Goal: Obtain resource: Download file/media

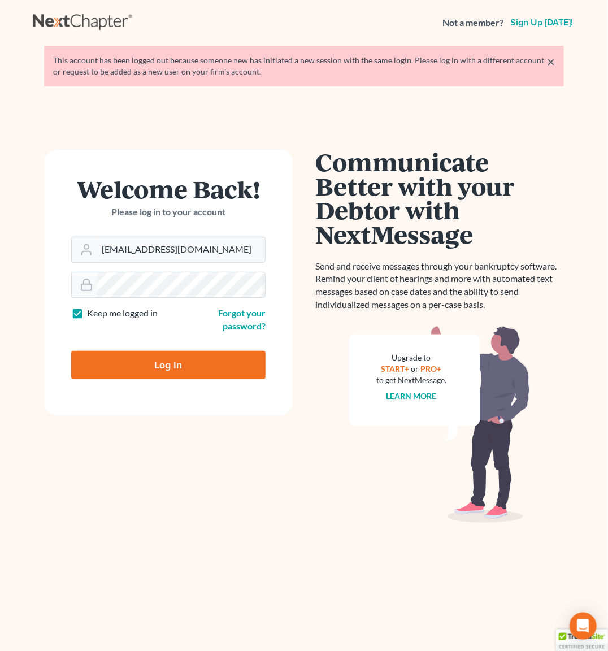
type input "[EMAIL_ADDRESS][DOMAIN_NAME]"
click at [163, 357] on input "Log In" at bounding box center [168, 365] width 194 height 28
type input "Thinking..."
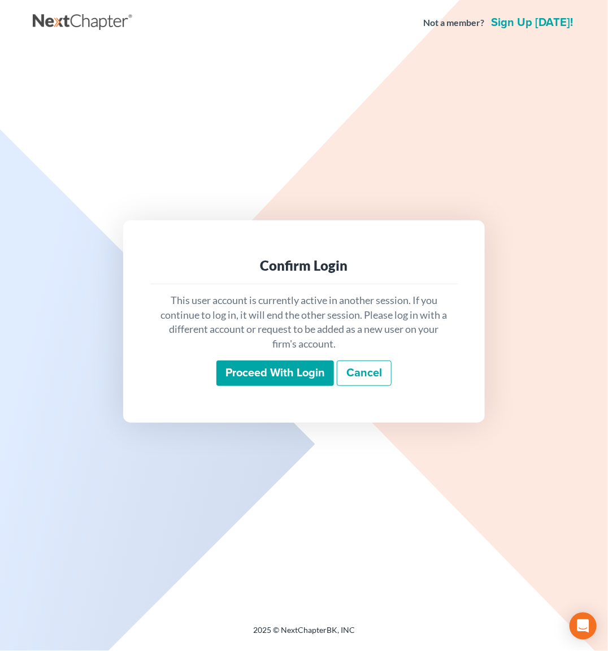
click at [262, 366] on input "Proceed with login" at bounding box center [275, 373] width 118 height 26
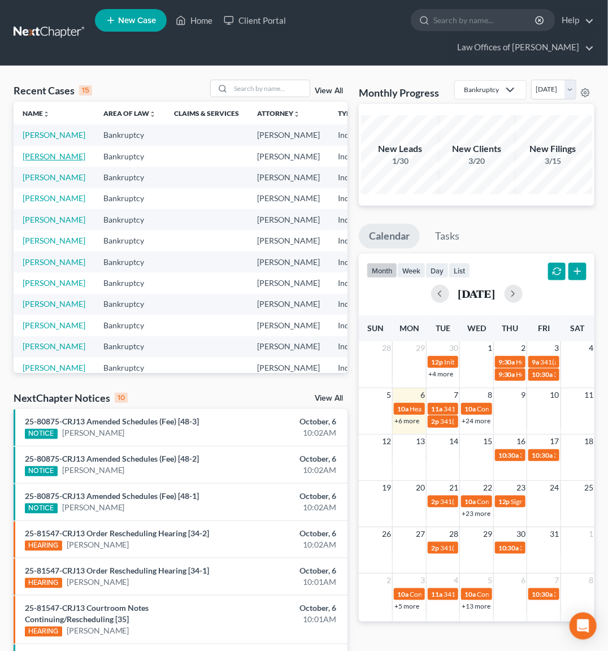
drag, startPoint x: 31, startPoint y: 167, endPoint x: 38, endPoint y: 163, distance: 8.6
click at [38, 161] on link "[PERSON_NAME]" at bounding box center [54, 156] width 63 height 10
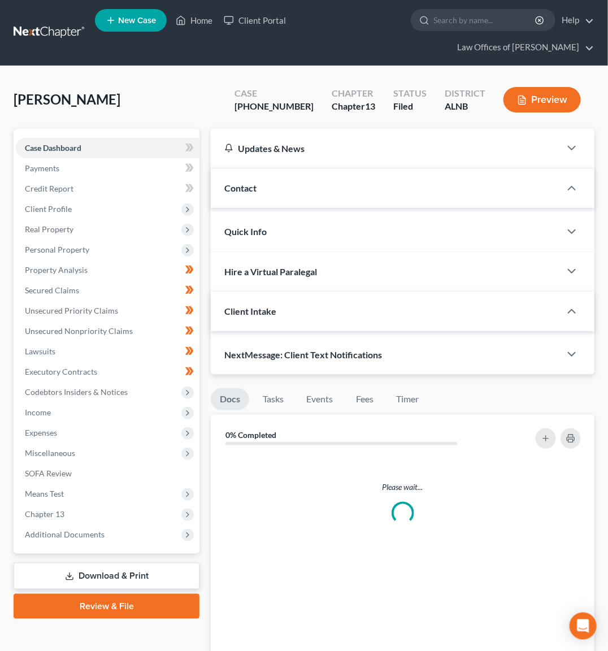
click at [28, 168] on span "Payments" at bounding box center [42, 168] width 34 height 10
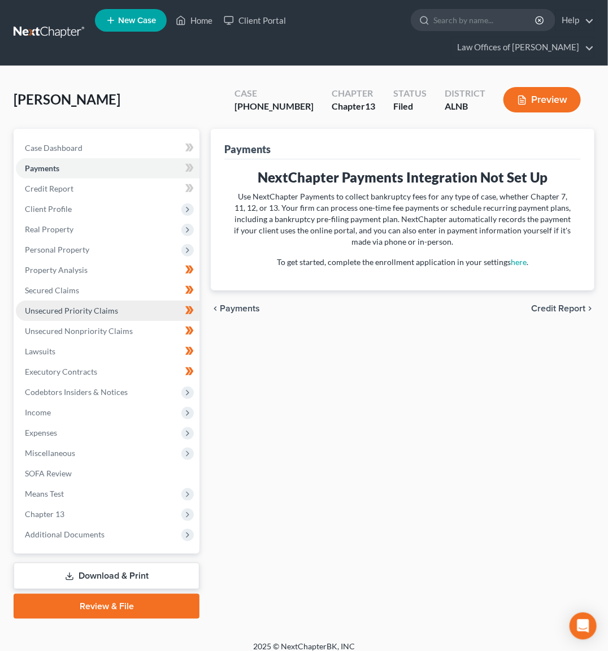
click at [66, 306] on span "Unsecured Priority Claims" at bounding box center [71, 311] width 93 height 10
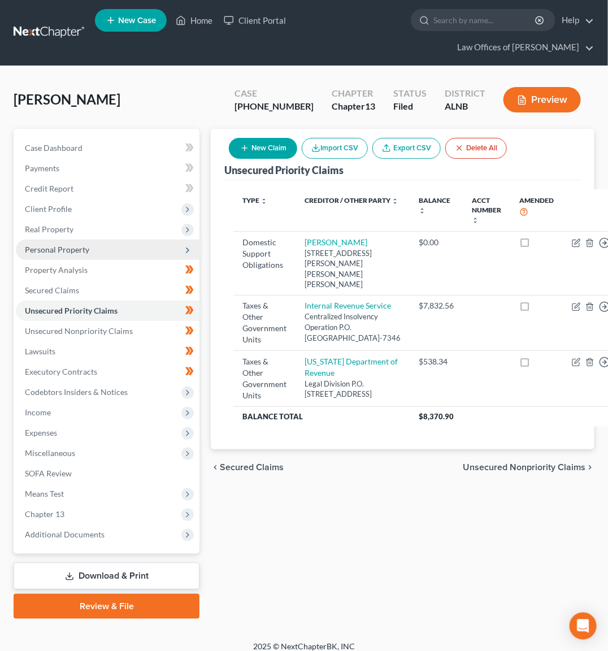
click at [69, 247] on span "Personal Property" at bounding box center [57, 250] width 64 height 10
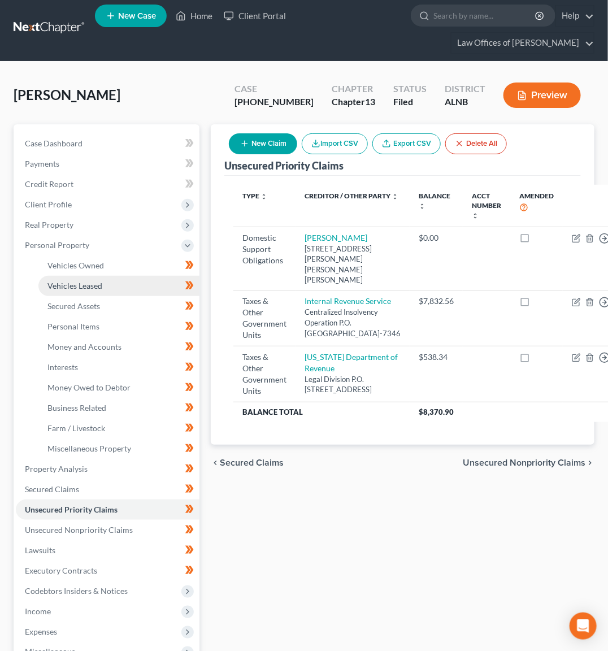
scroll to position [2, 0]
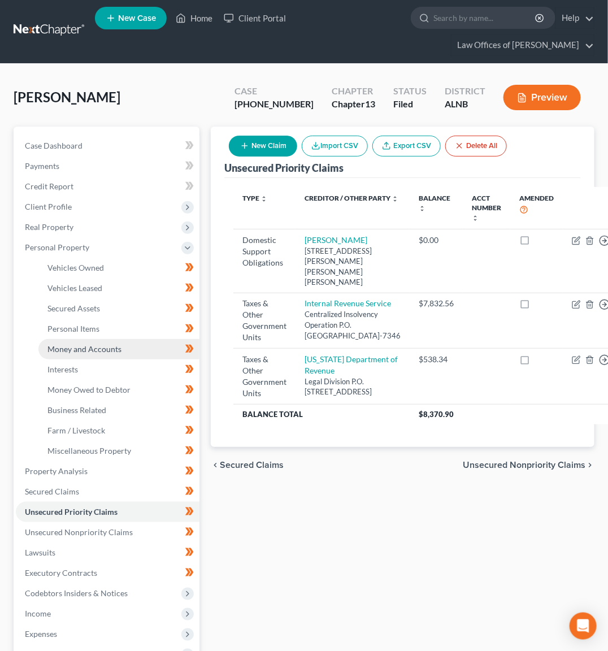
click at [80, 344] on span "Money and Accounts" at bounding box center [84, 349] width 74 height 10
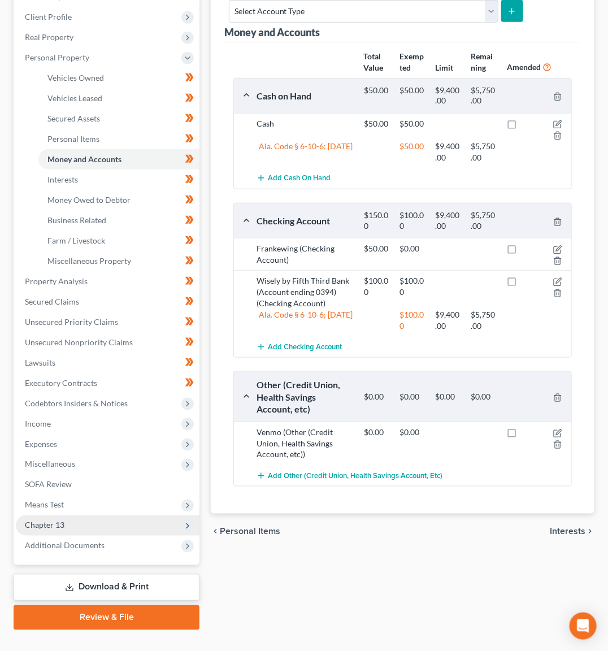
scroll to position [191, 0]
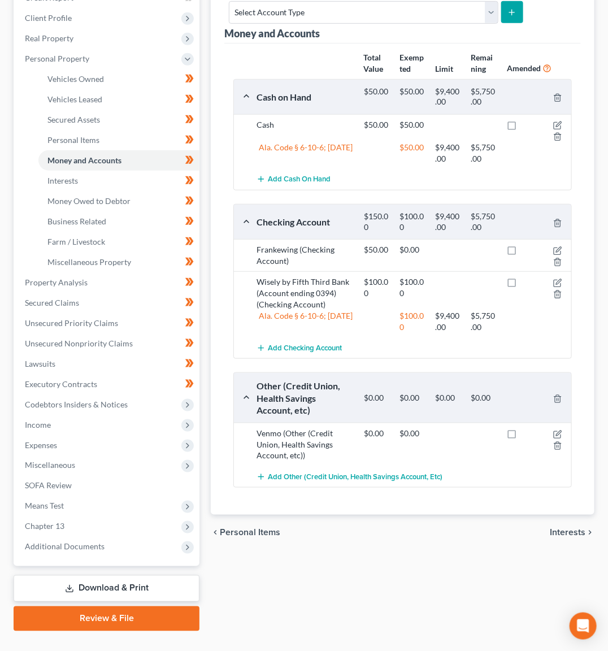
click at [126, 575] on link "Download & Print" at bounding box center [107, 588] width 186 height 27
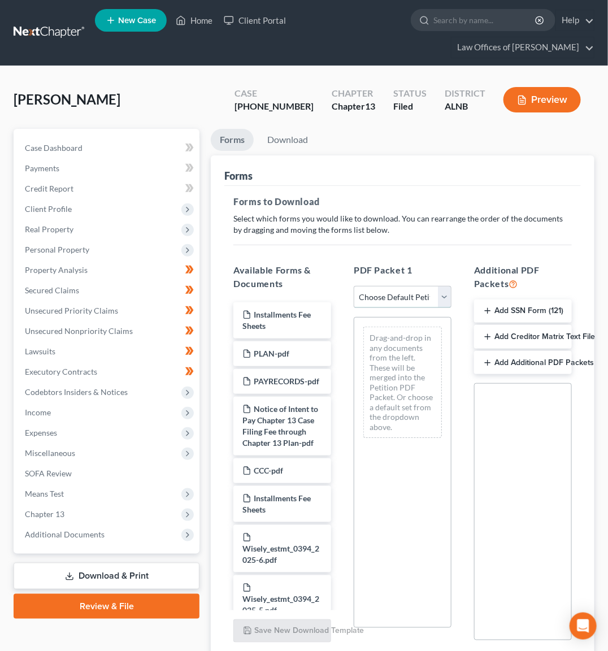
select select "2"
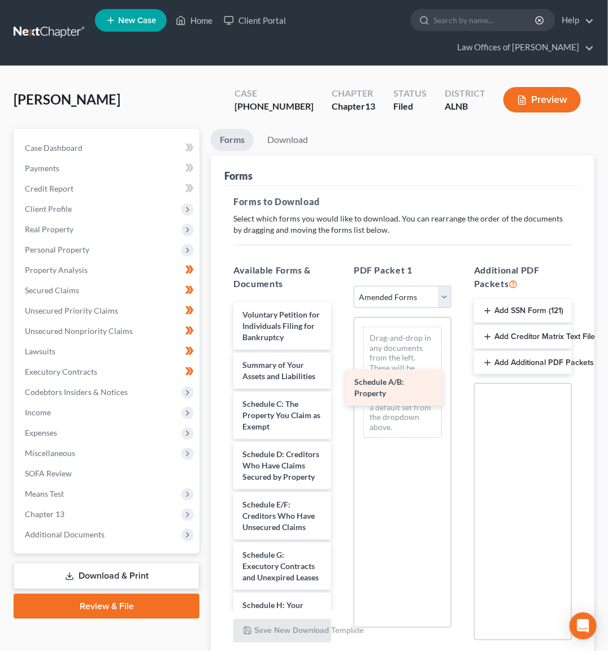
drag, startPoint x: 281, startPoint y: 397, endPoint x: 394, endPoint y: 381, distance: 114.1
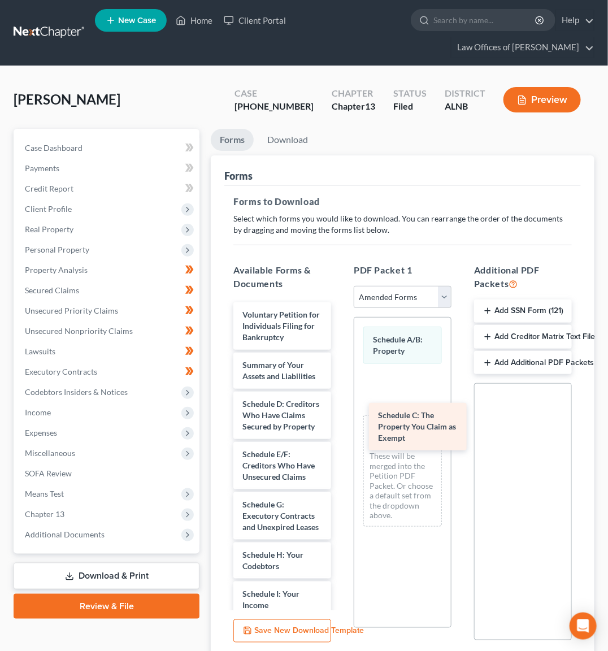
drag, startPoint x: 288, startPoint y: 402, endPoint x: 424, endPoint y: 419, distance: 137.3
click at [340, 419] on div "Schedule C: The Property You Claim as Exempt Voluntary Petition for Individuals…" at bounding box center [282, 644] width 116 height 684
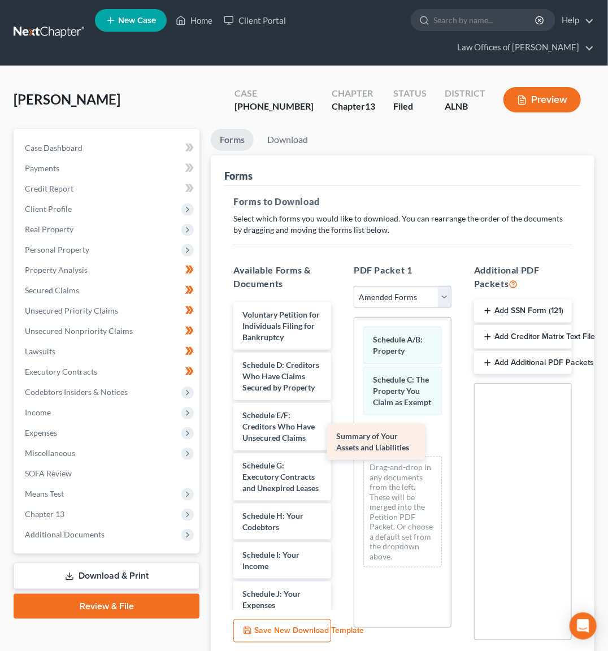
drag, startPoint x: 283, startPoint y: 363, endPoint x: 402, endPoint y: 442, distance: 142.6
click at [340, 442] on div "Summary of Your Assets and Liabilities Voluntary Petition for Individuals Filin…" at bounding box center [282, 624] width 116 height 645
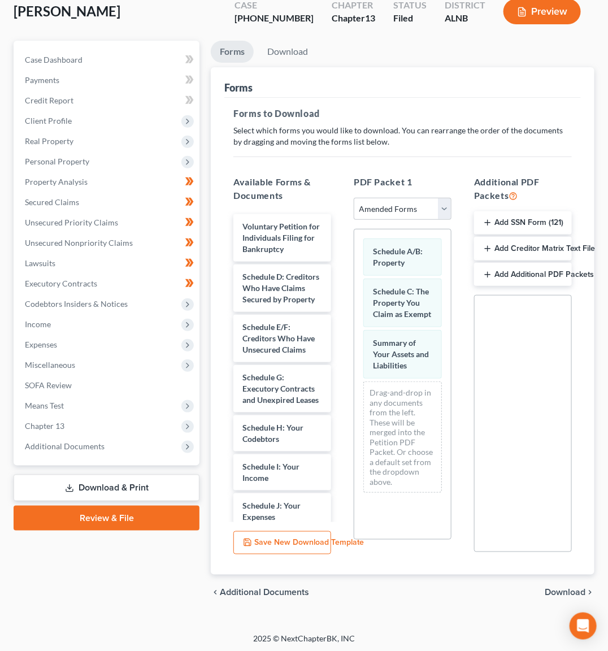
scroll to position [87, 0]
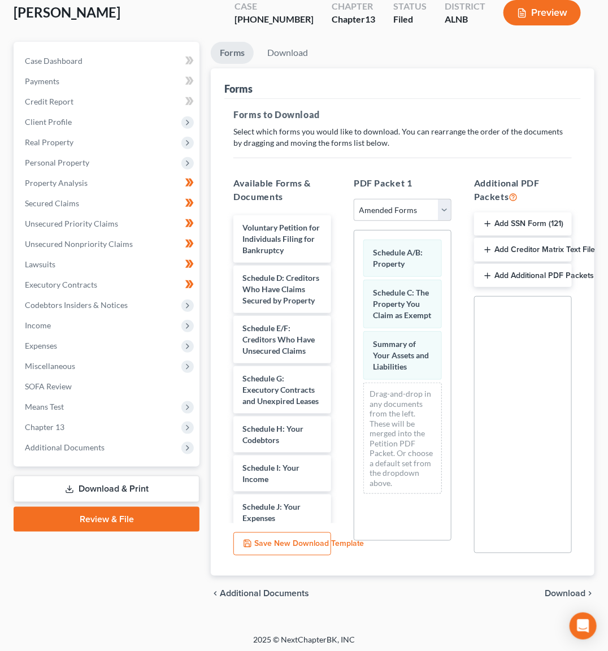
click at [568, 589] on span "Download" at bounding box center [565, 593] width 41 height 9
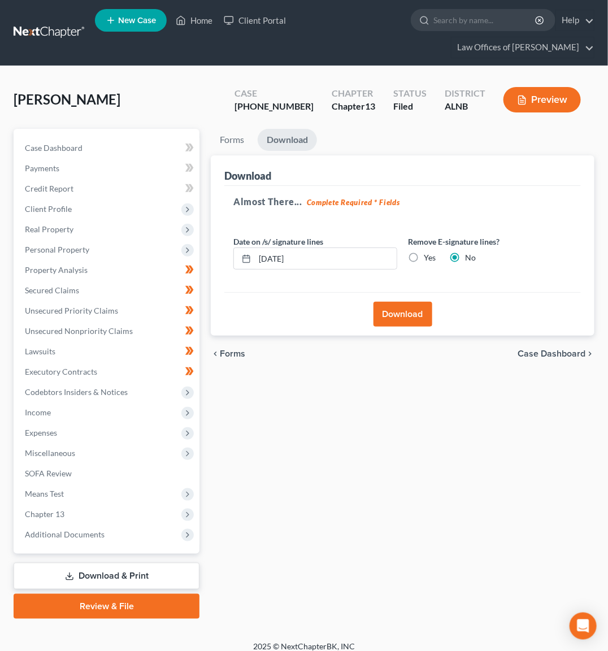
click at [384, 316] on button "Download" at bounding box center [402, 314] width 59 height 25
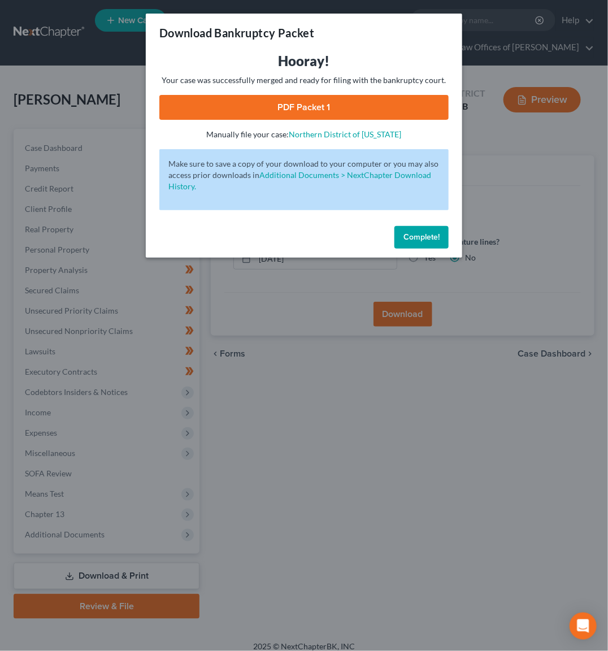
click at [243, 103] on link "PDF Packet 1" at bounding box center [303, 107] width 289 height 25
click at [427, 226] on button "Complete!" at bounding box center [421, 237] width 54 height 23
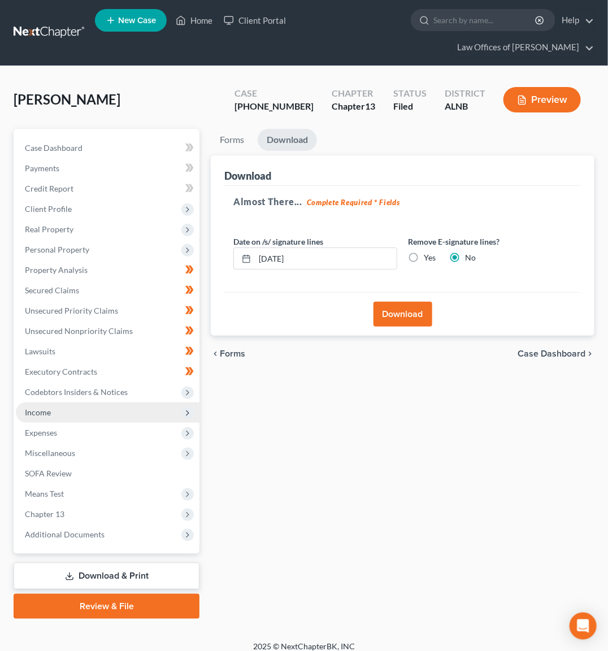
scroll to position [1, 0]
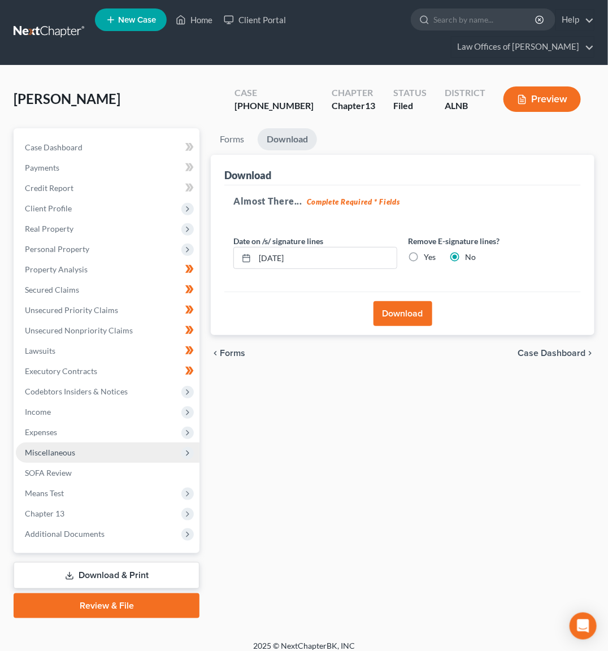
click at [46, 447] on span "Miscellaneous" at bounding box center [50, 452] width 50 height 10
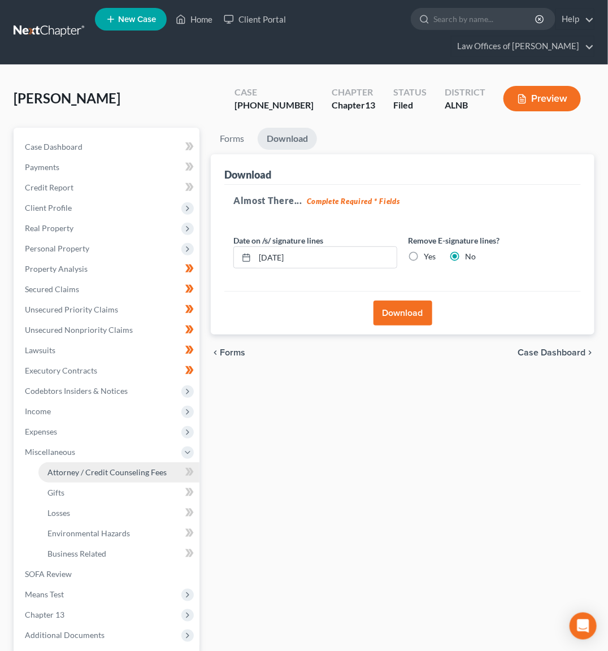
click at [77, 462] on link "Attorney / Credit Counseling Fees" at bounding box center [118, 472] width 161 height 20
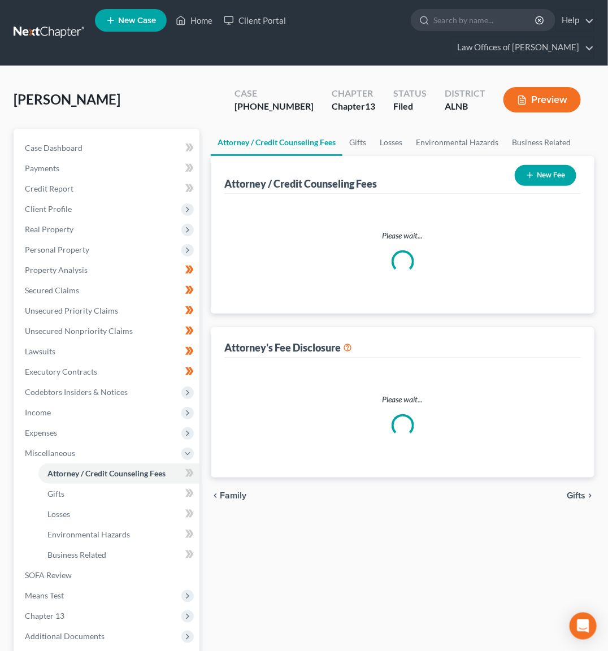
select select "0"
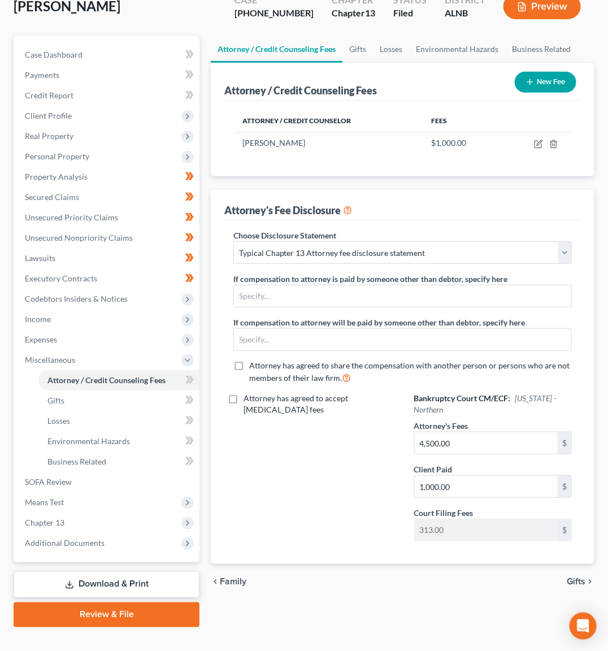
click at [108, 571] on link "Download & Print" at bounding box center [107, 584] width 186 height 27
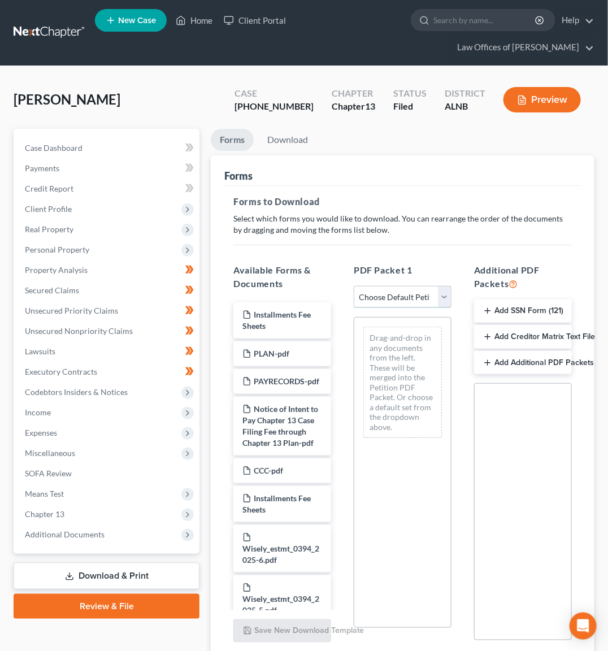
select select "2"
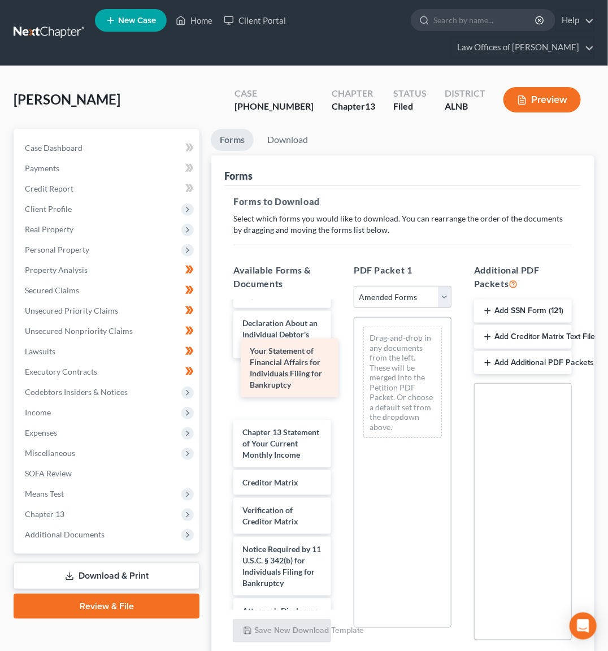
scroll to position [379, 0]
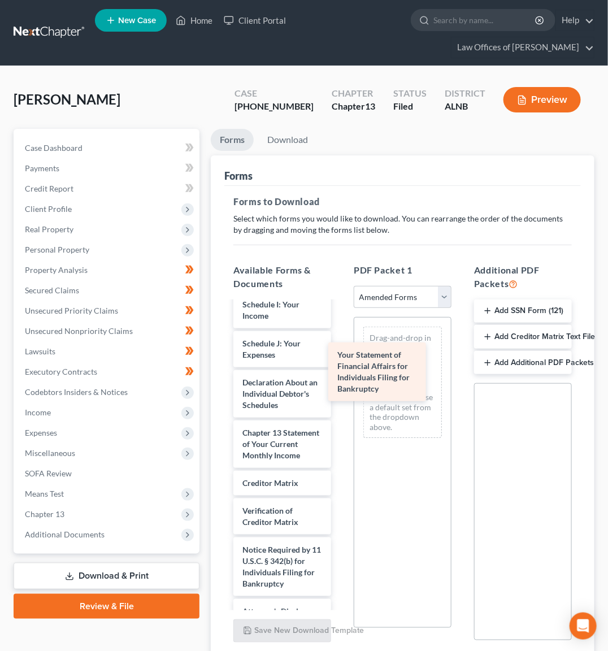
drag, startPoint x: 272, startPoint y: 372, endPoint x: 367, endPoint y: 375, distance: 95.0
click at [340, 375] on div "Your Statement of Financial Affairs for Individuals Filing for Bankruptcy Volun…" at bounding box center [282, 279] width 116 height 711
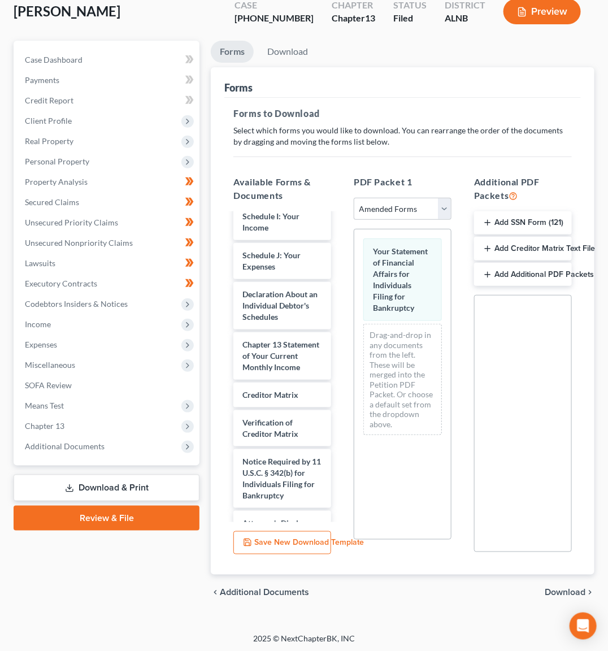
scroll to position [87, 0]
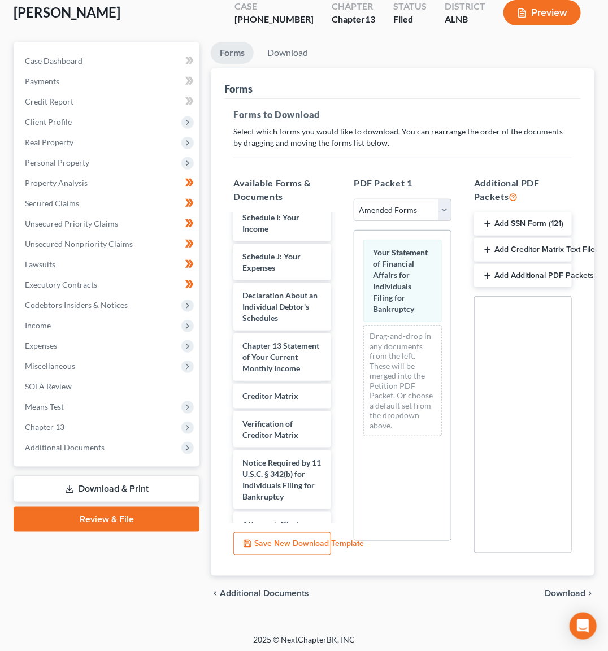
click at [559, 589] on span "Download" at bounding box center [565, 593] width 41 height 9
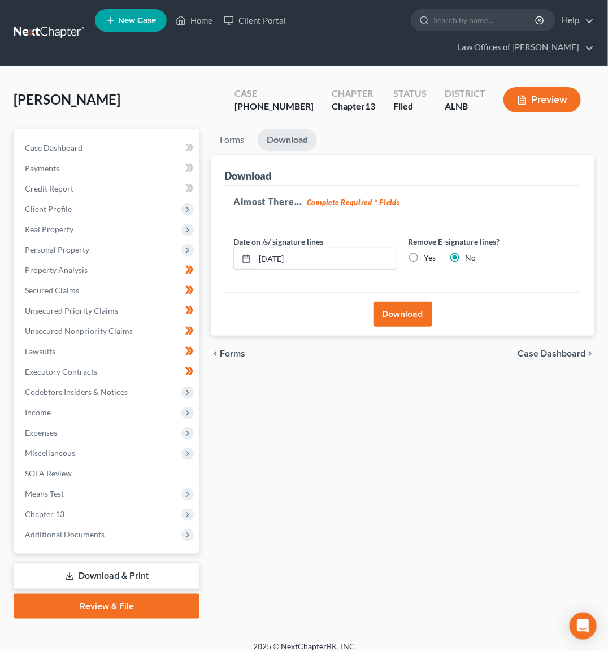
click at [398, 311] on button "Download" at bounding box center [402, 314] width 59 height 25
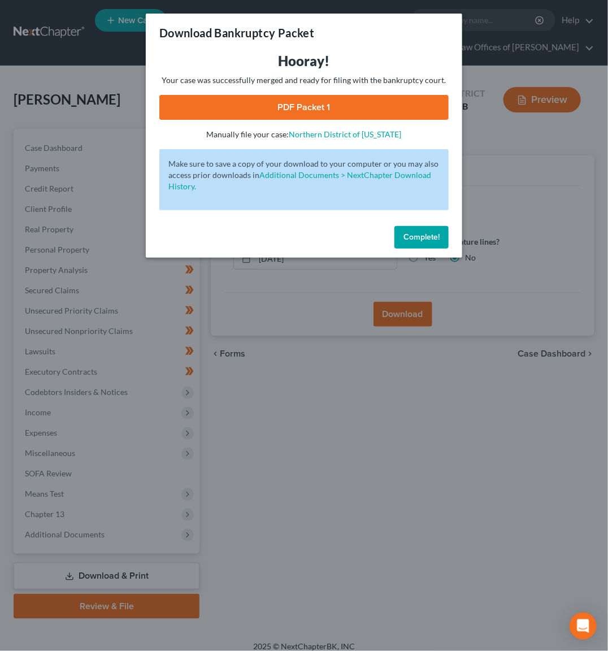
click at [432, 236] on span "Complete!" at bounding box center [421, 237] width 36 height 10
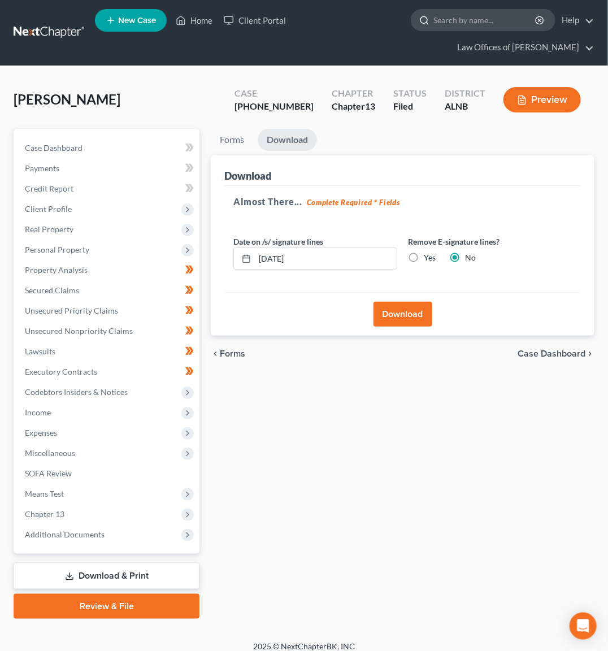
click at [493, 25] on input "search" at bounding box center [484, 20] width 103 height 21
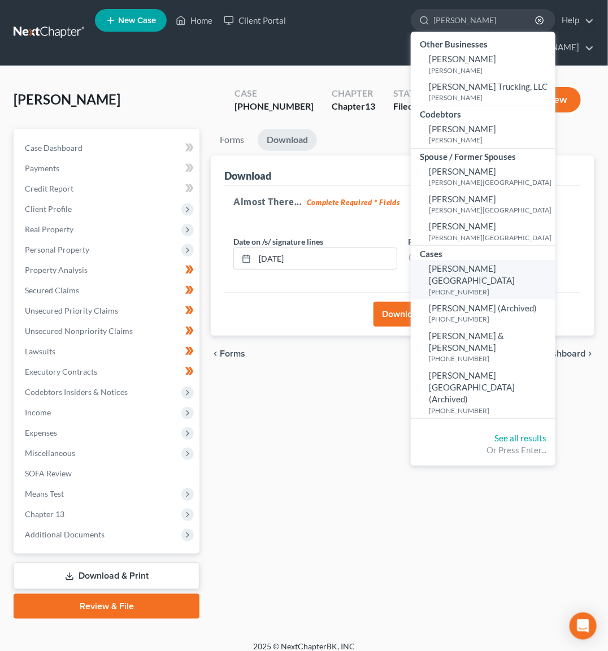
type input "murphy"
click at [461, 263] on span "[PERSON_NAME][GEOGRAPHIC_DATA]" at bounding box center [472, 274] width 86 height 22
select select "4"
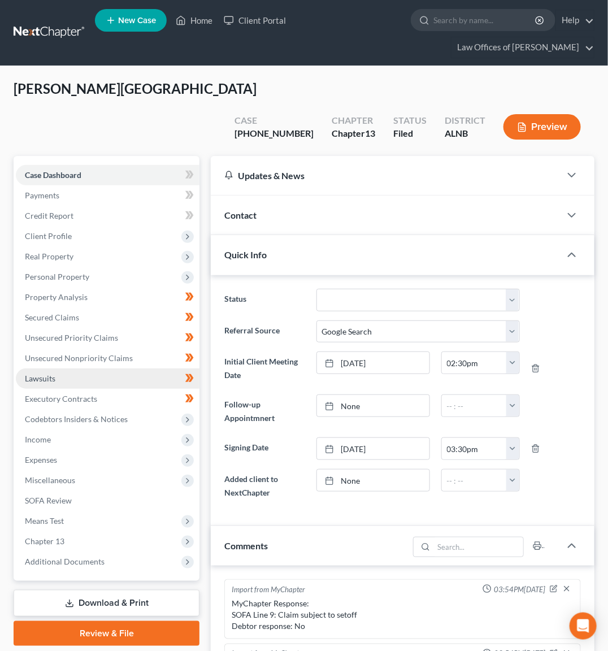
scroll to position [190, 0]
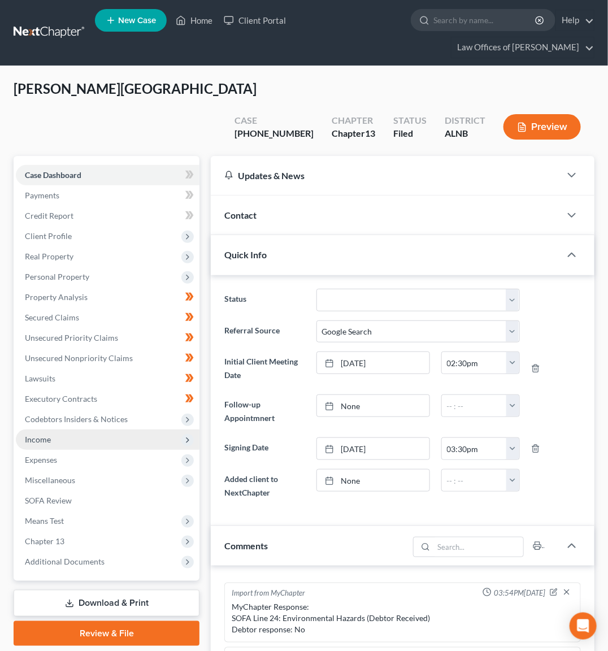
click at [35, 434] on span "Income" at bounding box center [38, 439] width 26 height 10
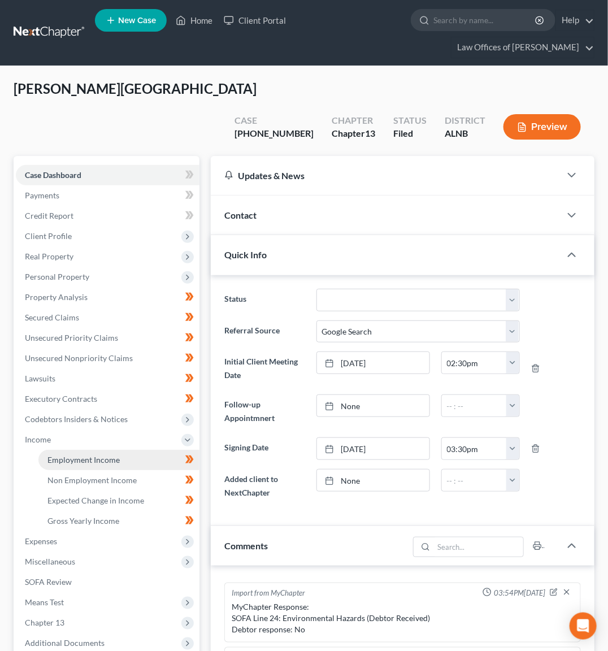
click at [70, 455] on span "Employment Income" at bounding box center [83, 460] width 72 height 10
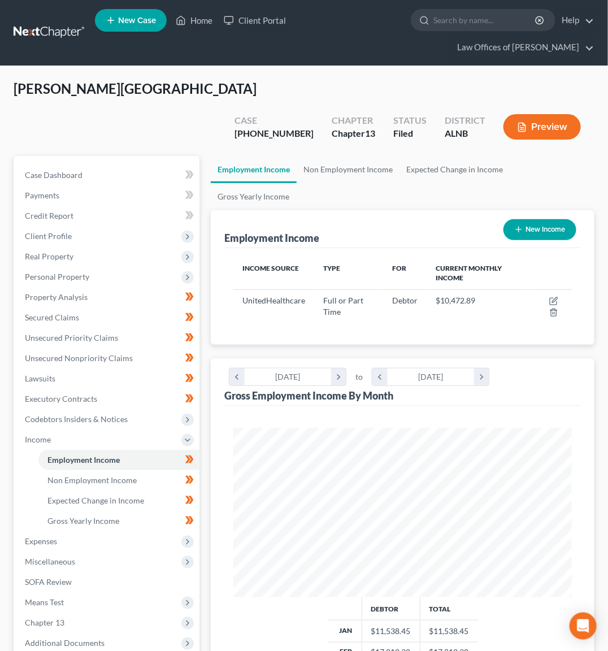
scroll to position [168, 360]
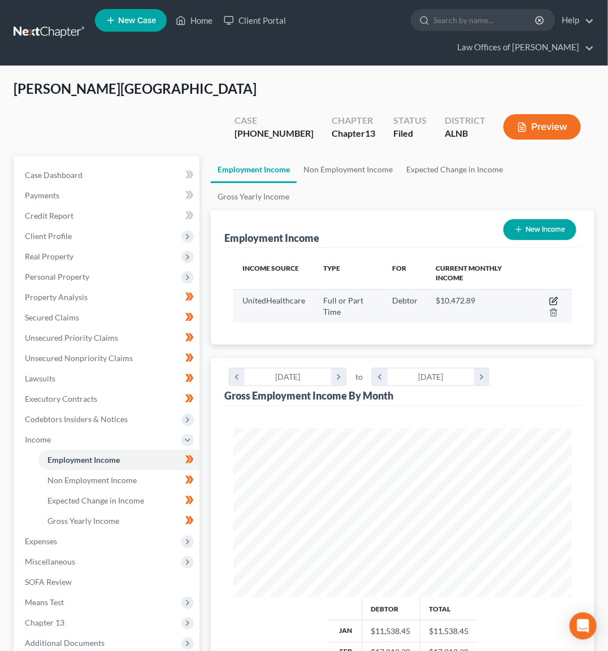
click at [558, 297] on icon "button" at bounding box center [553, 301] width 9 height 9
select select "0"
select select "24"
select select "2"
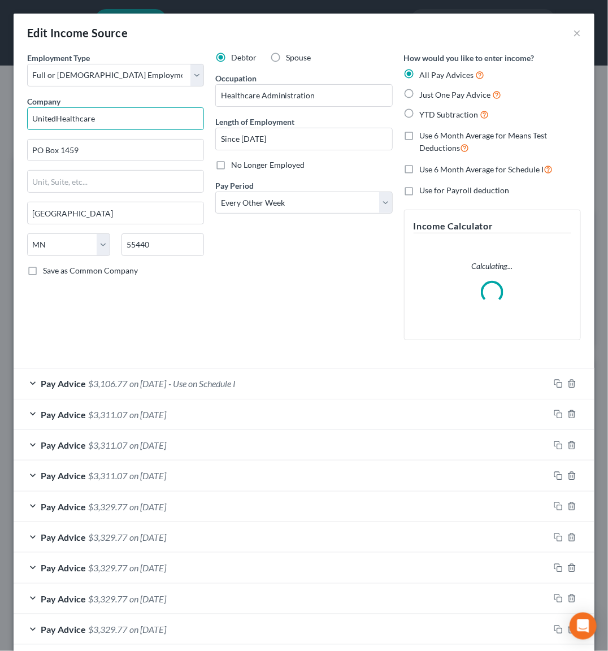
click at [119, 121] on input "UnitedHealthcare" at bounding box center [115, 118] width 177 height 23
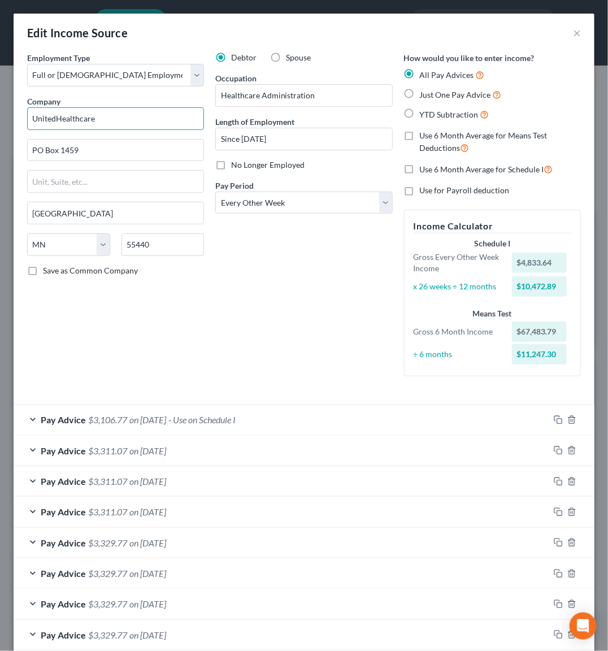
type input "O"
type input "P"
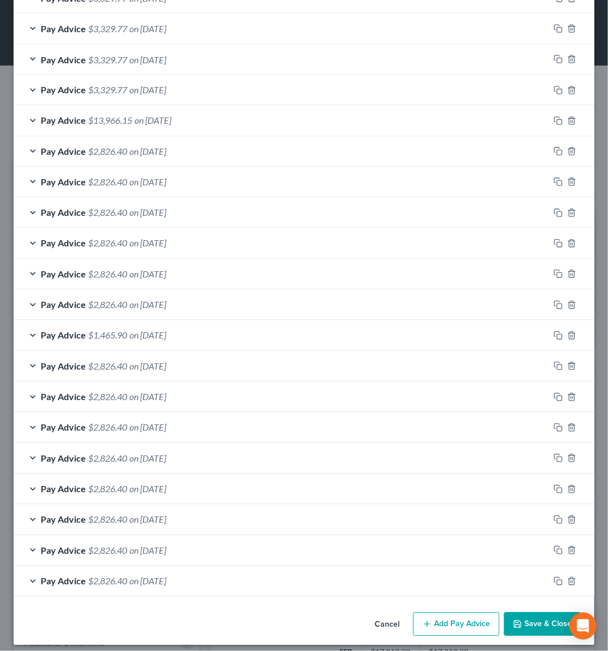
scroll to position [575, 0]
type input "Optum Services, Inc."
click at [538, 613] on button "Save & Close" at bounding box center [542, 625] width 77 height 24
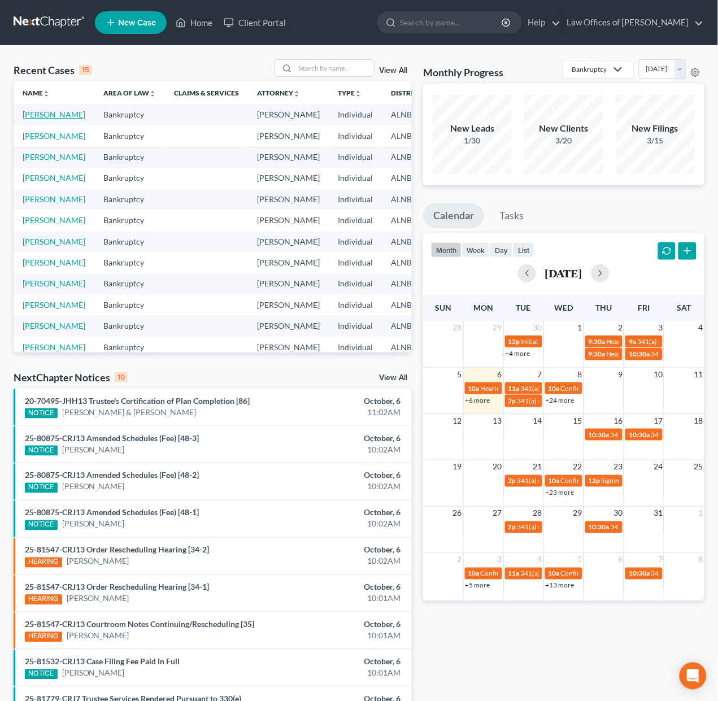
click at [32, 116] on link "Cormier, Jarad" at bounding box center [54, 115] width 63 height 10
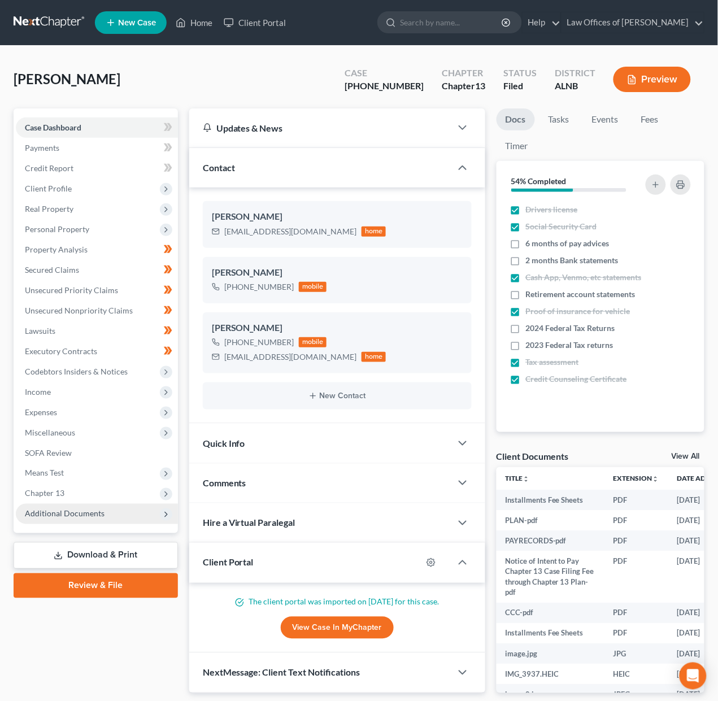
click at [117, 507] on span "Additional Documents" at bounding box center [97, 514] width 162 height 20
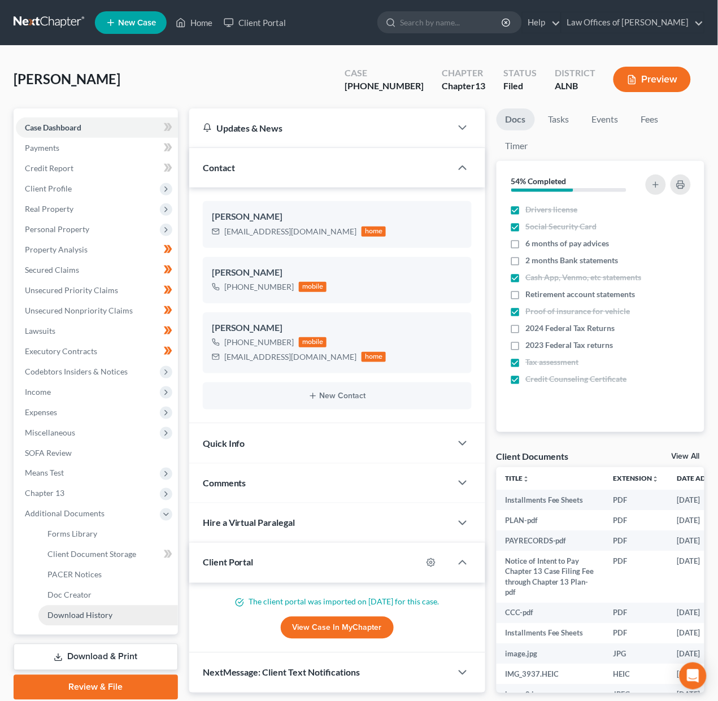
click at [102, 611] on span "Download History" at bounding box center [79, 616] width 65 height 10
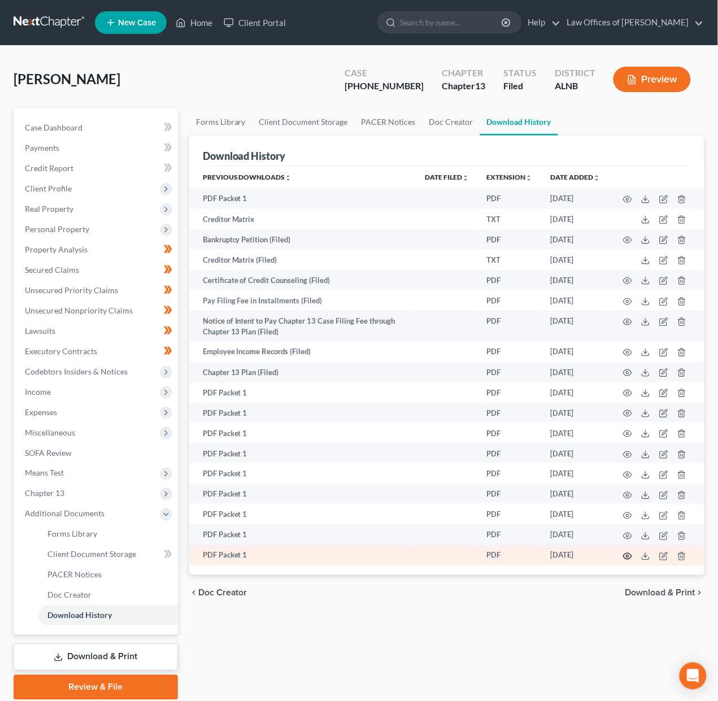
click at [627, 558] on icon "button" at bounding box center [627, 556] width 9 height 9
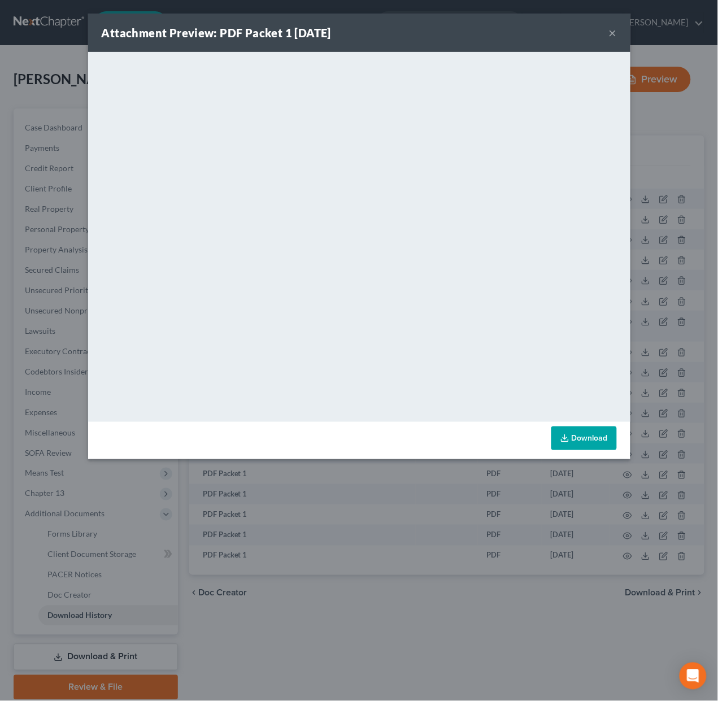
click at [616, 35] on button "×" at bounding box center [613, 33] width 8 height 14
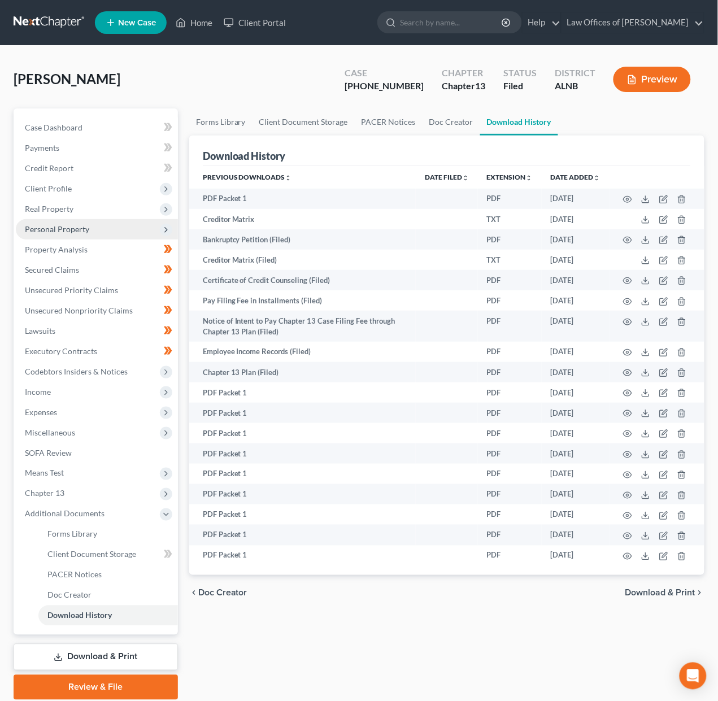
click at [47, 224] on span "Personal Property" at bounding box center [57, 229] width 64 height 10
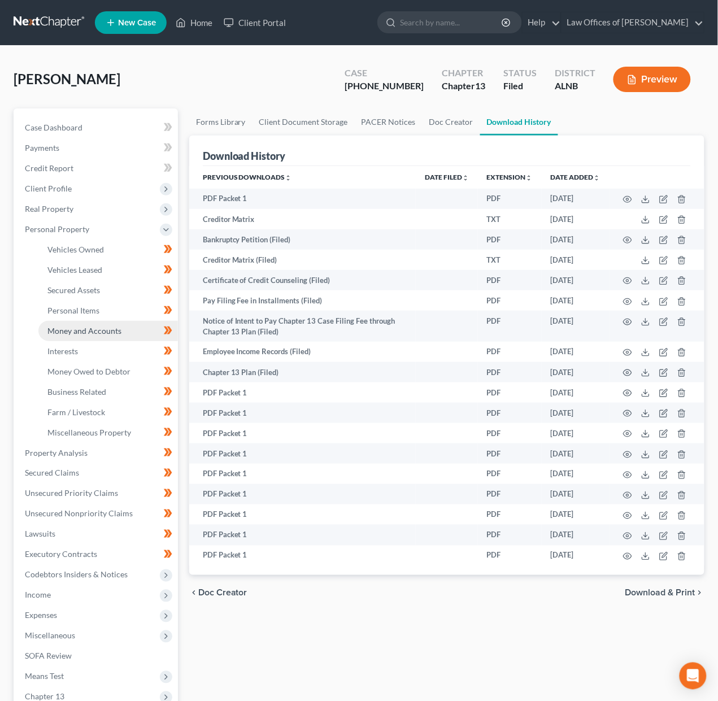
click at [67, 326] on span "Money and Accounts" at bounding box center [84, 331] width 74 height 10
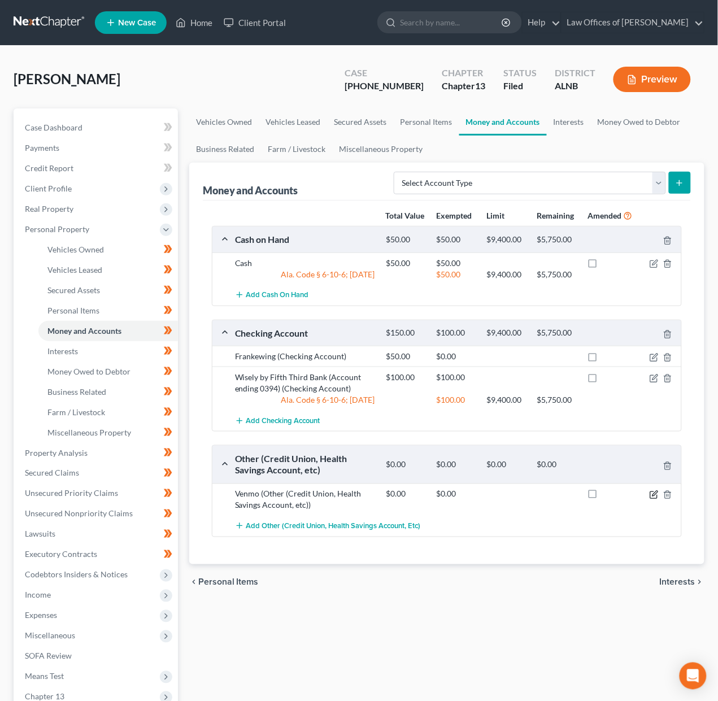
click at [654, 496] on icon "button" at bounding box center [654, 493] width 5 height 5
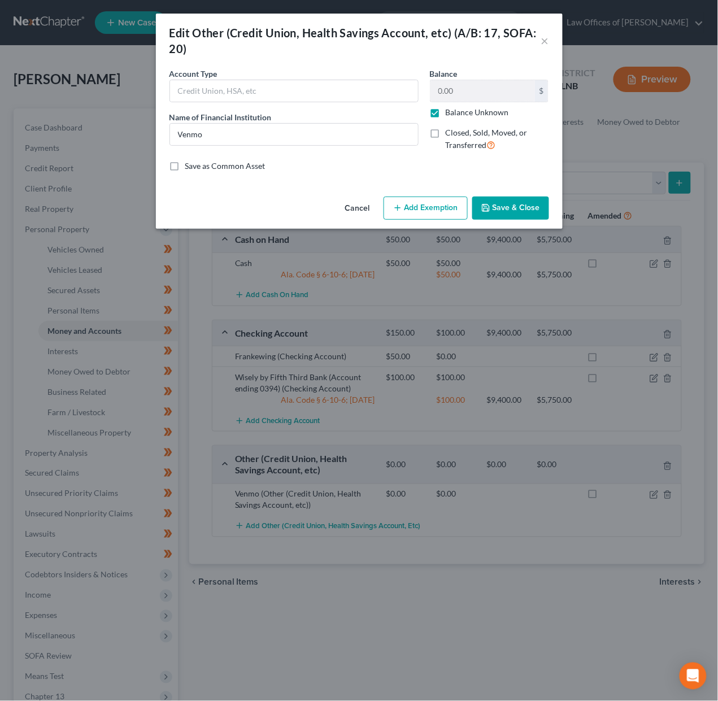
click at [465, 107] on label "Balance Unknown" at bounding box center [477, 112] width 63 height 11
click at [458, 107] on input "Balance Unknown" at bounding box center [453, 110] width 7 height 7
checkbox input "false"
click at [502, 206] on button "Save & Close" at bounding box center [510, 209] width 77 height 24
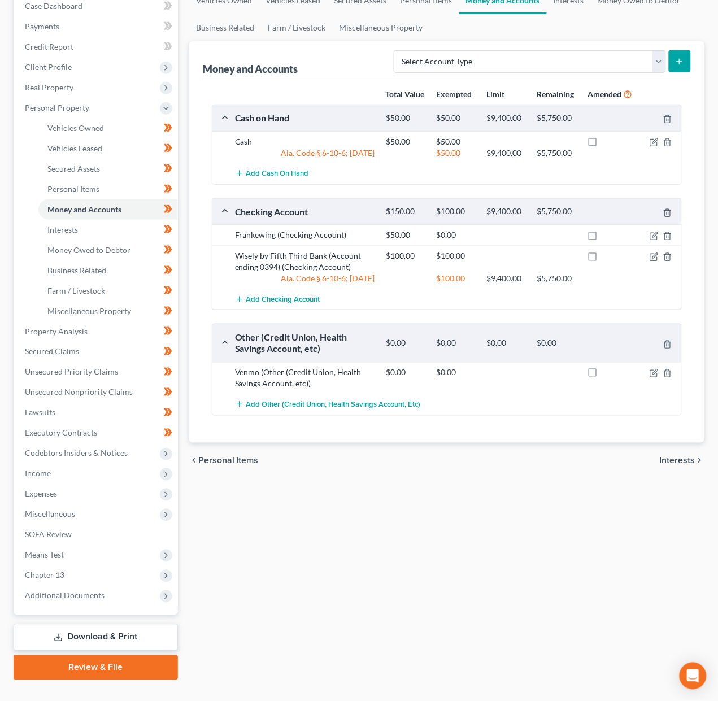
click at [97, 624] on link "Download & Print" at bounding box center [96, 637] width 164 height 27
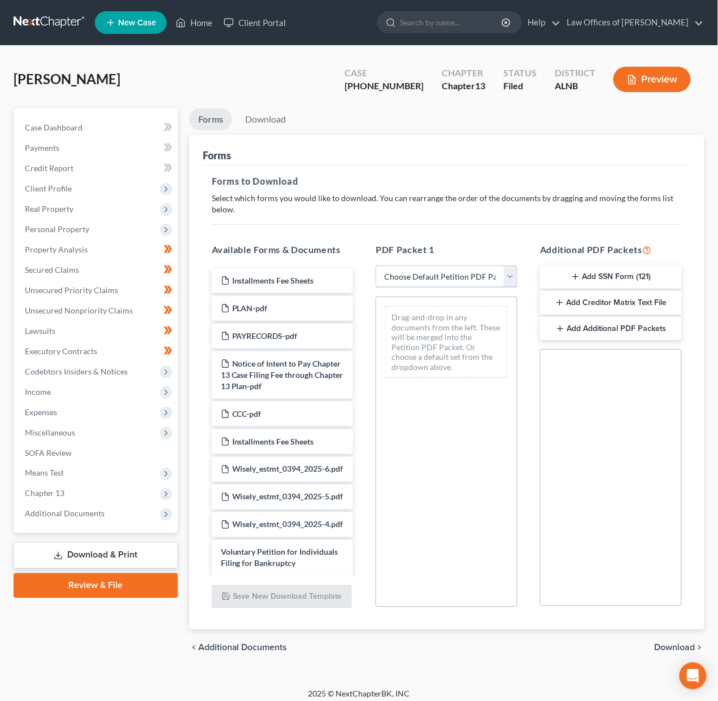
select select "2"
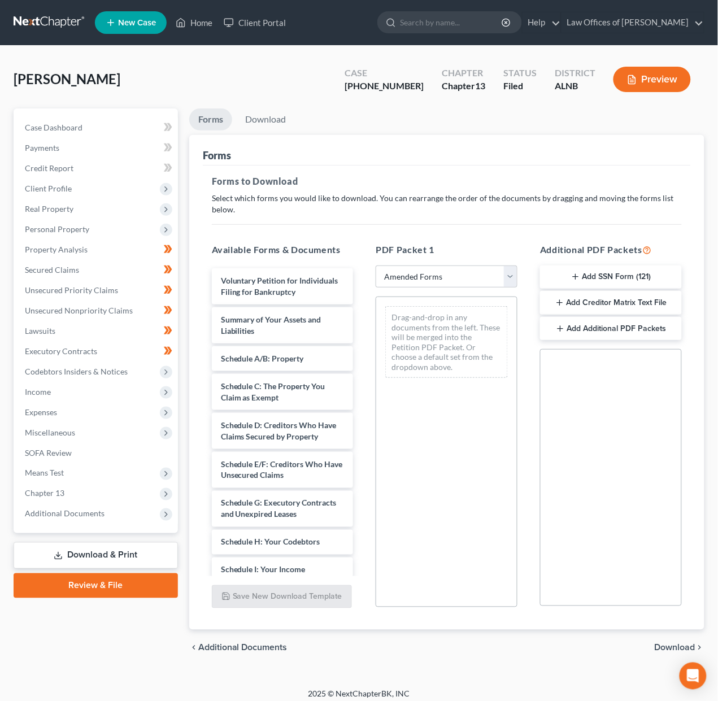
click at [669, 643] on span "Download" at bounding box center [675, 647] width 41 height 9
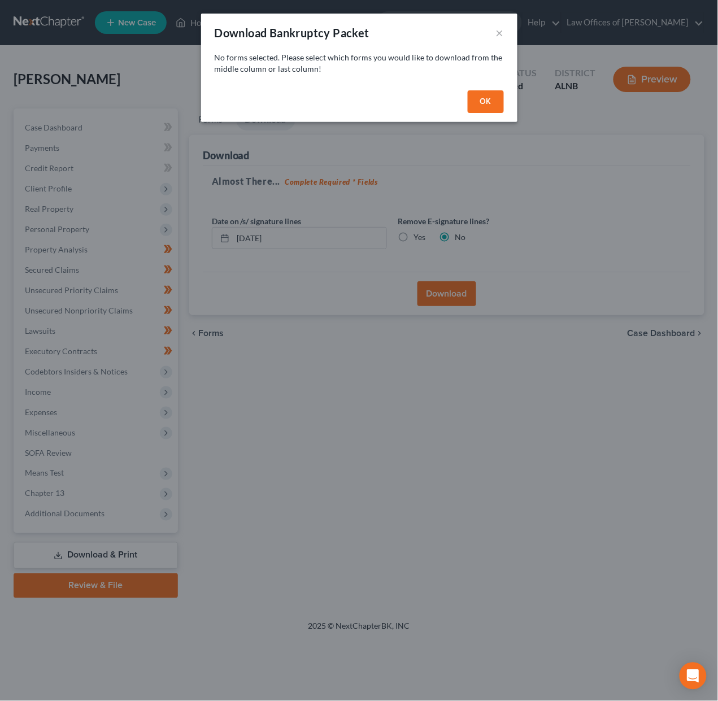
click at [479, 86] on div "OK" at bounding box center [359, 104] width 316 height 36
click at [479, 99] on button "OK" at bounding box center [486, 101] width 36 height 23
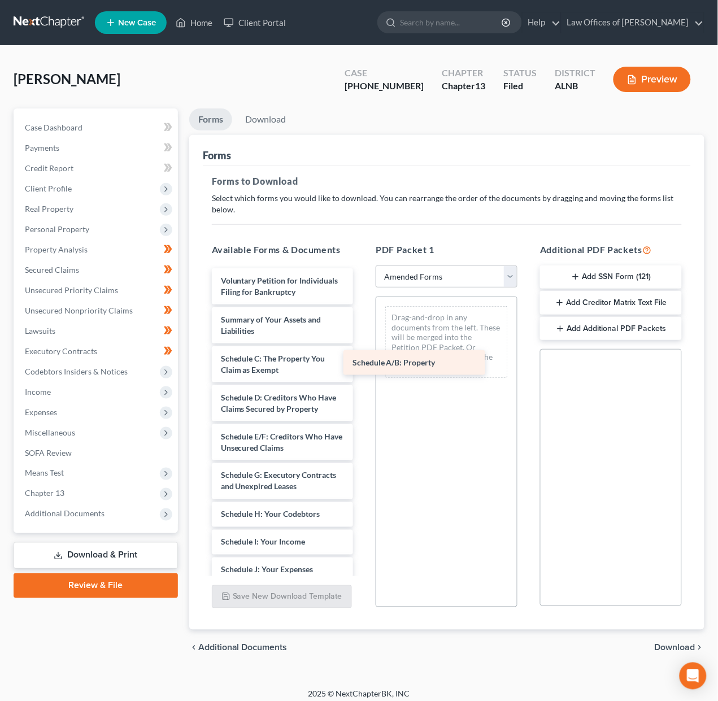
drag, startPoint x: 279, startPoint y: 349, endPoint x: 436, endPoint y: 355, distance: 156.6
click at [363, 355] on div "Schedule A/B: Property Voluntary Petition for Individuals Filing for Bankruptcy…" at bounding box center [283, 561] width 160 height 587
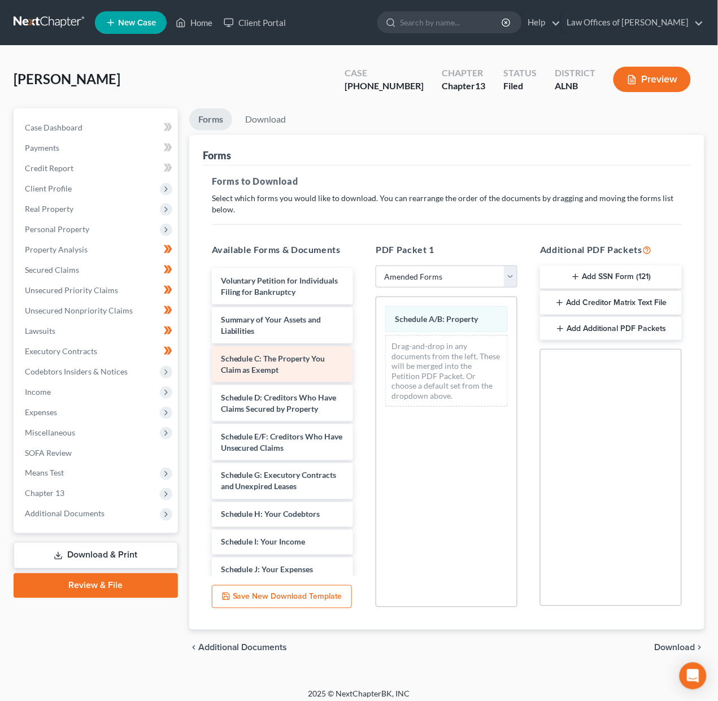
click at [363, 370] on div "Voluntary Petition for Individuals Filing for Bankruptcy Summary of Your Assets…" at bounding box center [283, 561] width 160 height 587
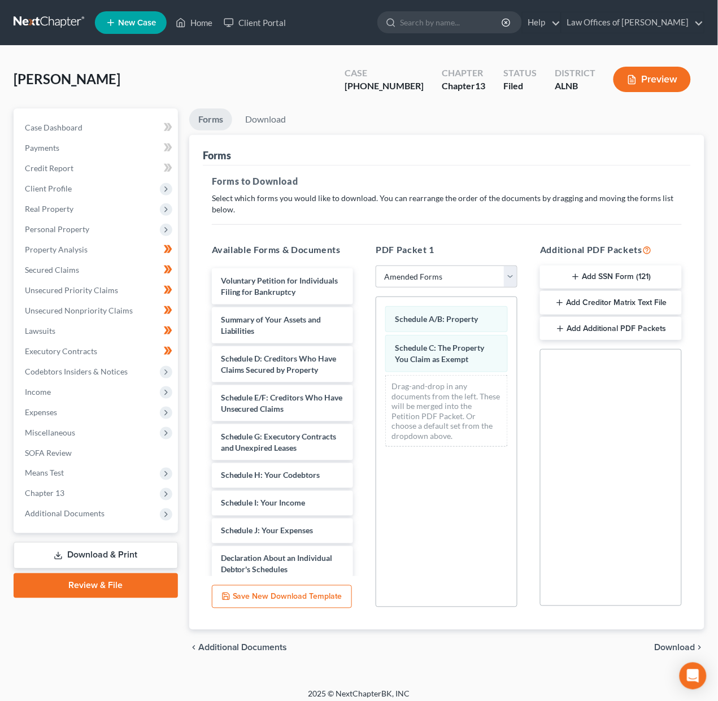
click at [672, 645] on span "Download" at bounding box center [675, 647] width 41 height 9
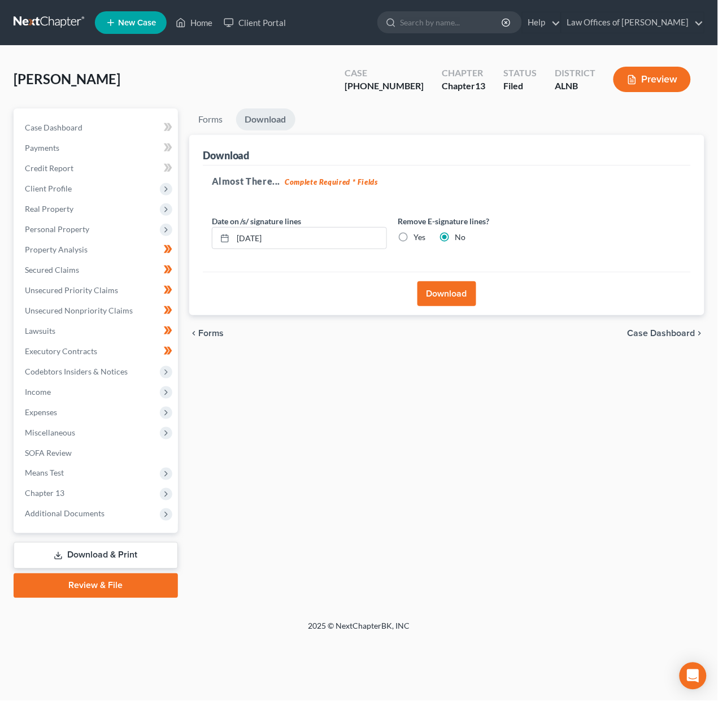
click at [445, 290] on button "Download" at bounding box center [446, 293] width 59 height 25
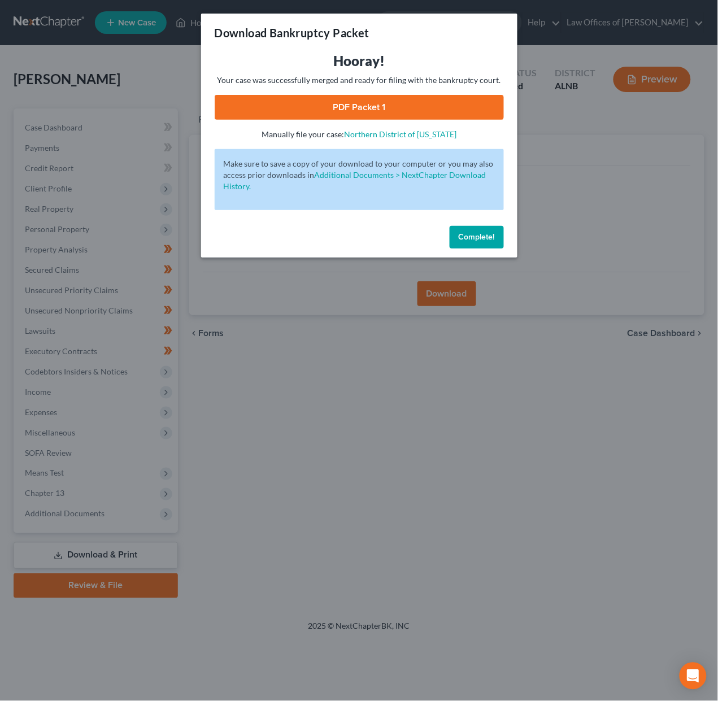
click at [350, 100] on link "PDF Packet 1" at bounding box center [359, 107] width 289 height 25
click at [440, 233] on div "Complete!" at bounding box center [359, 239] width 316 height 36
drag, startPoint x: 465, startPoint y: 232, endPoint x: 320, endPoint y: 212, distance: 146.0
click at [465, 232] on span "Complete!" at bounding box center [476, 237] width 36 height 10
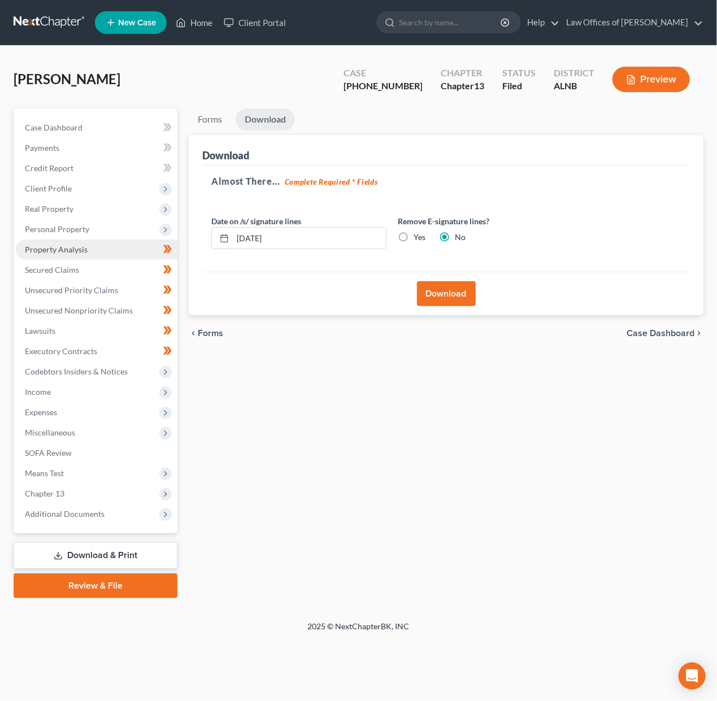
click at [94, 249] on link "Property Analysis" at bounding box center [97, 250] width 162 height 20
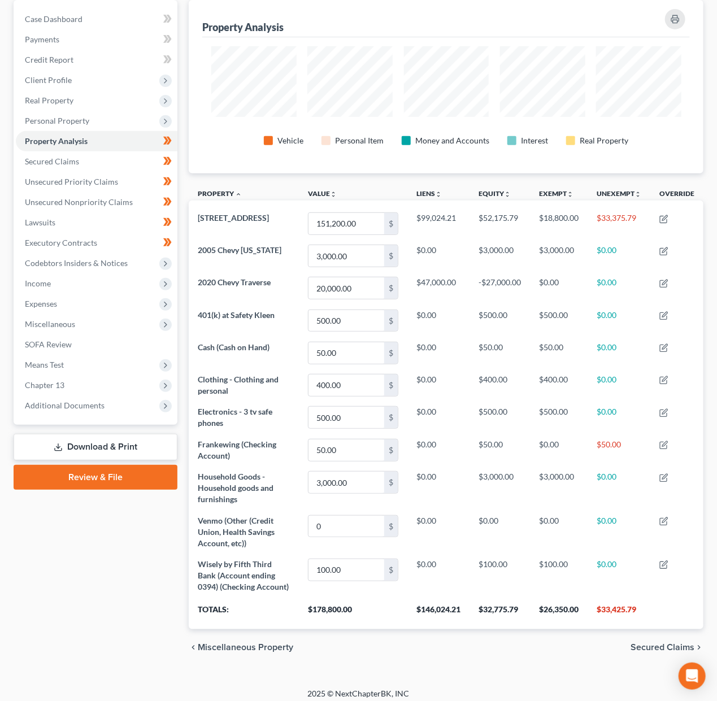
scroll to position [108, 0]
click at [617, 602] on th "$33,425.79" at bounding box center [619, 614] width 63 height 32
copy th "33,425.79"
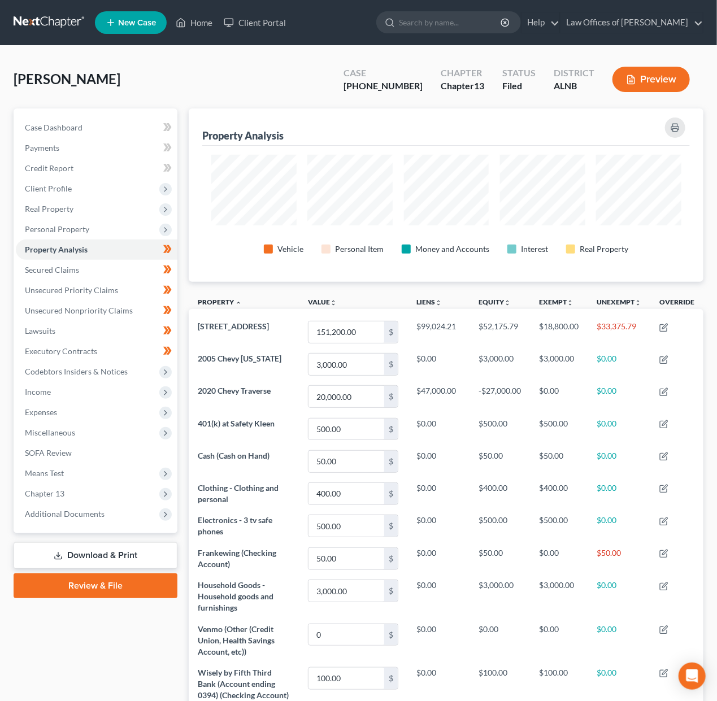
scroll to position [0, 0]
click at [56, 22] on link at bounding box center [50, 22] width 72 height 20
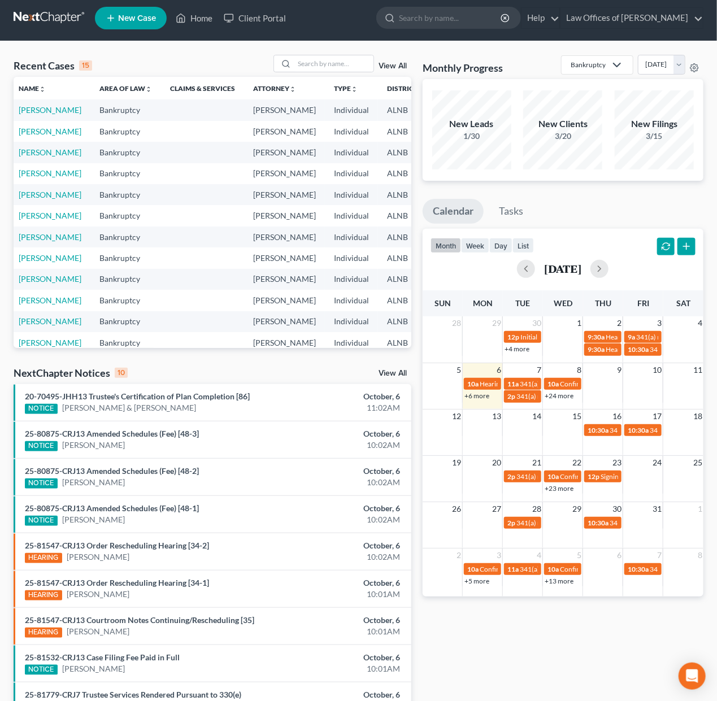
scroll to position [5, 0]
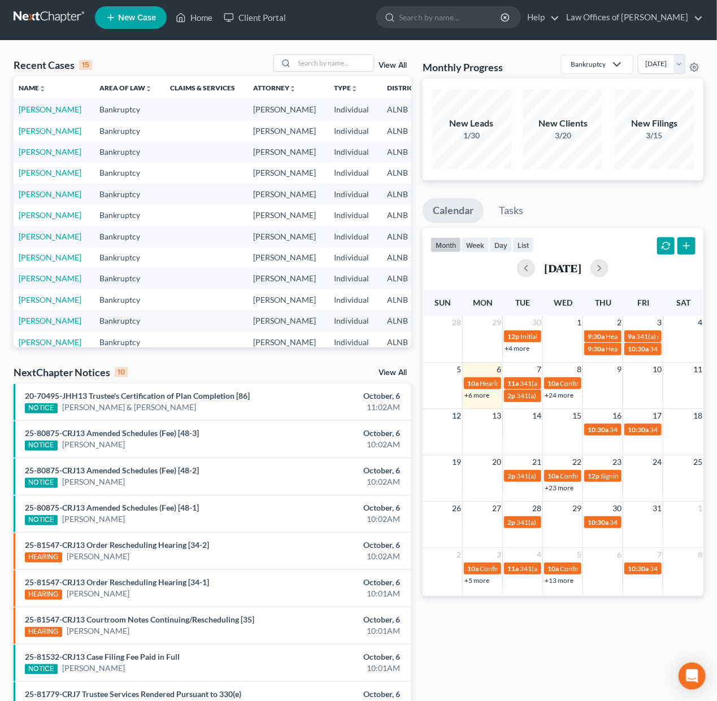
click at [398, 373] on link "View All" at bounding box center [393, 373] width 28 height 8
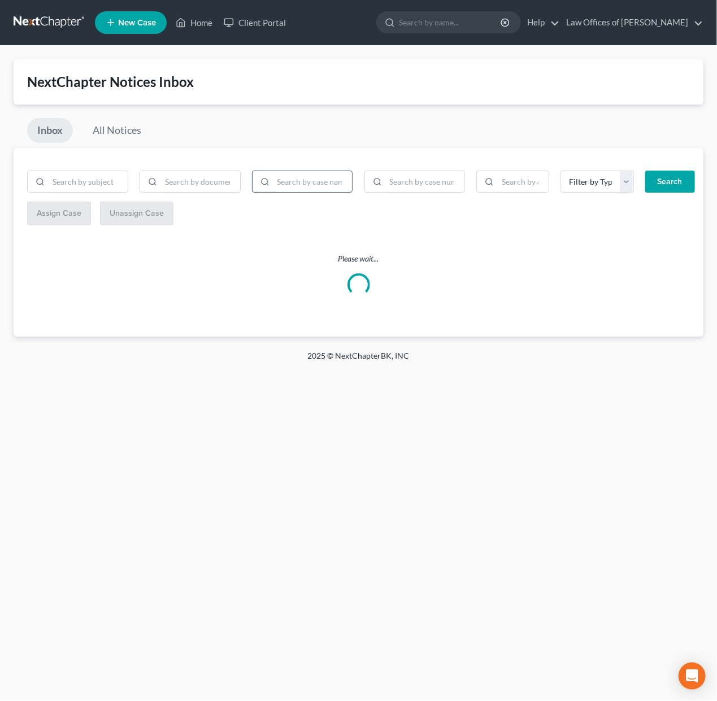
click at [314, 181] on input "search" at bounding box center [312, 181] width 79 height 21
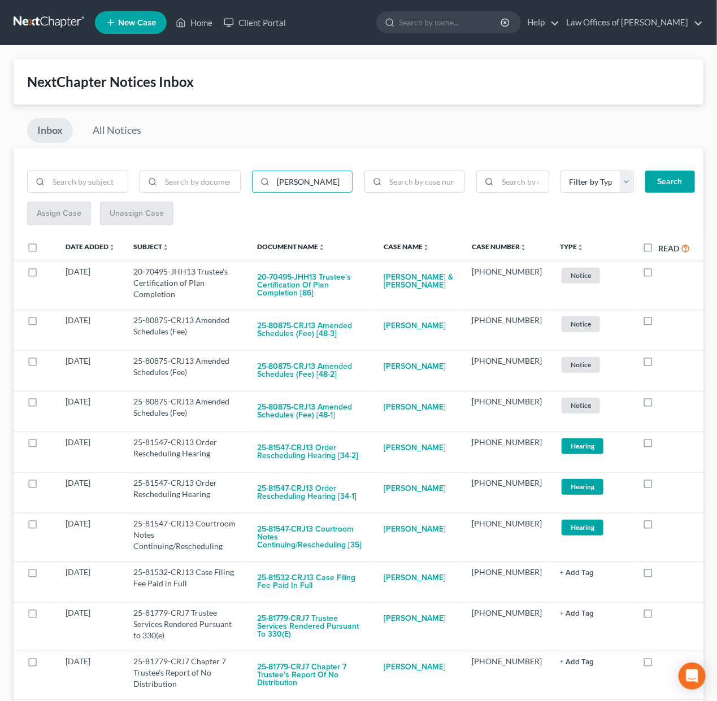
type input "murphy"
click at [682, 176] on button "Search" at bounding box center [670, 182] width 50 height 23
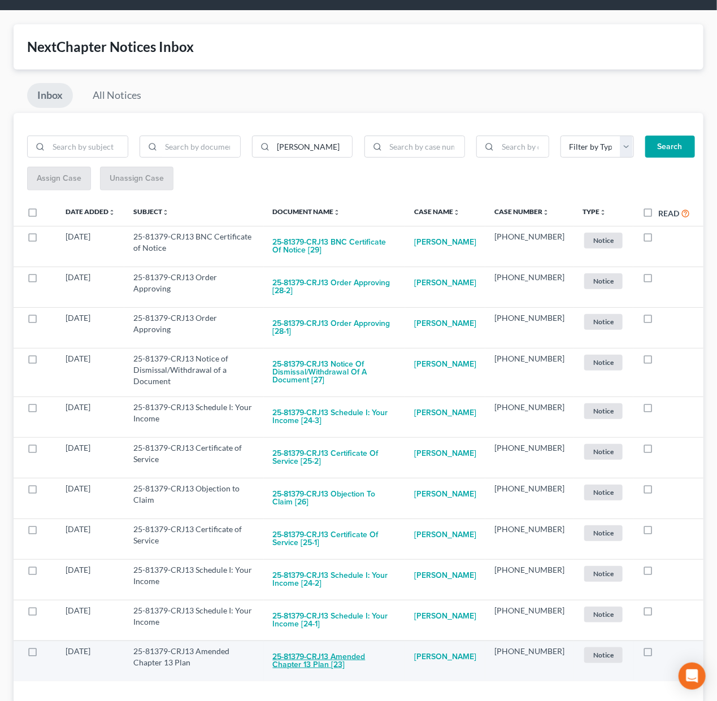
scroll to position [32, 0]
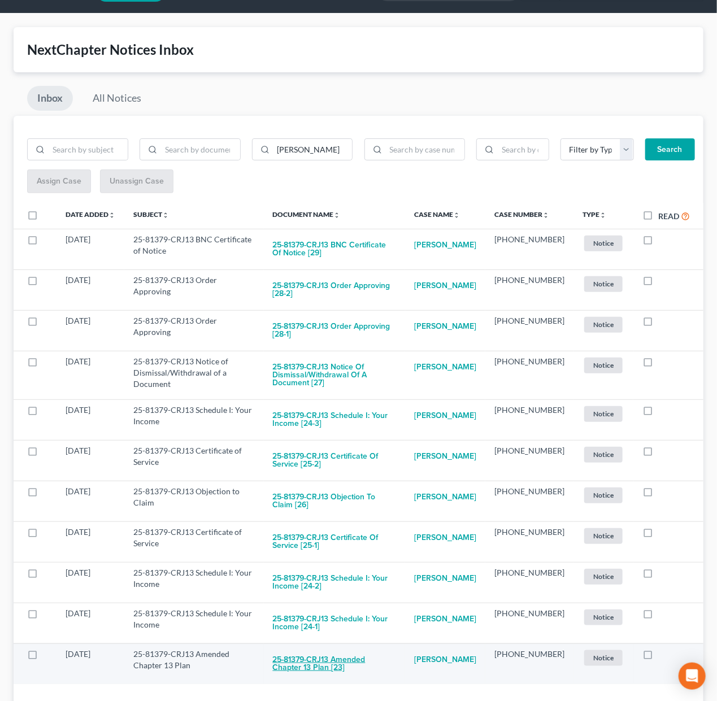
click at [334, 649] on button "25-81379-CRJ13 Amended Chapter 13 Plan [23]" at bounding box center [334, 664] width 123 height 31
checkbox input "true"
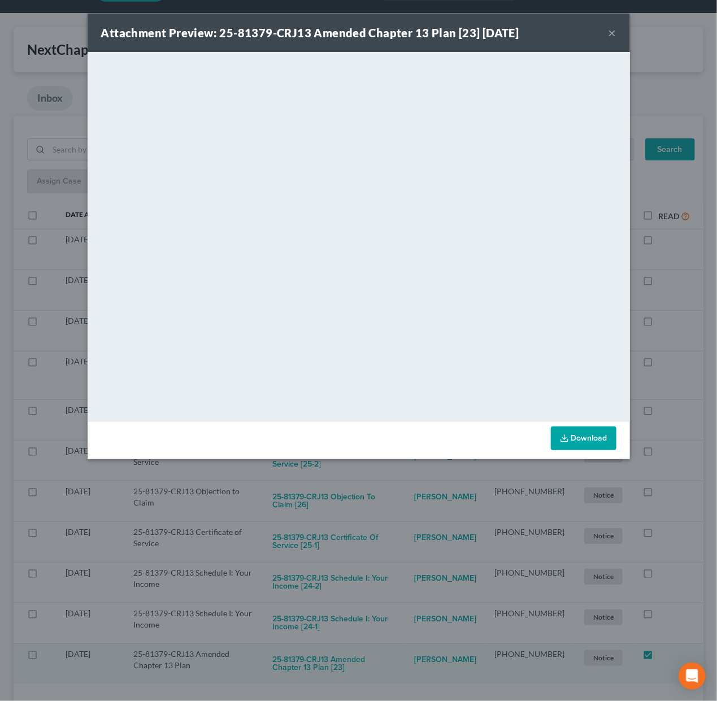
scroll to position [18, 0]
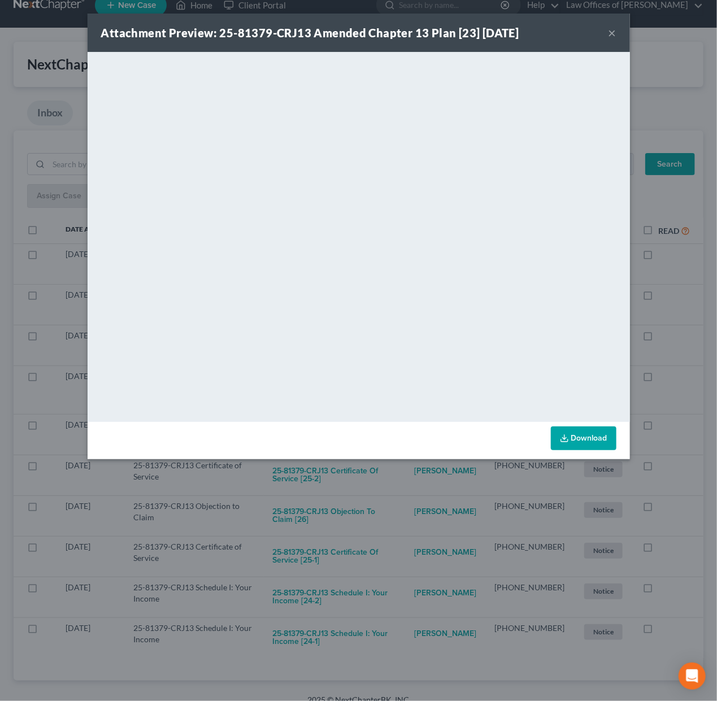
click at [329, 620] on div "Attachment Preview: 25-81379-CRJ13 Amended Chapter 13 Plan [23] 10/01/2025 × <o…" at bounding box center [358, 350] width 717 height 701
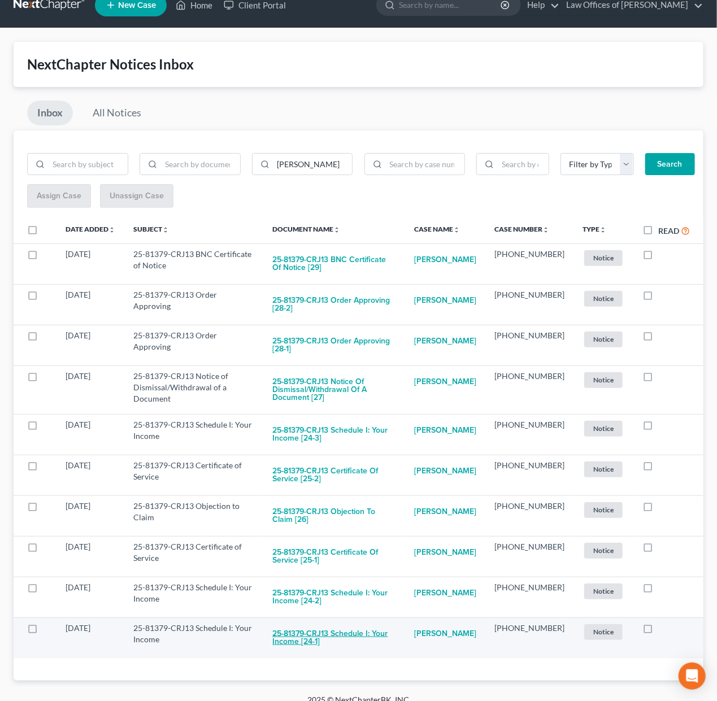
click at [363, 623] on button "25-81379-CRJ13 Schedule I: Your Income [24-1]" at bounding box center [334, 638] width 123 height 31
checkbox input "true"
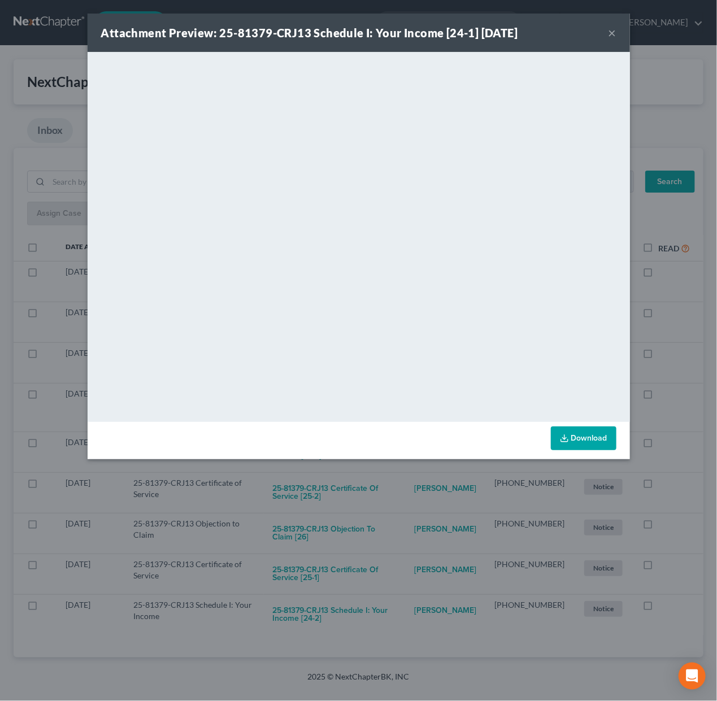
scroll to position [0, 0]
click at [313, 604] on div "Attachment Preview: 25-81379-CRJ13 Schedule I: Your Income [24-1] 10/01/2025 × …" at bounding box center [358, 350] width 717 height 701
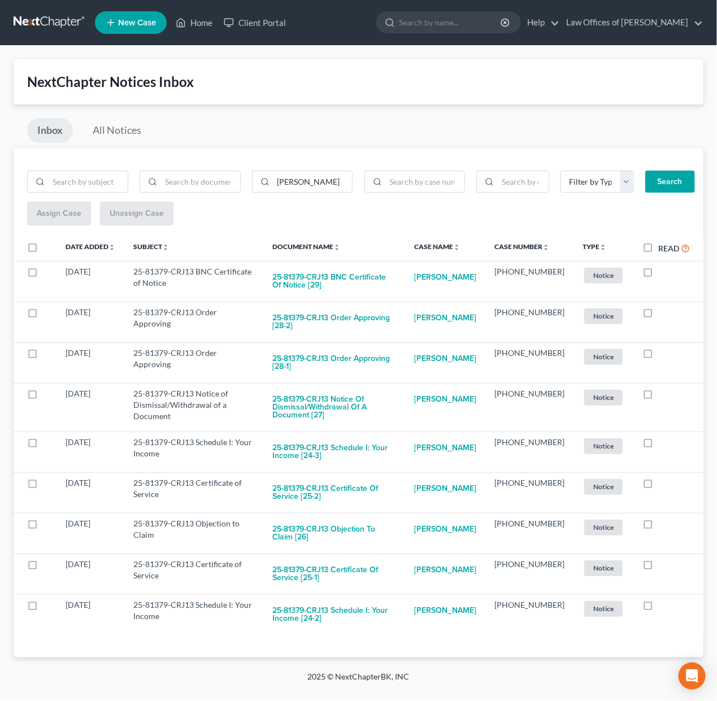
click at [313, 604] on button "25-81379-CRJ13 Schedule I: Your Income [24-2]" at bounding box center [334, 614] width 123 height 31
checkbox input "true"
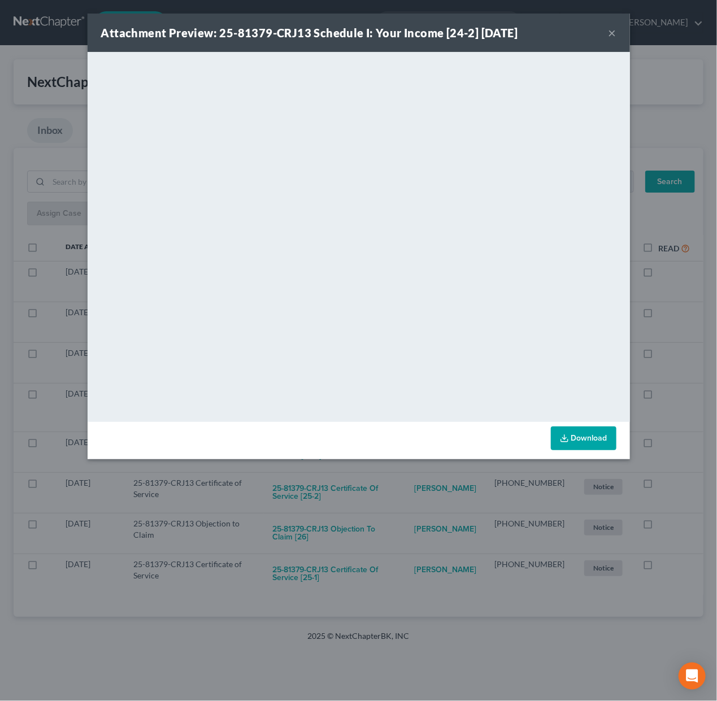
click at [360, 568] on div "Attachment Preview: 25-81379-CRJ13 Schedule I: Your Income [24-2] 10/01/2025 × …" at bounding box center [358, 350] width 717 height 701
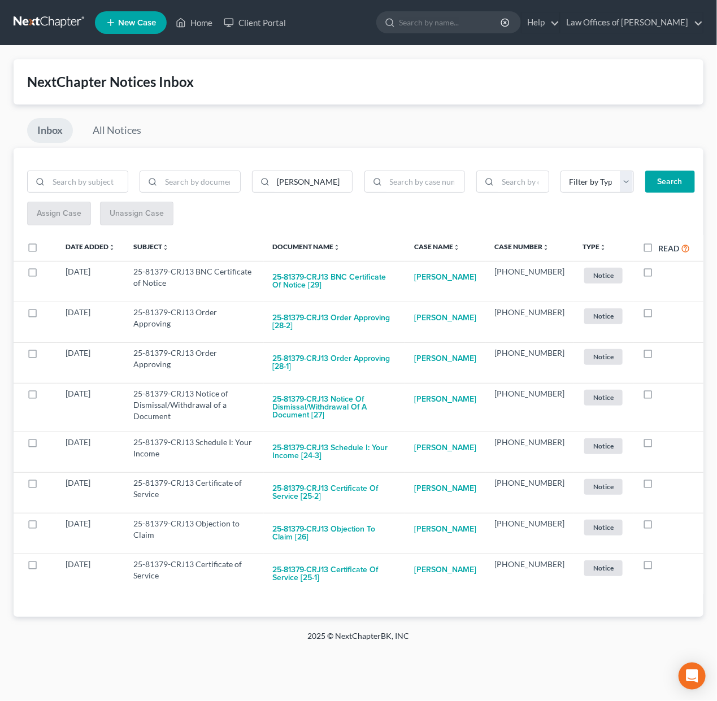
click at [366, 559] on button "25-81379-CRJ13 Certificate of Service [25-1]" at bounding box center [334, 574] width 123 height 31
checkbox input "true"
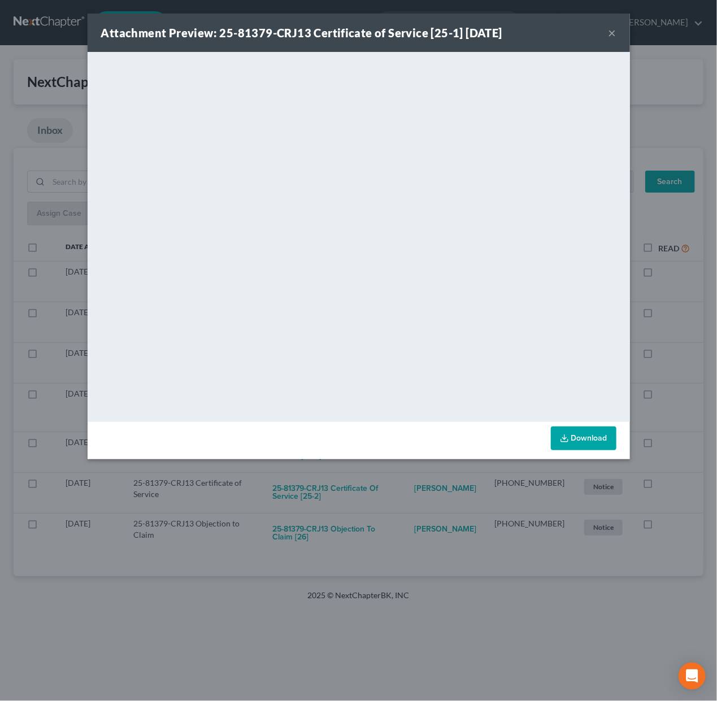
click at [341, 526] on div "Attachment Preview: 25-81379-CRJ13 Certificate of Service [25-1] 10/01/2025 × <…" at bounding box center [358, 350] width 717 height 701
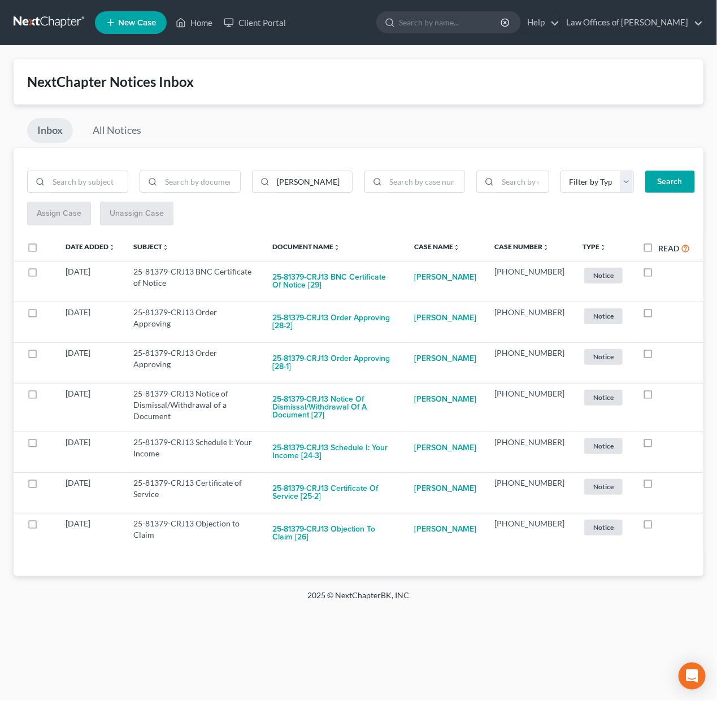
scroll to position [1, 0]
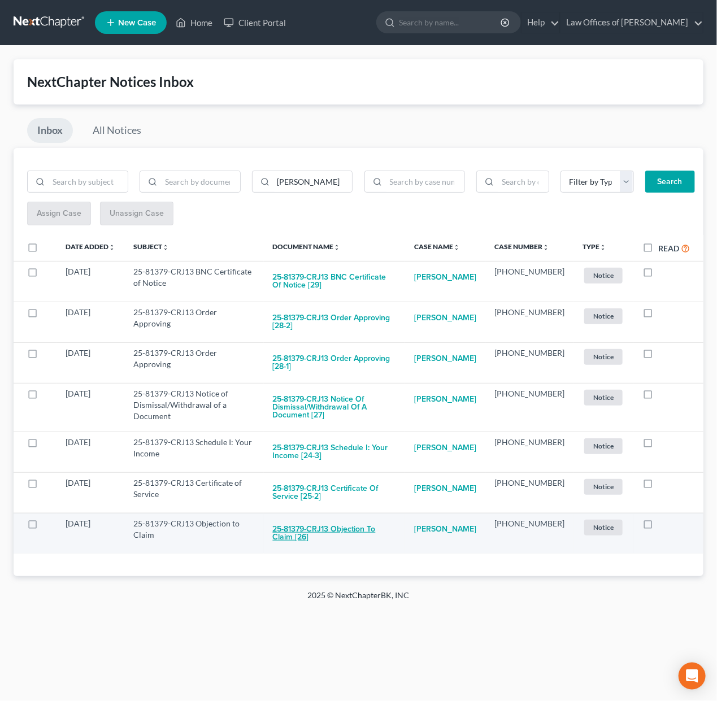
click at [345, 522] on button "25-81379-CRJ13 Objection to Claim [26]" at bounding box center [334, 533] width 123 height 31
checkbox input "true"
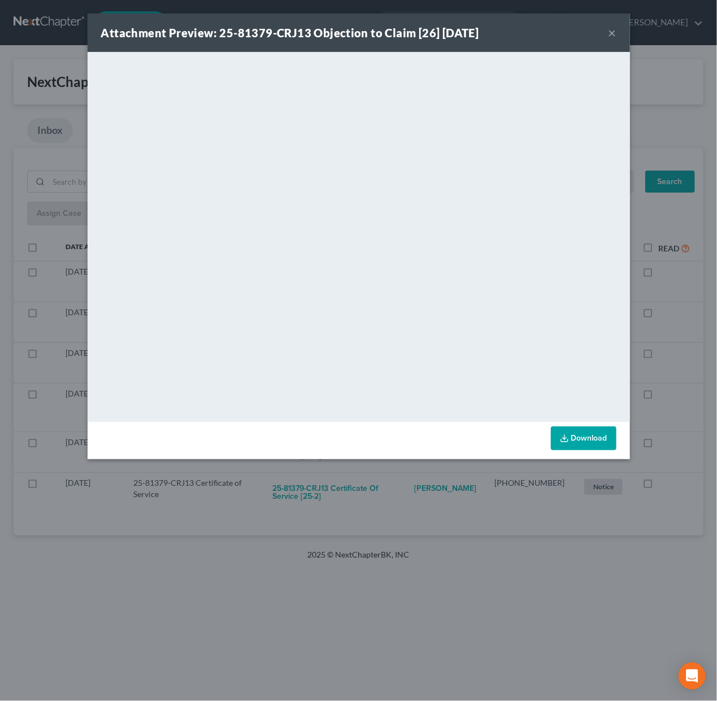
click at [352, 553] on div "Attachment Preview: 25-81379-CRJ13 Objection to Claim [26] 10/01/2025 × <object…" at bounding box center [358, 350] width 717 height 701
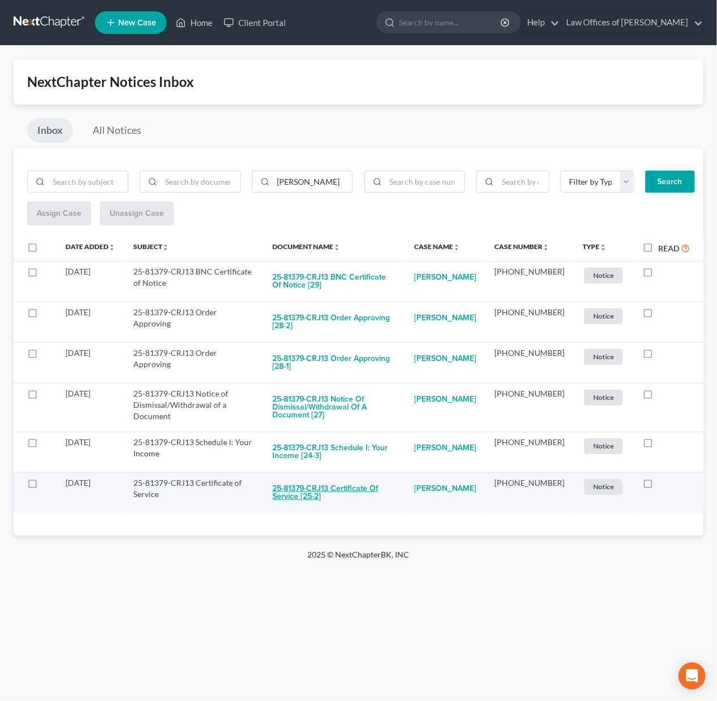
click at [360, 481] on button "25-81379-CRJ13 Certificate of Service [25-2]" at bounding box center [334, 492] width 123 height 31
checkbox input "true"
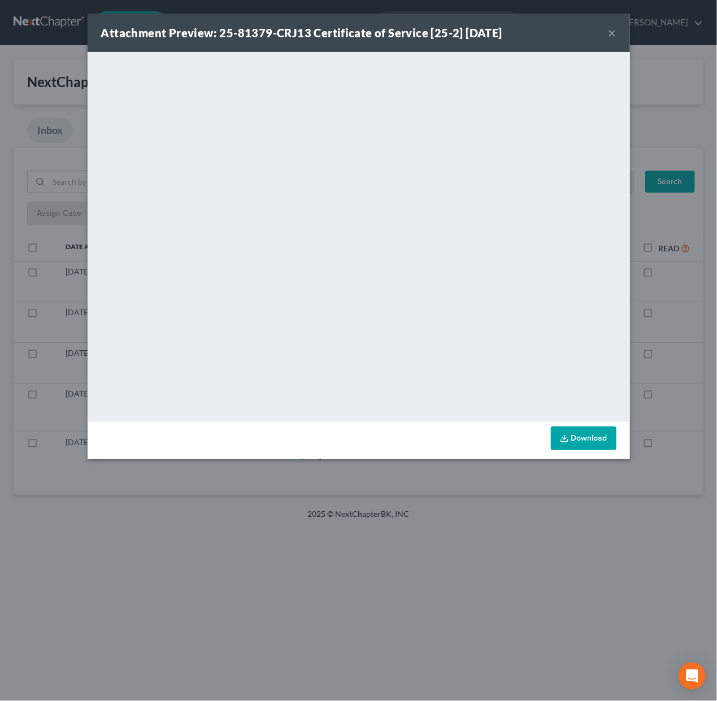
click at [389, 491] on div "Attachment Preview: 25-81379-CRJ13 Certificate of Service [25-2] 10/01/2025 × <…" at bounding box center [358, 350] width 717 height 701
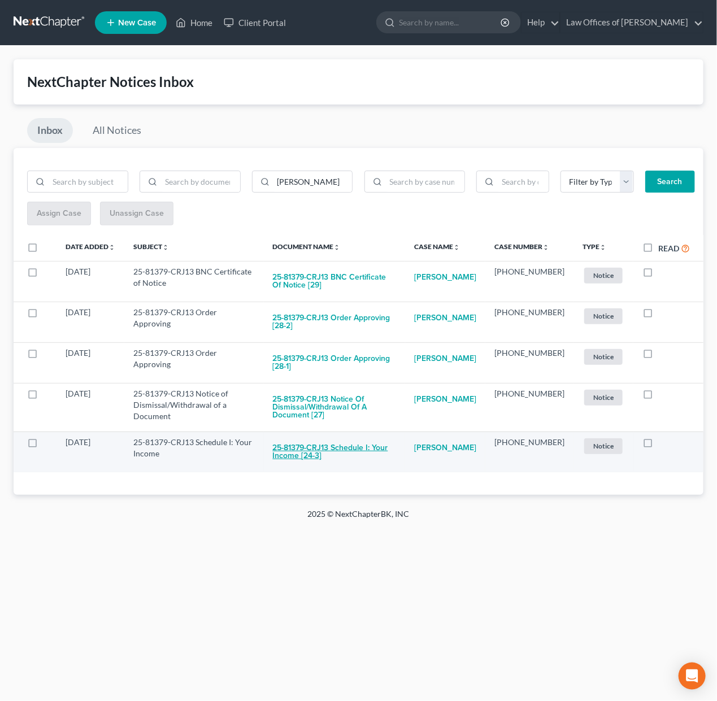
click at [353, 443] on button "25-81379-CRJ13 Schedule I: Your Income [24-3]" at bounding box center [334, 452] width 123 height 31
checkbox input "true"
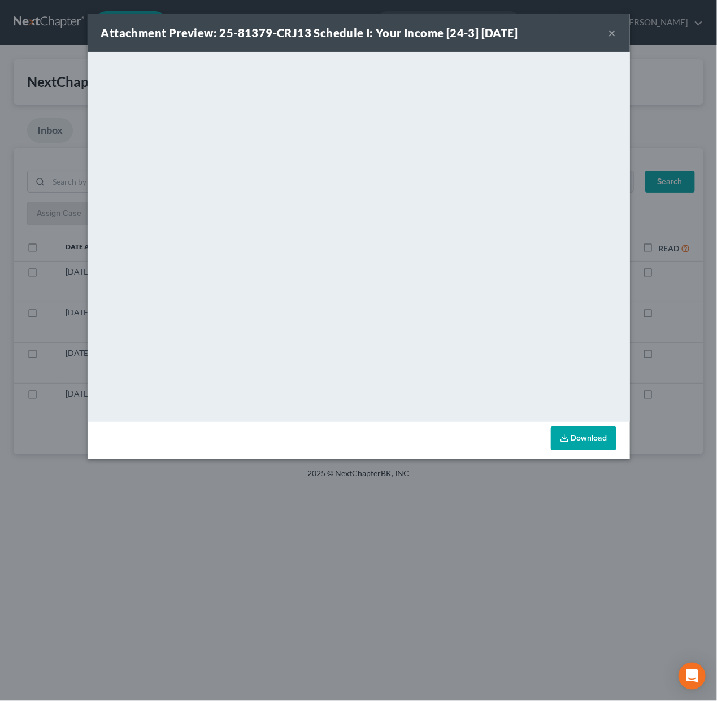
click at [428, 521] on div "Attachment Preview: 25-81379-CRJ13 Schedule I: Your Income [24-3] 10/01/2025 × …" at bounding box center [358, 350] width 717 height 701
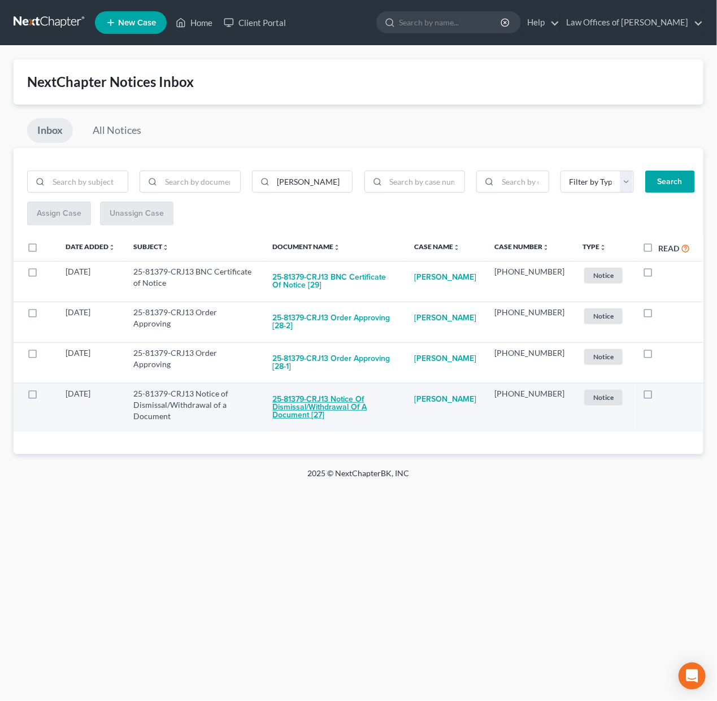
click at [319, 402] on button "25-81379-CRJ13 Notice of Dismissal/Withdrawal of a Document [27]" at bounding box center [334, 407] width 123 height 38
checkbox input "true"
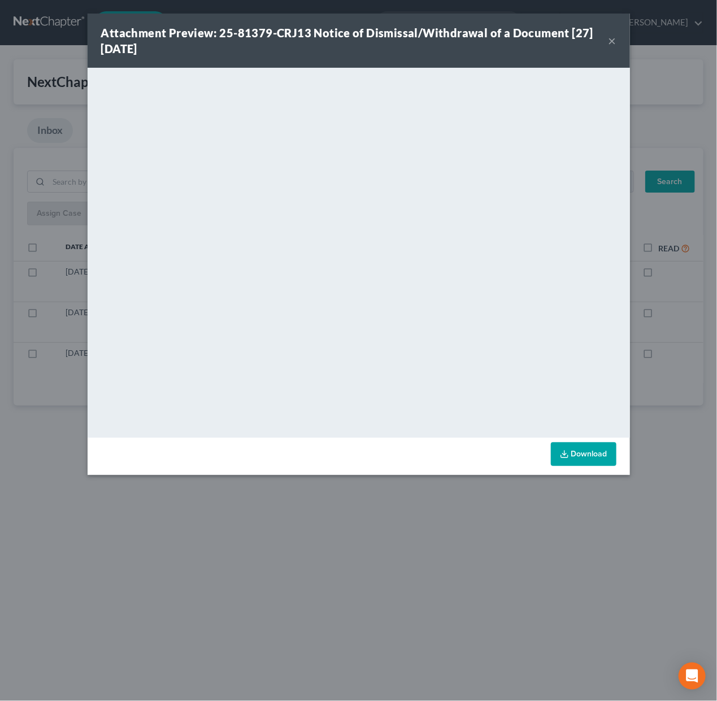
drag, startPoint x: 427, startPoint y: 525, endPoint x: 379, endPoint y: 472, distance: 72.0
click at [423, 519] on div "Attachment Preview: 25-81379-CRJ13 Notice of Dismissal/Withdrawal of a Document…" at bounding box center [358, 350] width 717 height 701
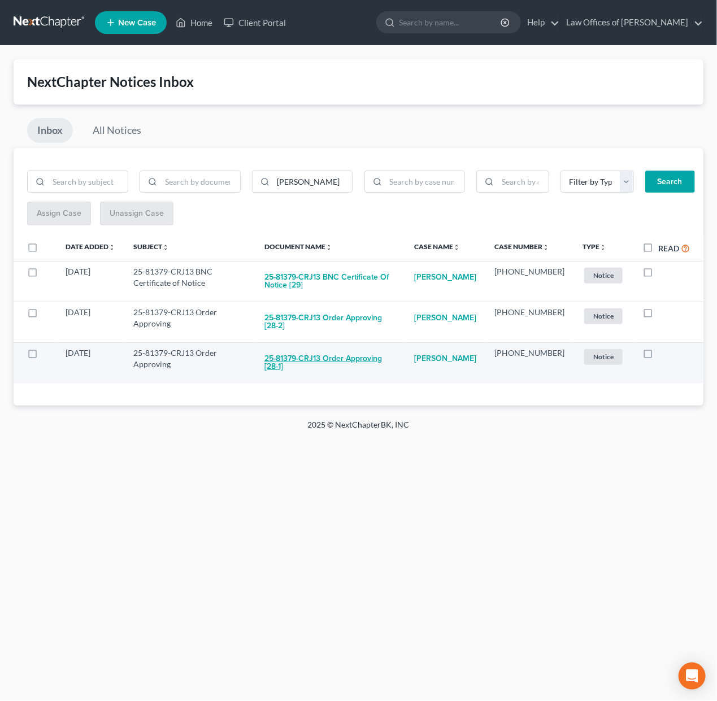
click at [325, 355] on button "25-81379-CRJ13 Order Approving [28-1]" at bounding box center [330, 362] width 132 height 31
checkbox input "true"
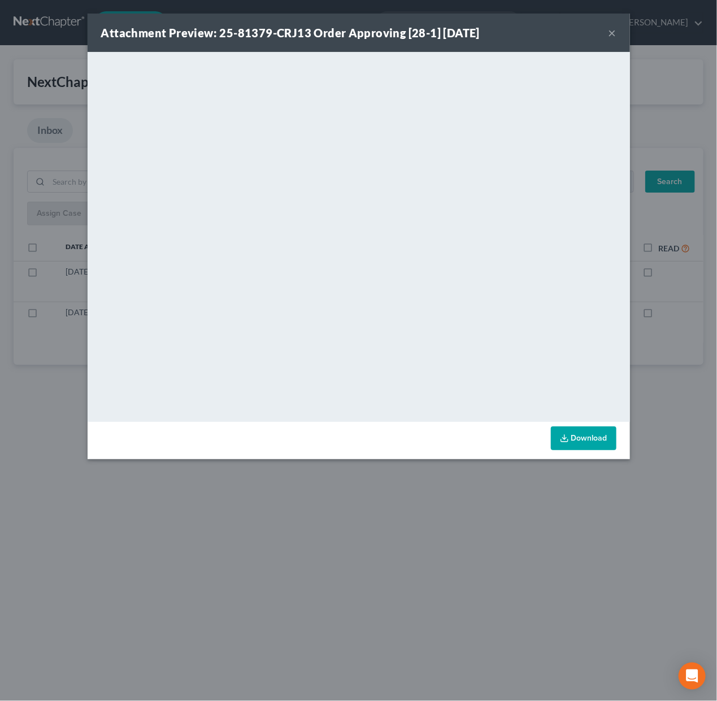
drag, startPoint x: 334, startPoint y: 517, endPoint x: 321, endPoint y: 443, distance: 75.1
click at [336, 505] on div "Attachment Preview: 25-81379-CRJ13 Order Approving [28-1] 10/02/2025 × <object …" at bounding box center [358, 350] width 717 height 701
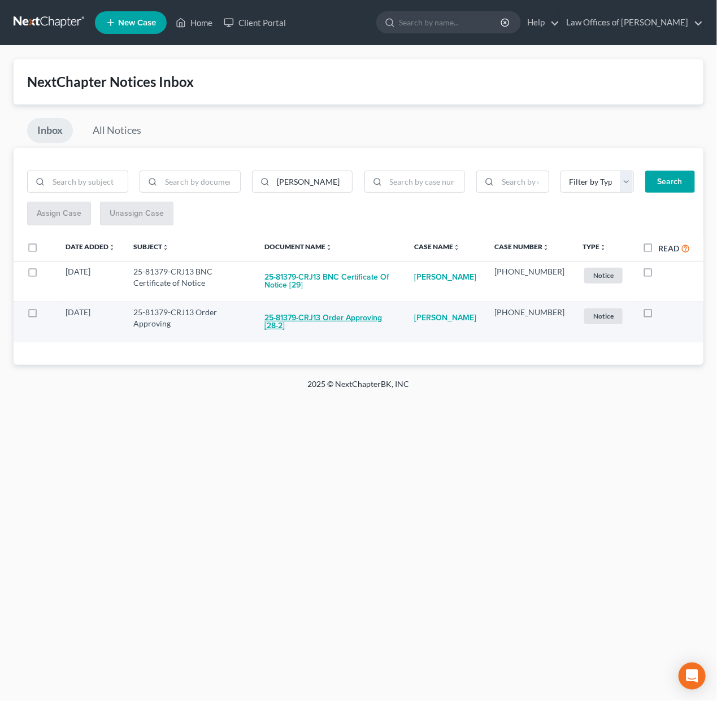
click at [347, 317] on button "25-81379-CRJ13 Order Approving [28-2]" at bounding box center [330, 322] width 132 height 31
checkbox input "true"
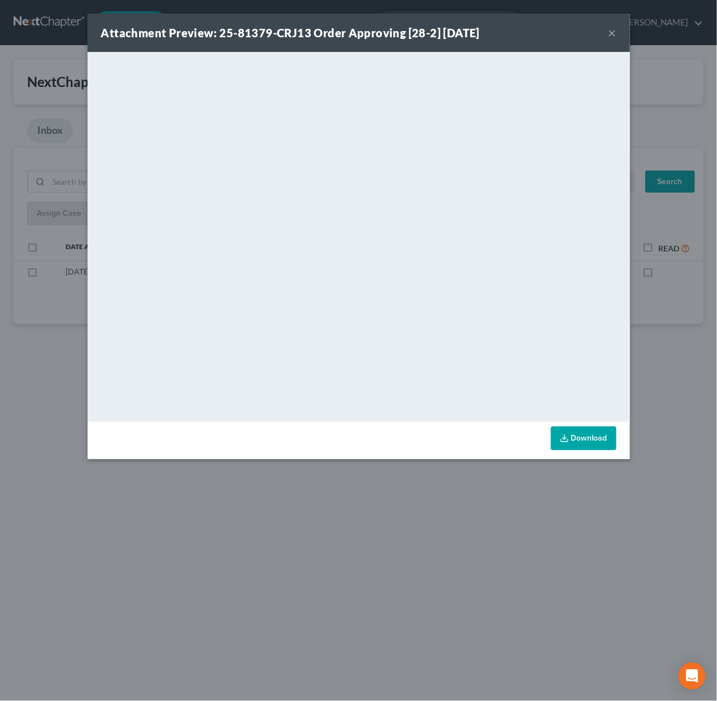
click at [359, 510] on div "Attachment Preview: 25-81379-CRJ13 Order Approving [28-2] 10/02/2025 × <object …" at bounding box center [358, 350] width 717 height 701
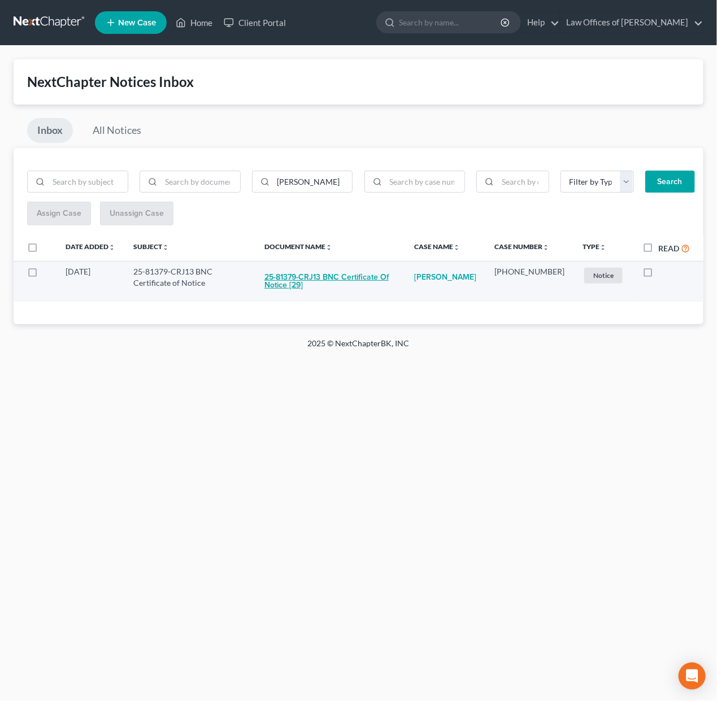
click at [341, 280] on button "25-81379-CRJ13 BNC Certificate of Notice [29]" at bounding box center [330, 281] width 132 height 31
checkbox input "true"
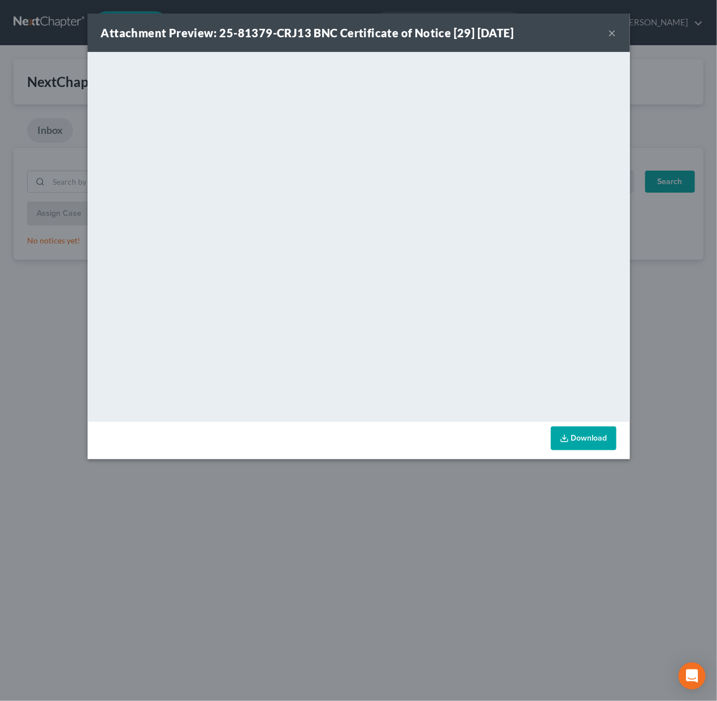
click at [626, 36] on div "Attachment Preview: 25-81379-CRJ13 BNC Certificate of Notice [29] 10/05/2025 ×" at bounding box center [359, 33] width 542 height 38
click at [619, 34] on div "Attachment Preview: 25-81379-CRJ13 BNC Certificate of Notice [29] 10/05/2025 ×" at bounding box center [359, 33] width 542 height 38
click at [612, 36] on button "×" at bounding box center [612, 33] width 8 height 14
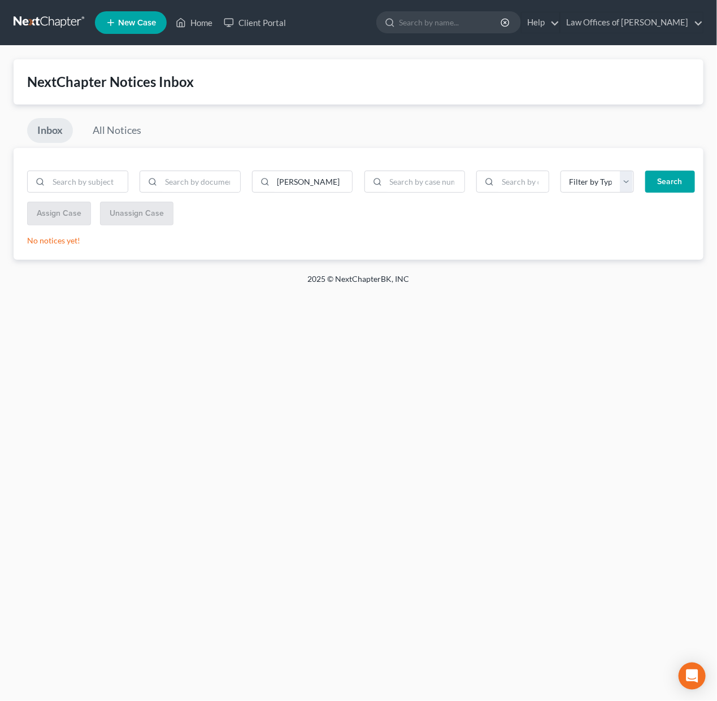
click at [77, 20] on link at bounding box center [50, 22] width 72 height 20
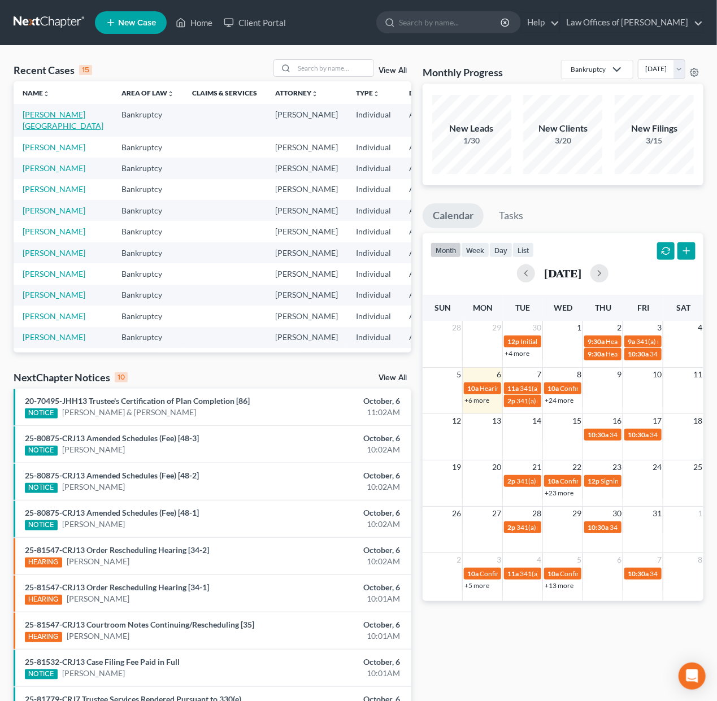
click at [39, 122] on link "[PERSON_NAME][GEOGRAPHIC_DATA]" at bounding box center [63, 120] width 81 height 21
select select "4"
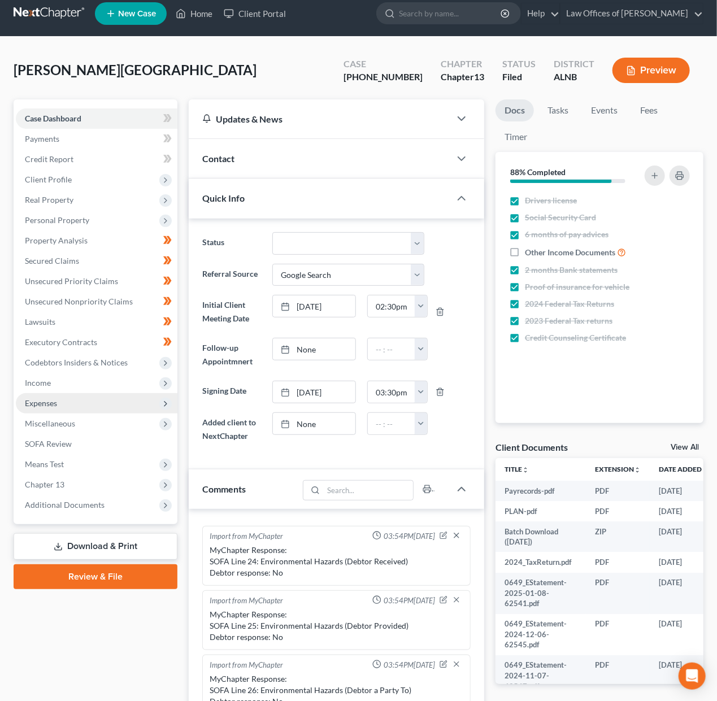
scroll to position [14, 0]
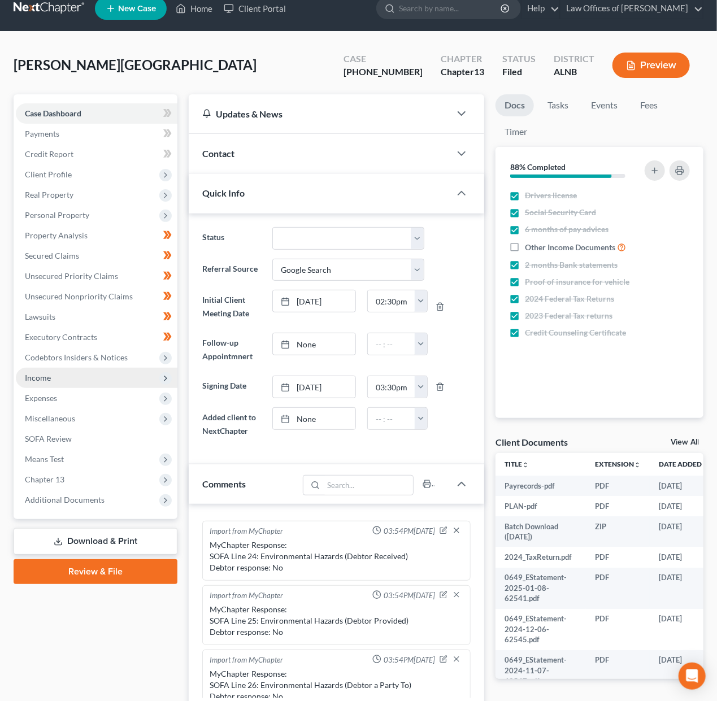
click at [43, 373] on span "Income" at bounding box center [38, 378] width 26 height 10
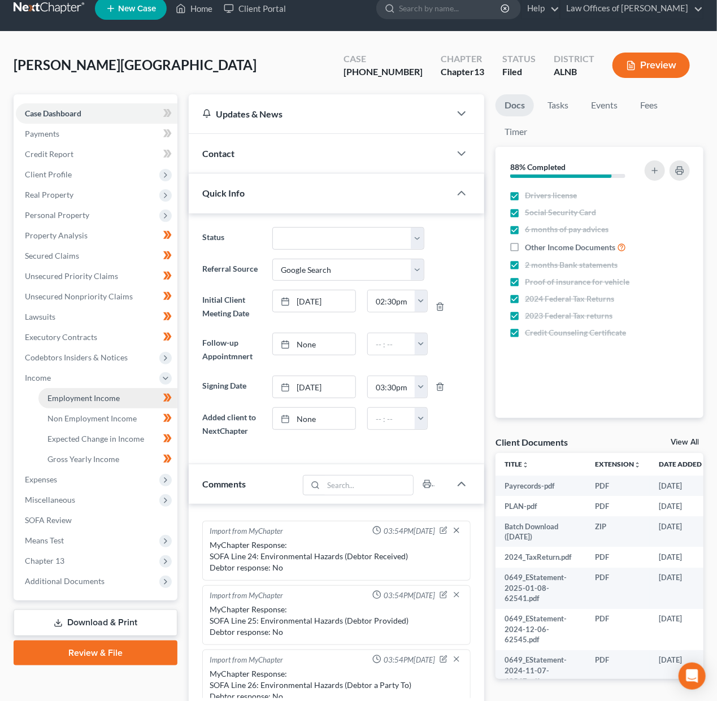
click at [77, 393] on span "Employment Income" at bounding box center [83, 398] width 72 height 10
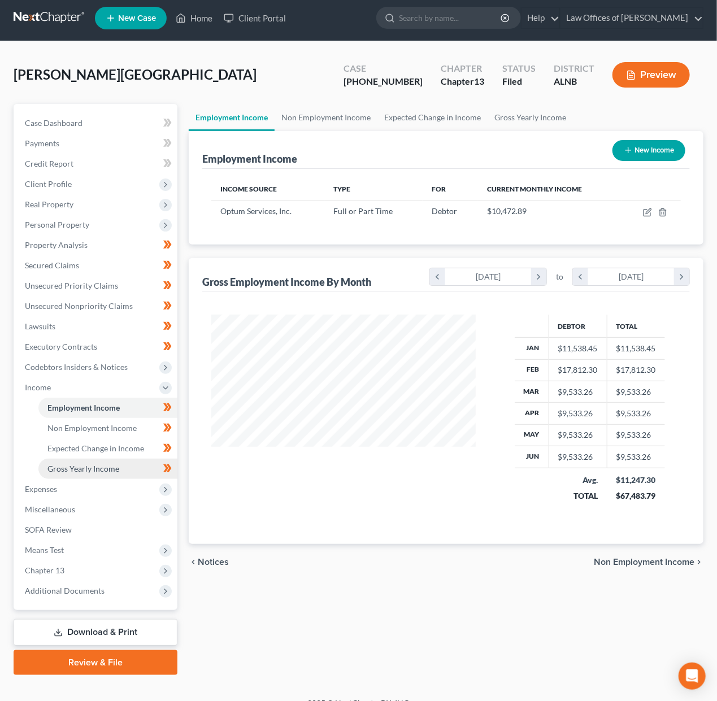
scroll to position [3, 0]
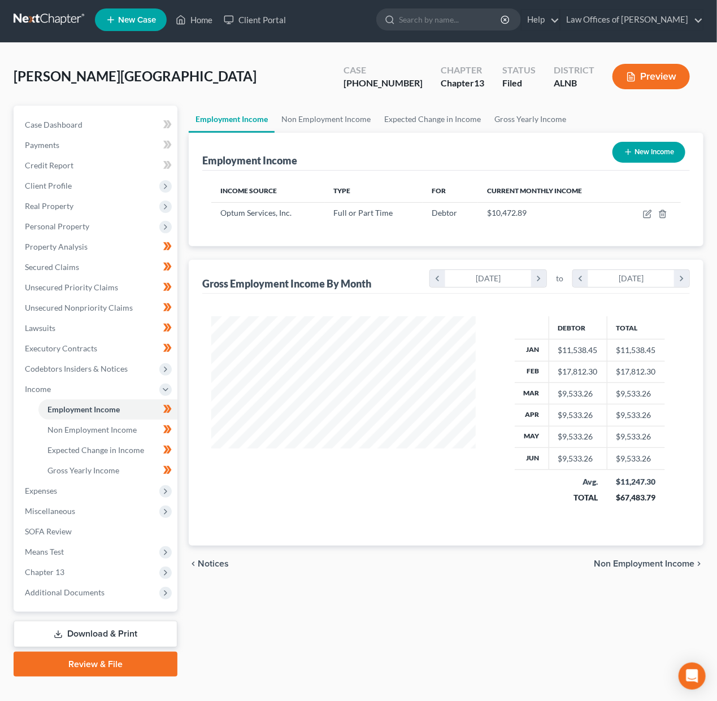
click at [90, 624] on link "Download & Print" at bounding box center [96, 634] width 164 height 27
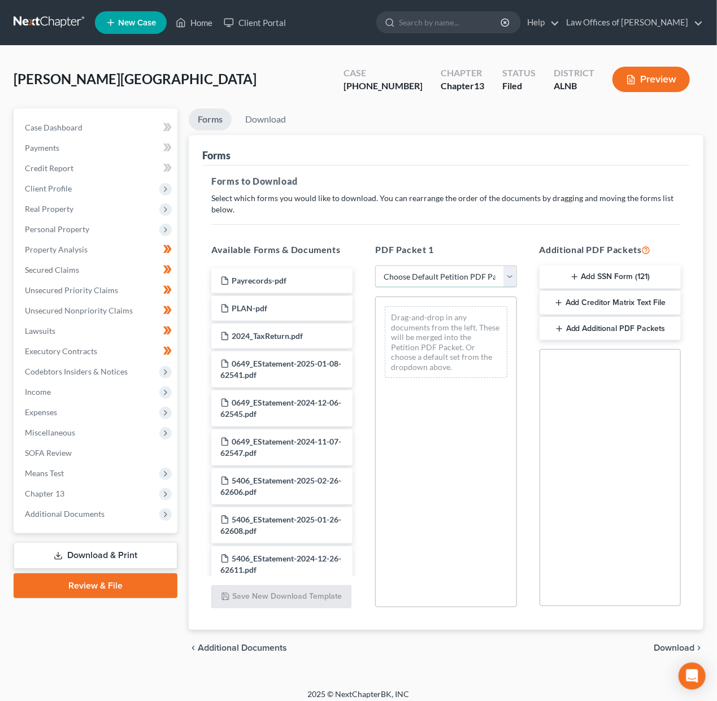
select select "2"
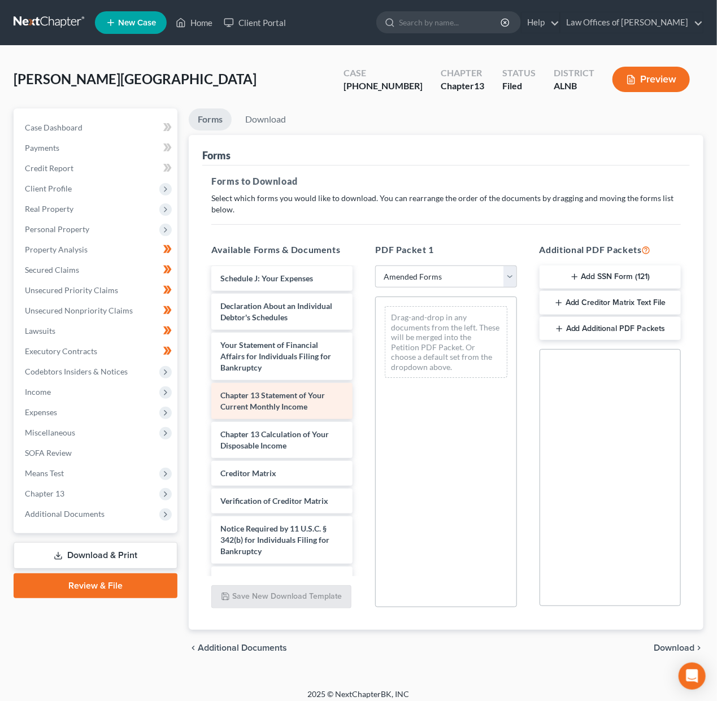
scroll to position [289, 0]
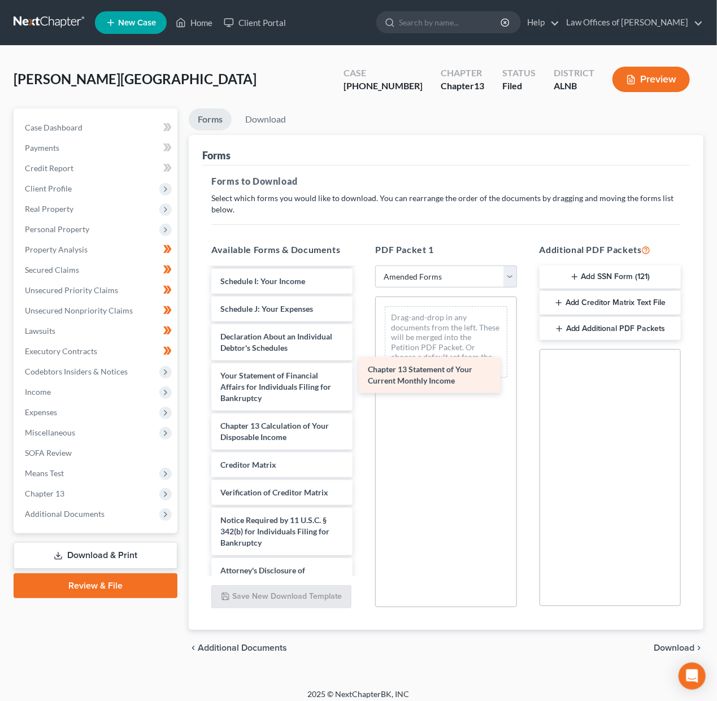
drag, startPoint x: 283, startPoint y: 378, endPoint x: 430, endPoint y: 369, distance: 147.7
click at [362, 369] on div "Chapter 13 Statement of Your Current Monthly Income Voluntary Petition for Indi…" at bounding box center [281, 287] width 159 height 615
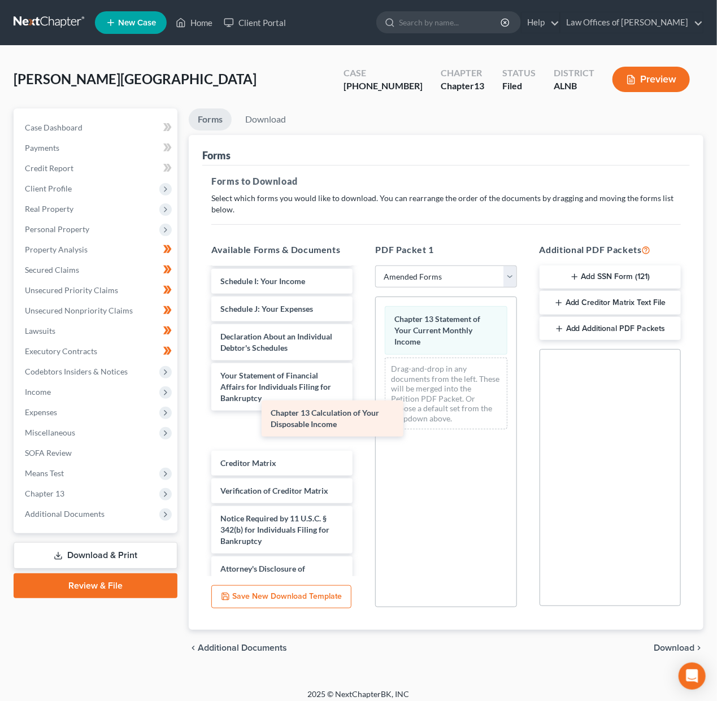
scroll to position [251, 0]
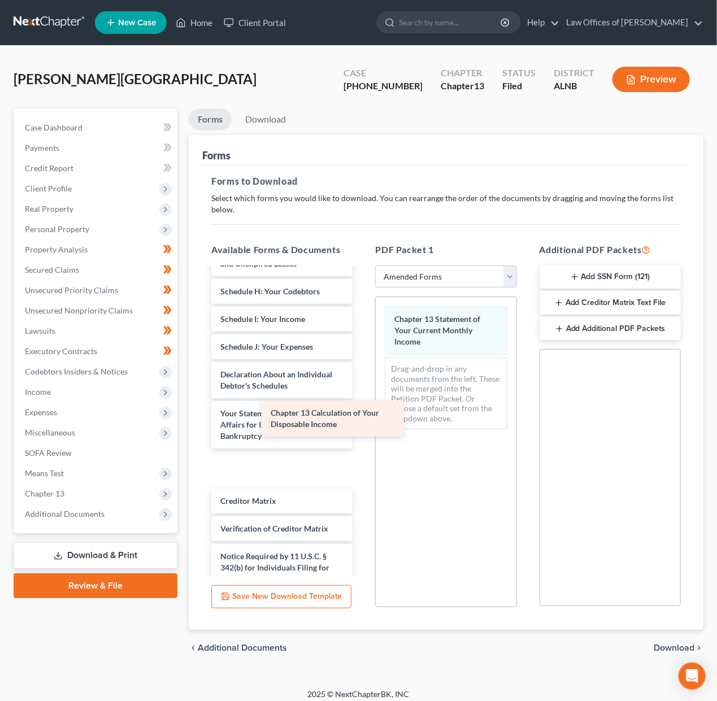
drag, startPoint x: 274, startPoint y: 419, endPoint x: 465, endPoint y: 402, distance: 191.7
click at [362, 402] on div "Chapter 13 Calculation of Your Disposable Income Voluntary Petition for Individ…" at bounding box center [281, 325] width 159 height 614
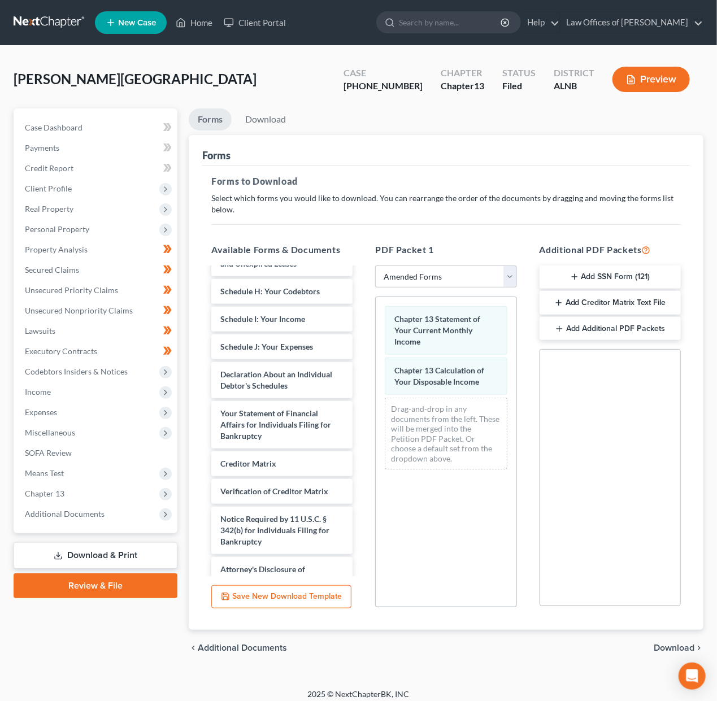
click at [685, 645] on span "Download" at bounding box center [674, 647] width 41 height 9
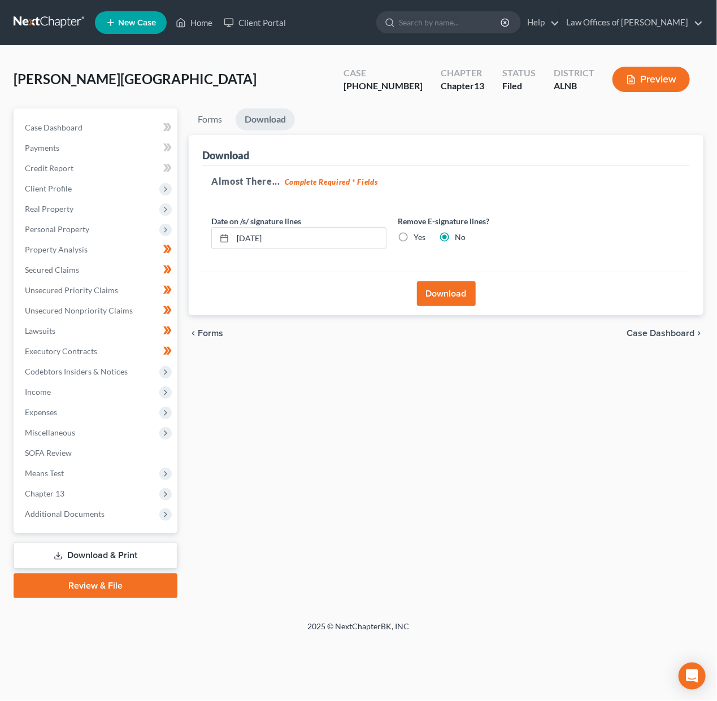
click at [451, 294] on button "Download" at bounding box center [446, 293] width 59 height 25
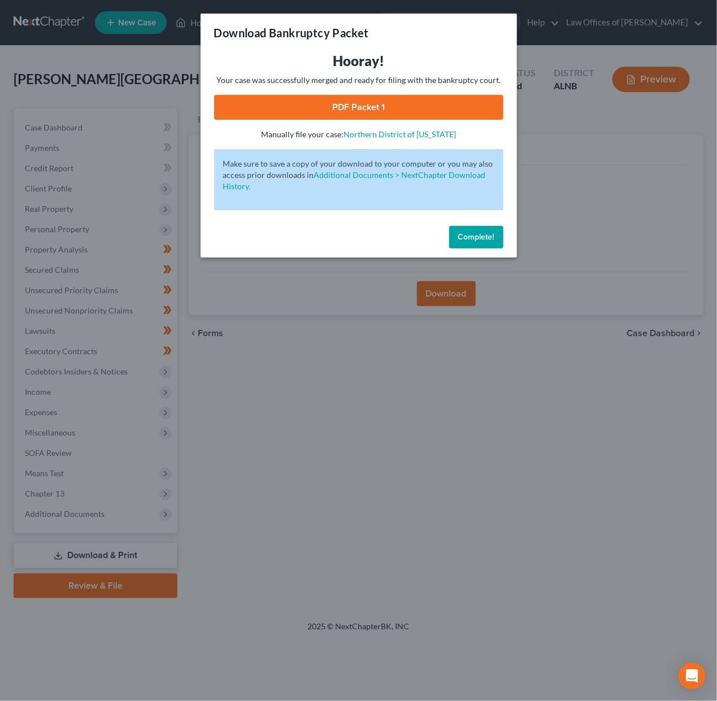
click at [361, 108] on link "PDF Packet 1" at bounding box center [358, 107] width 289 height 25
click at [468, 228] on button "Complete!" at bounding box center [476, 237] width 54 height 23
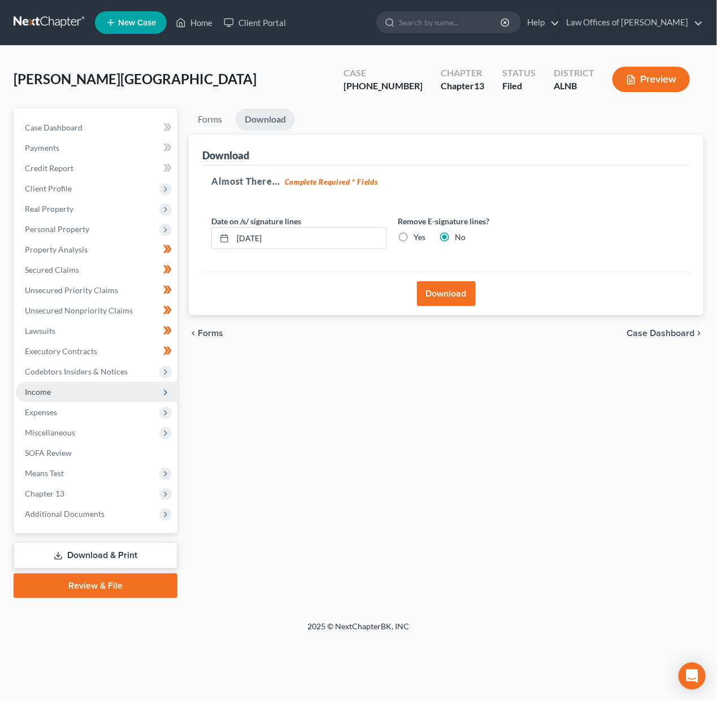
click at [41, 387] on span "Income" at bounding box center [38, 392] width 26 height 10
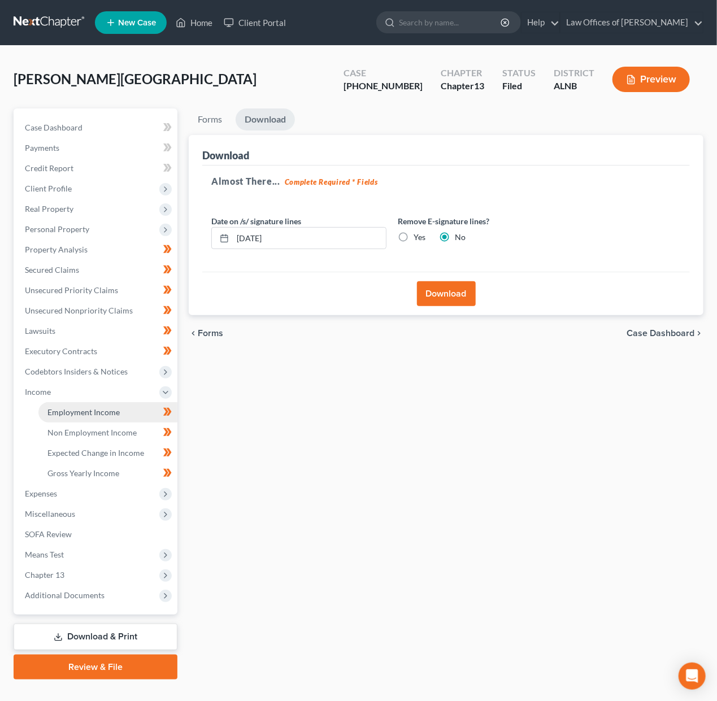
click at [64, 407] on span "Employment Income" at bounding box center [83, 412] width 72 height 10
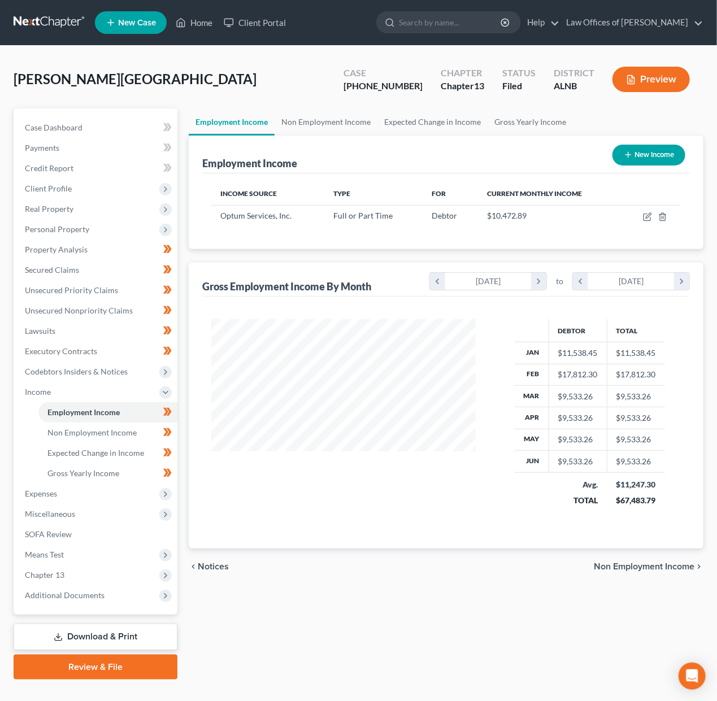
scroll to position [197, 287]
click at [103, 428] on span "Non Employment Income" at bounding box center [91, 433] width 89 height 10
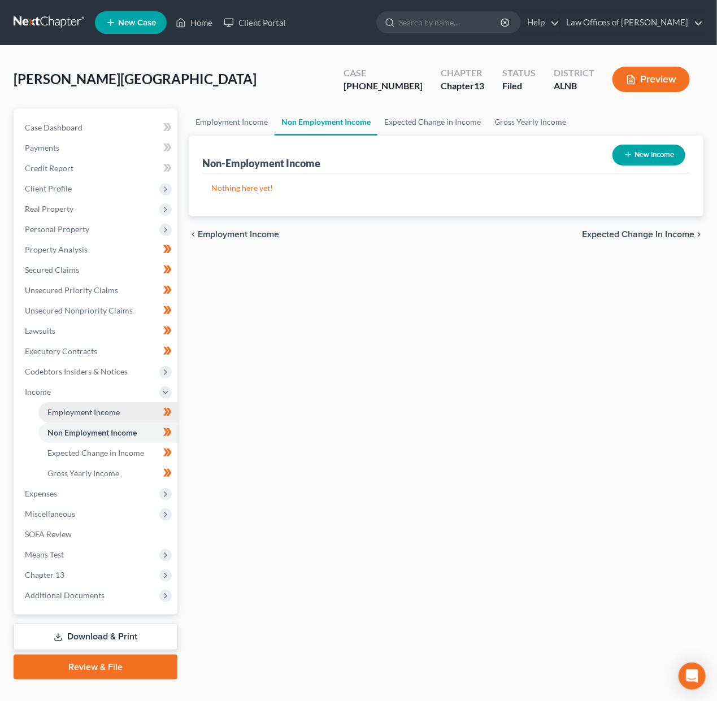
click at [111, 407] on span "Employment Income" at bounding box center [83, 412] width 72 height 10
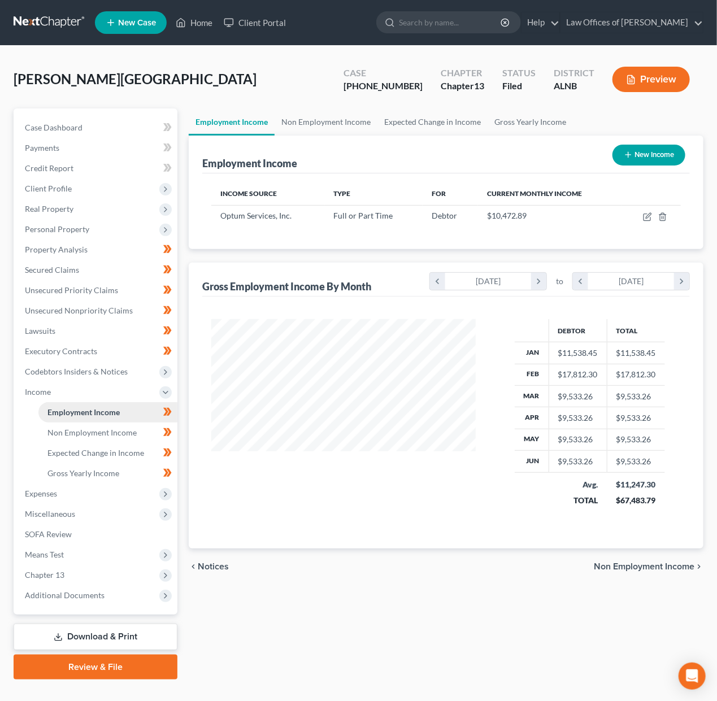
scroll to position [197, 287]
click at [578, 460] on div "$9,533.26" at bounding box center [578, 461] width 40 height 11
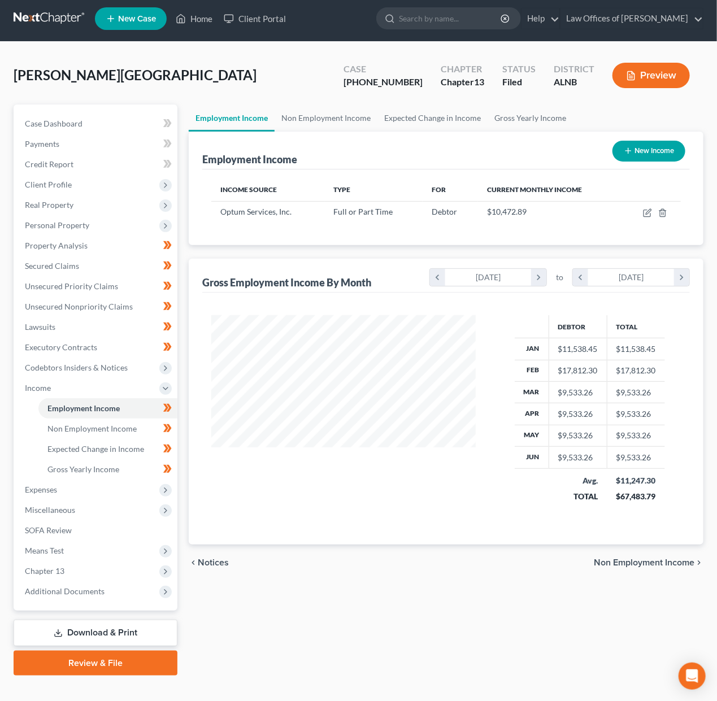
scroll to position [3, 0]
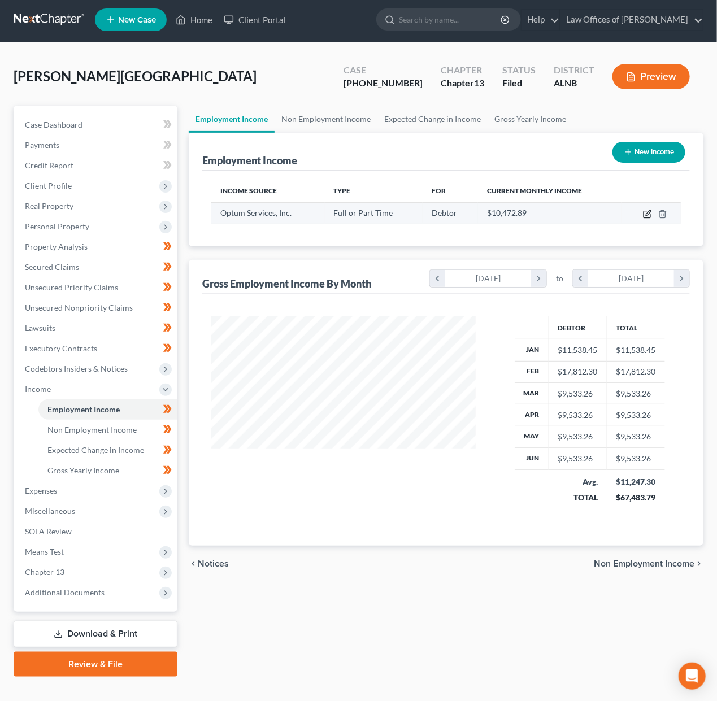
click at [643, 214] on icon "button" at bounding box center [646, 214] width 7 height 7
select select "0"
select select "24"
select select "2"
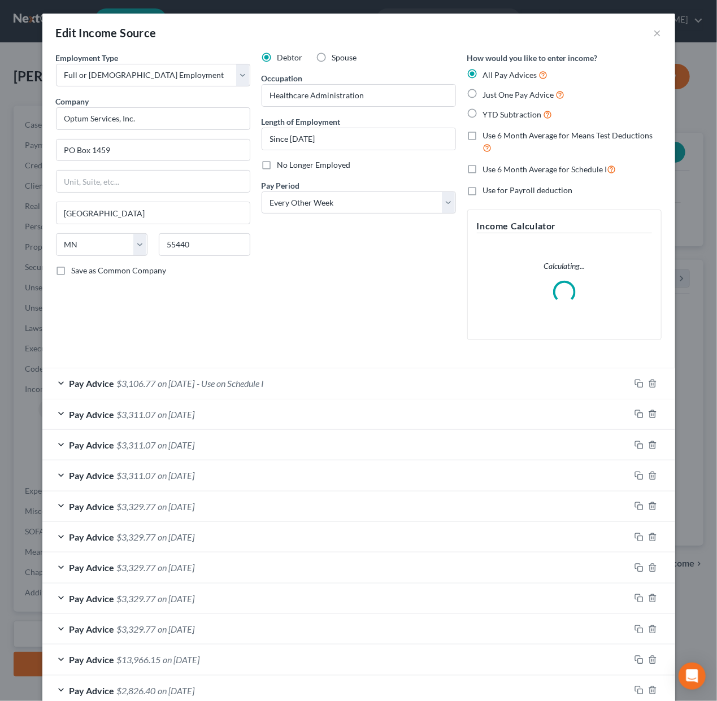
click at [120, 413] on span "$3,311.07" at bounding box center [136, 414] width 39 height 11
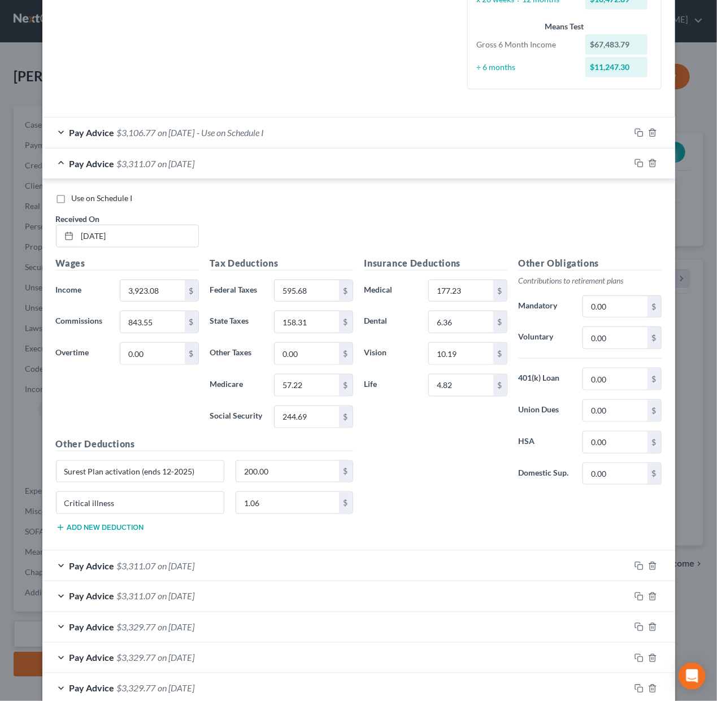
scroll to position [288, 0]
click at [98, 225] on input "[DATE]" at bounding box center [137, 235] width 121 height 21
type input "[DATE]"
click at [466, 497] on div "Insurance Deductions Medical 177.23 $ Dental 6.36 $ Vision 10.19 $ Life 4.82 $ …" at bounding box center [513, 398] width 308 height 285
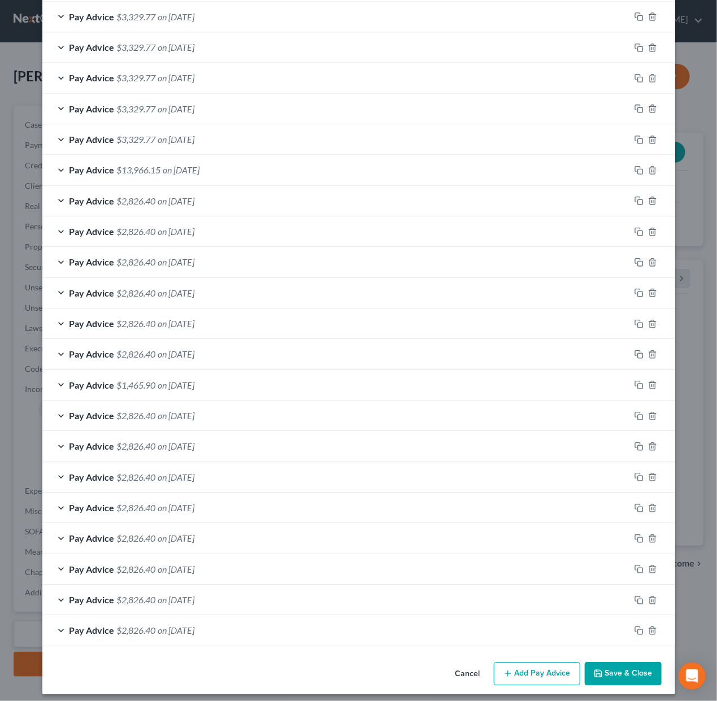
scroll to position [897, 0]
click at [601, 671] on icon "button" at bounding box center [598, 674] width 7 height 7
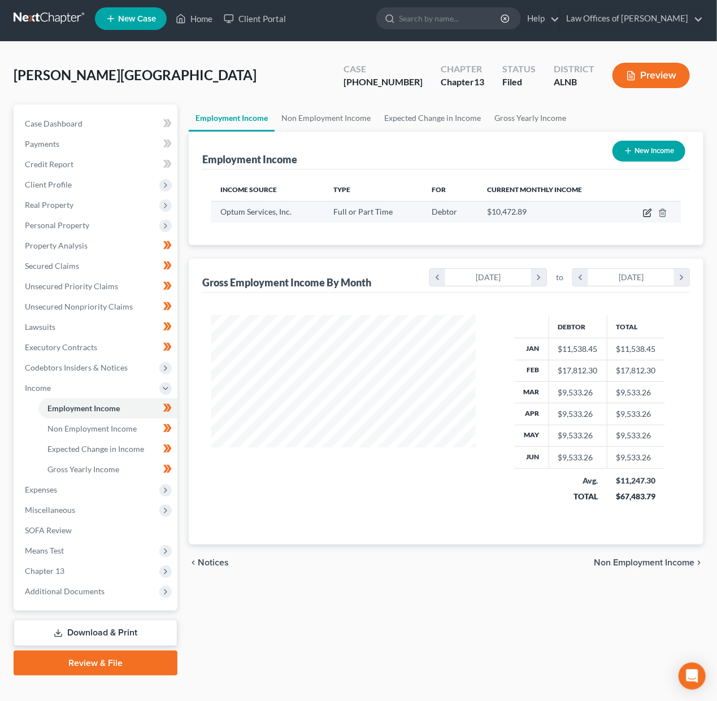
scroll to position [3, 0]
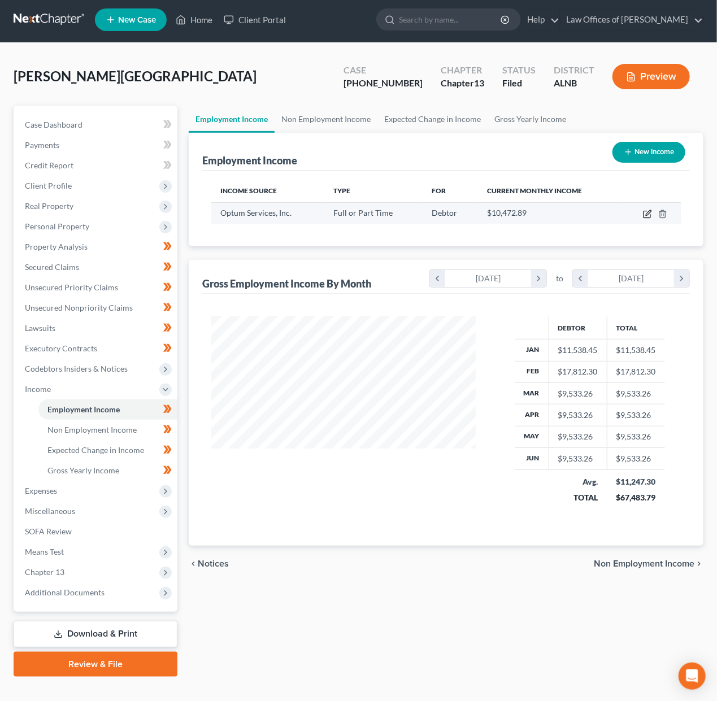
click at [643, 211] on icon "button" at bounding box center [646, 214] width 7 height 7
select select "0"
select select "24"
select select "2"
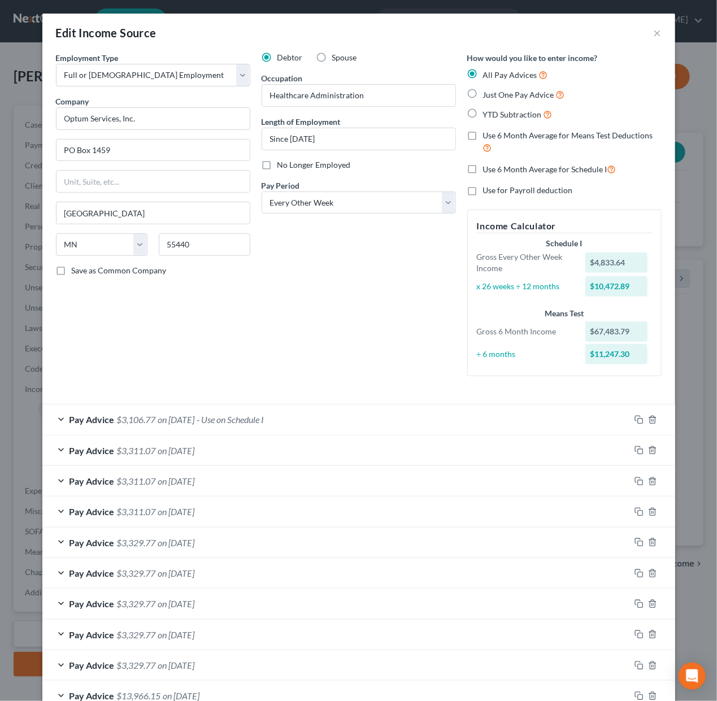
click at [174, 445] on span "on [DATE]" at bounding box center [176, 450] width 37 height 11
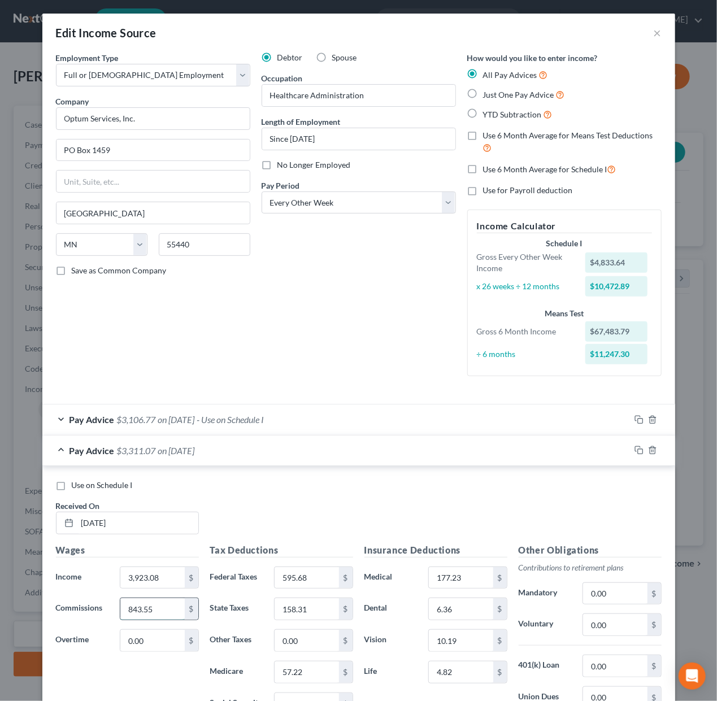
click at [166, 602] on input "843.55" at bounding box center [152, 608] width 64 height 21
click at [212, 524] on div "Use on Schedule I Received On * 06/20/2025" at bounding box center [358, 512] width 617 height 64
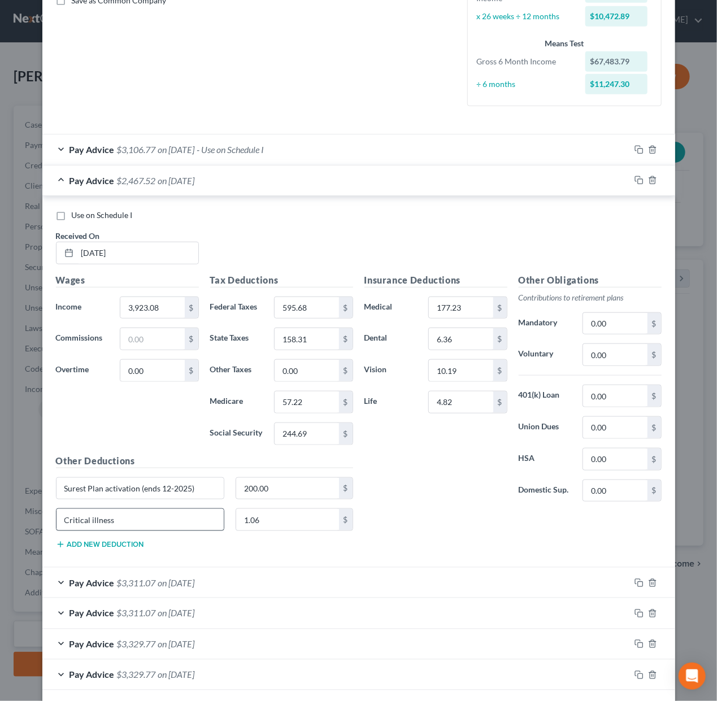
scroll to position [453, 0]
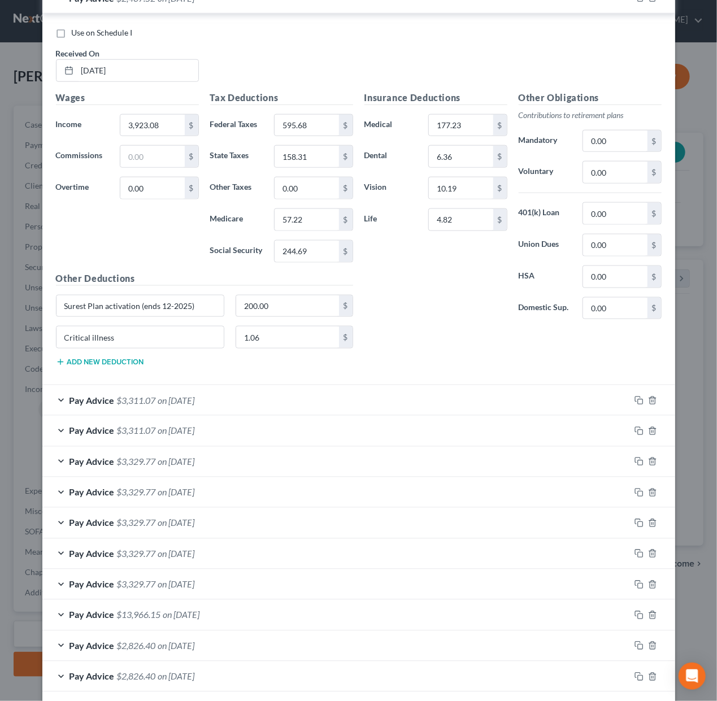
click at [168, 395] on span "on 06/06/2025" at bounding box center [176, 400] width 37 height 11
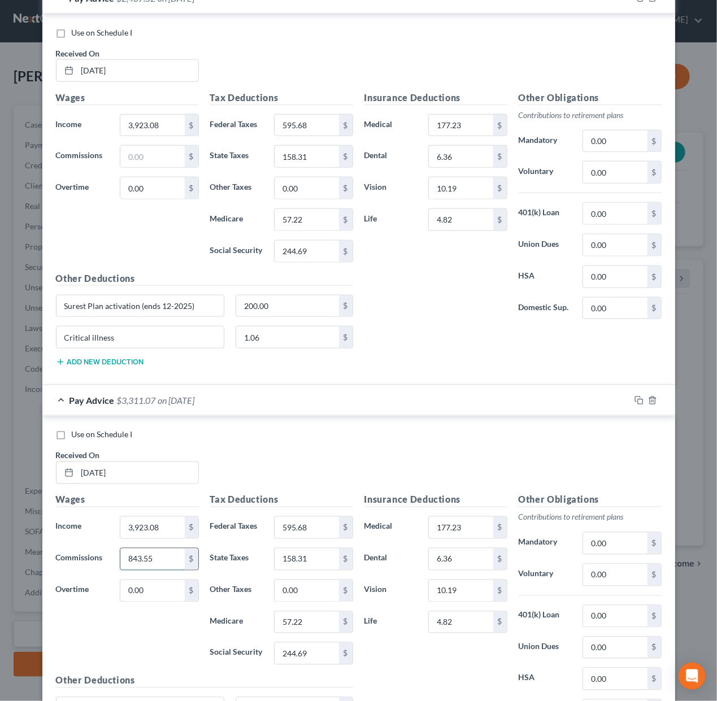
click at [133, 556] on input "843.55" at bounding box center [152, 559] width 64 height 21
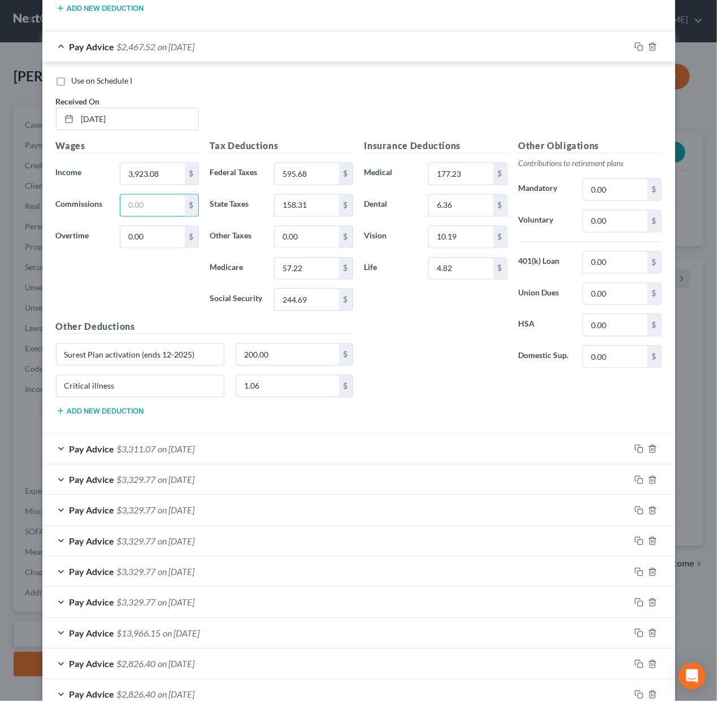
scroll to position [841, 0]
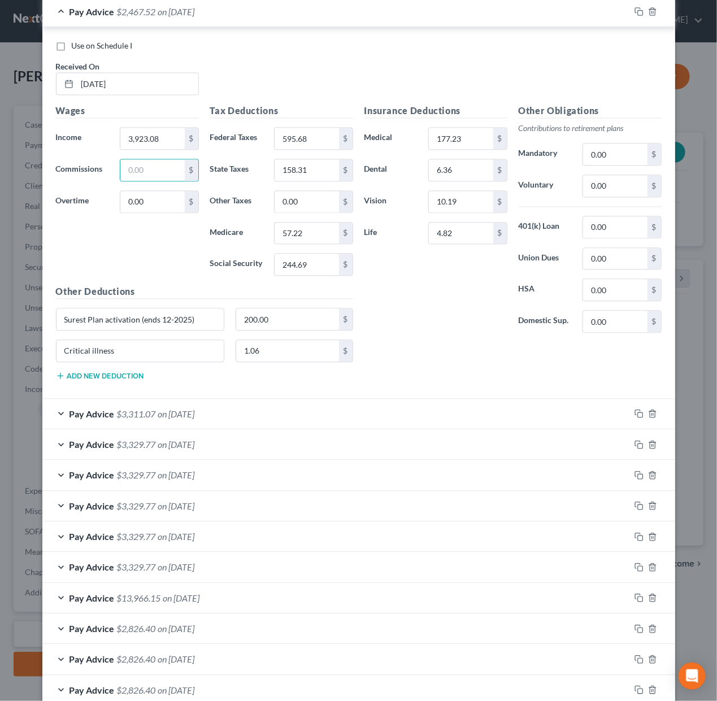
click at [153, 409] on span "$3,311.07" at bounding box center [136, 414] width 39 height 11
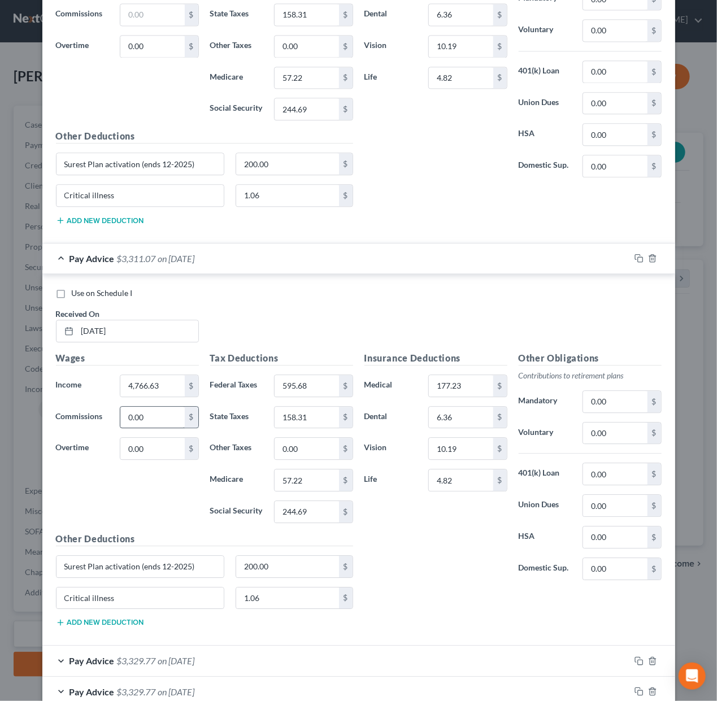
scroll to position [994, 0]
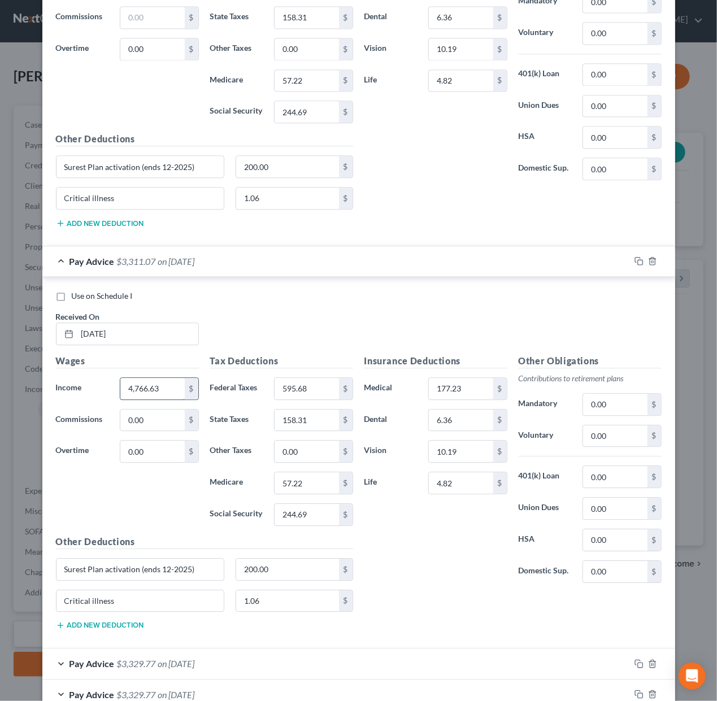
click at [149, 384] on input "4,766.63" at bounding box center [152, 388] width 64 height 21
type input "3,923.08"
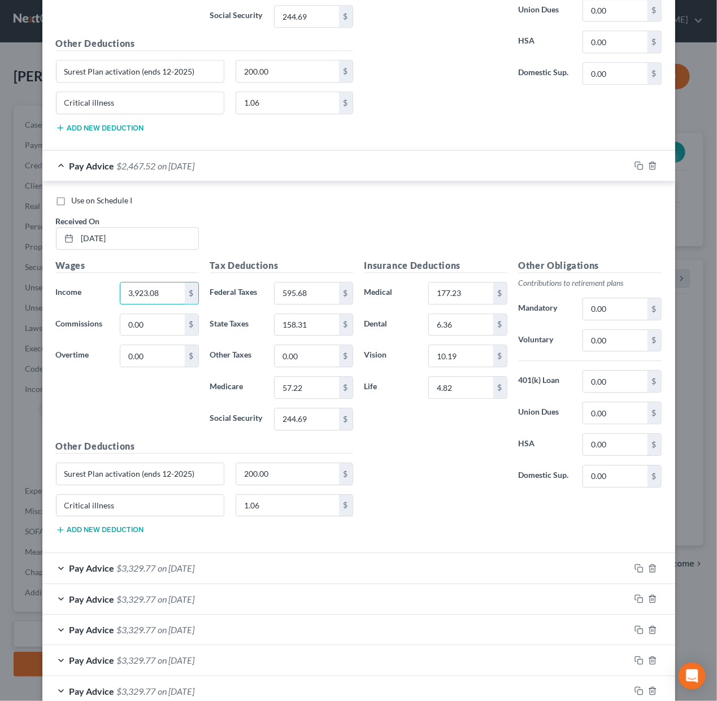
scroll to position [1090, 0]
click at [142, 563] on span "$3,329.77" at bounding box center [136, 567] width 39 height 11
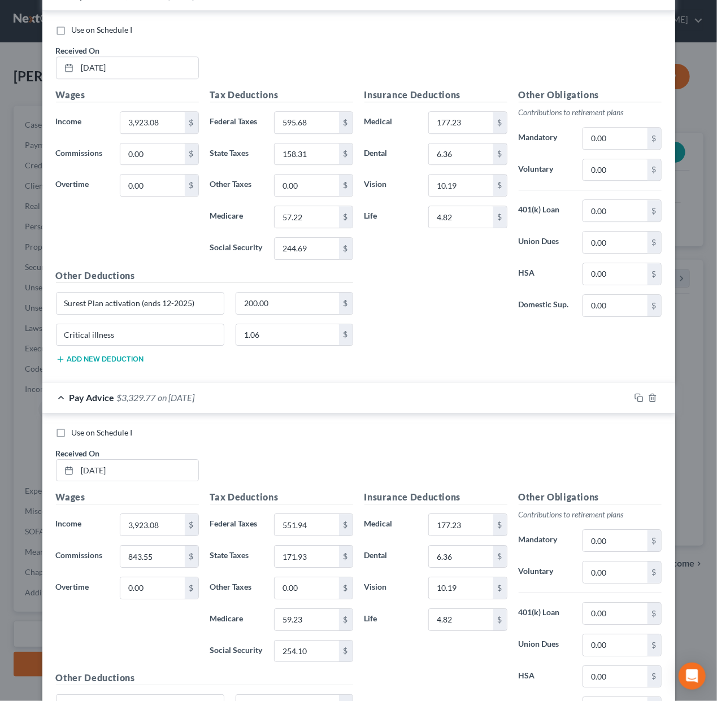
scroll to position [1263, 0]
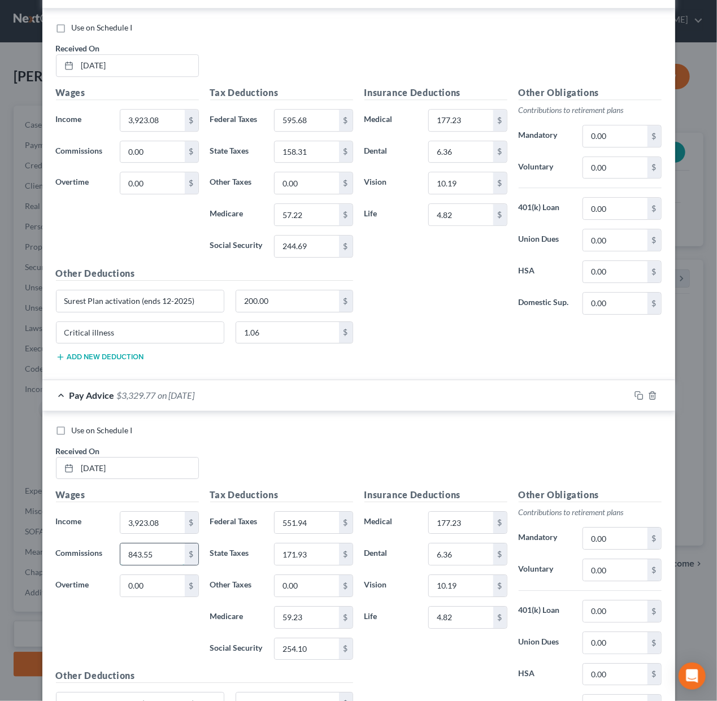
click at [151, 553] on input "843.55" at bounding box center [152, 553] width 64 height 21
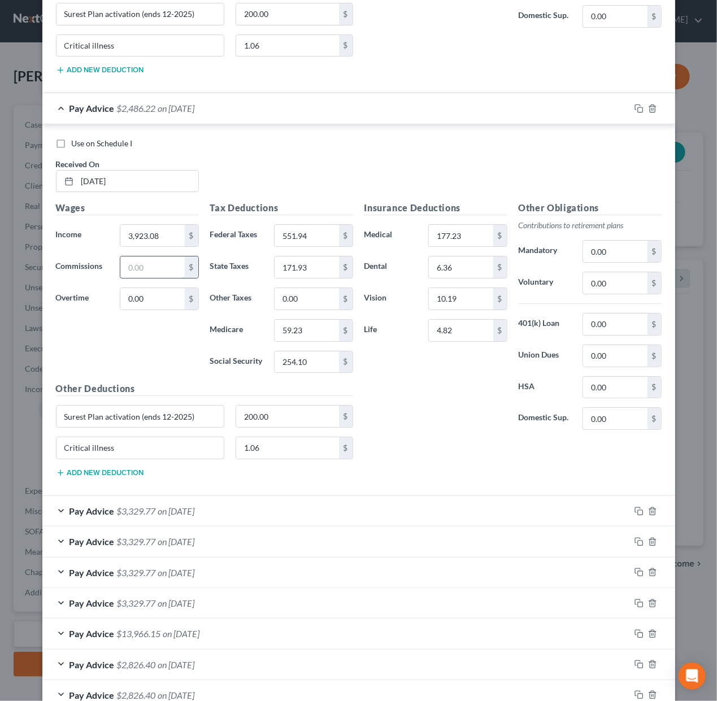
scroll to position [1758, 0]
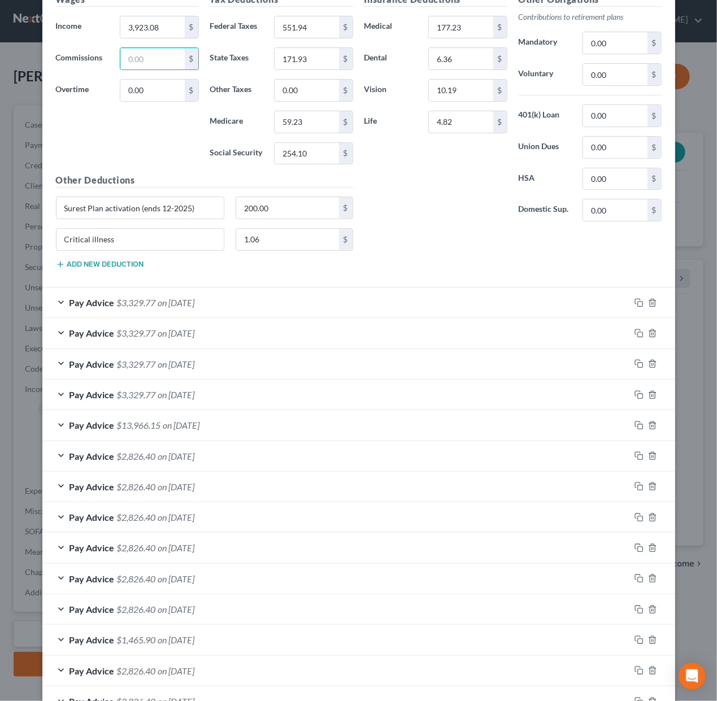
click at [118, 288] on div "Pay Advice $3,329.77 on 04/25/2025" at bounding box center [336, 303] width 588 height 30
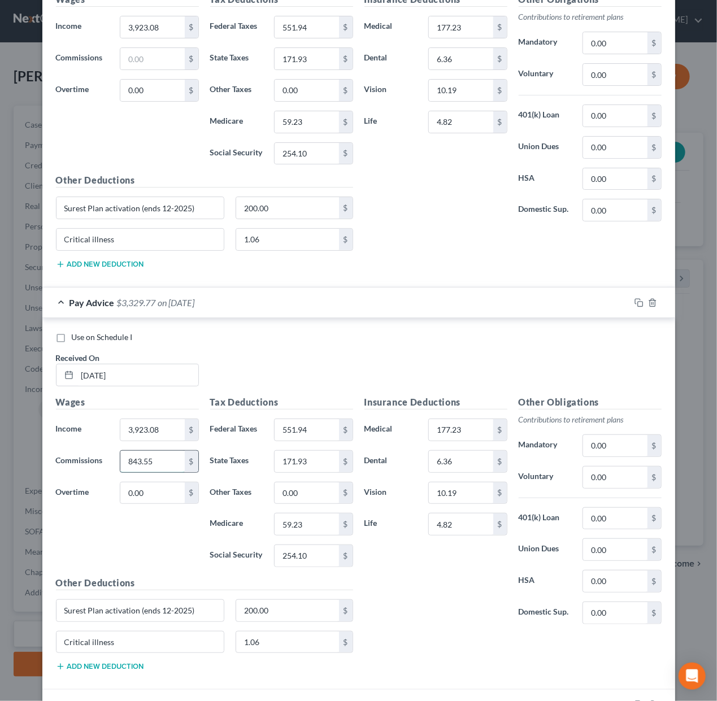
click at [143, 460] on input "843.55" at bounding box center [152, 461] width 64 height 21
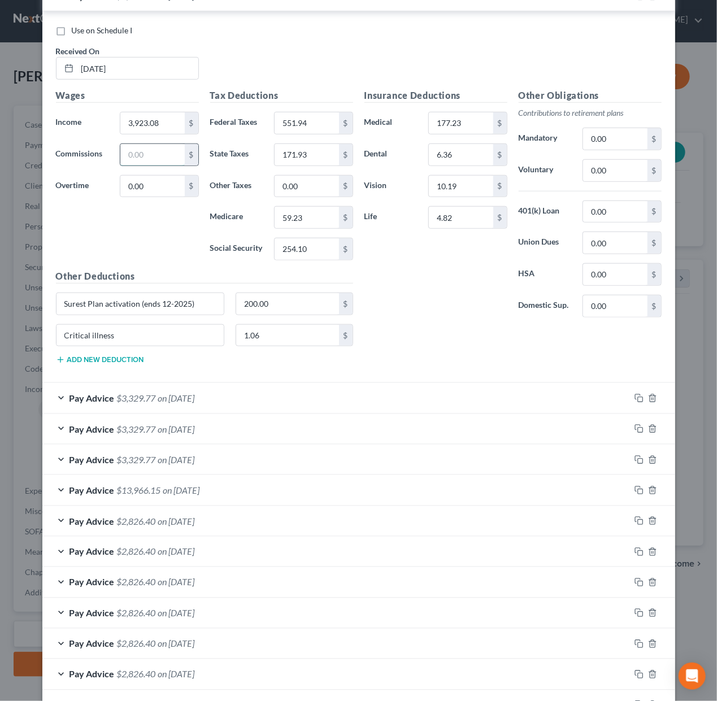
scroll to position [2098, 0]
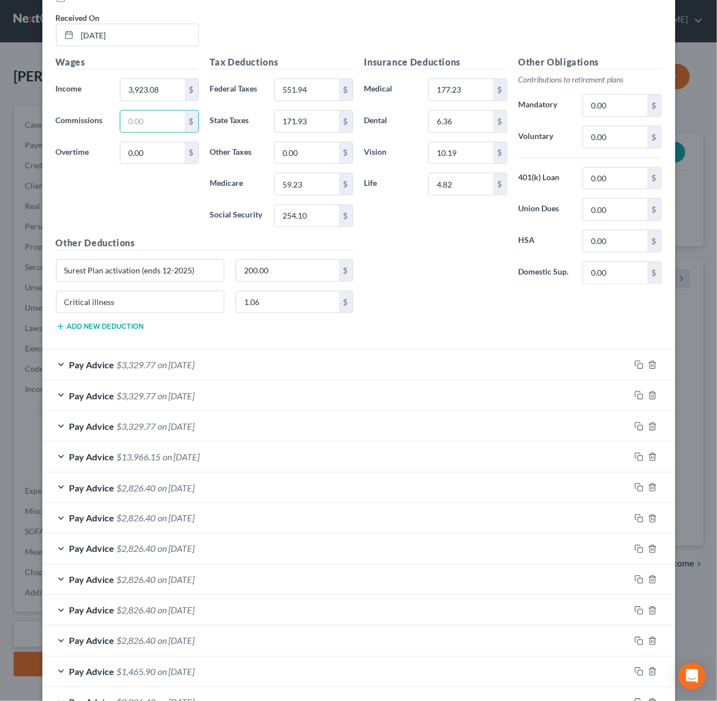
click at [129, 359] on span "$3,329.77" at bounding box center [136, 364] width 39 height 11
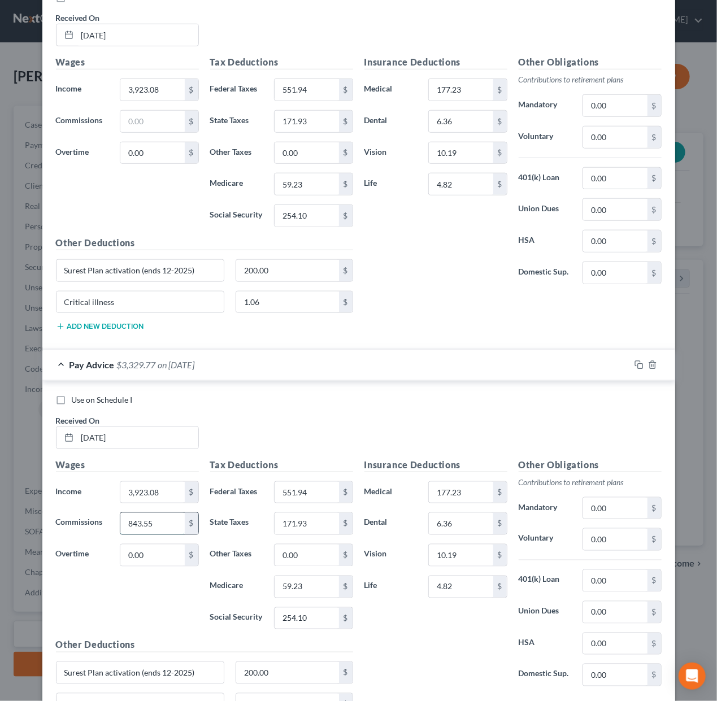
click at [140, 520] on input "843.55" at bounding box center [152, 523] width 64 height 21
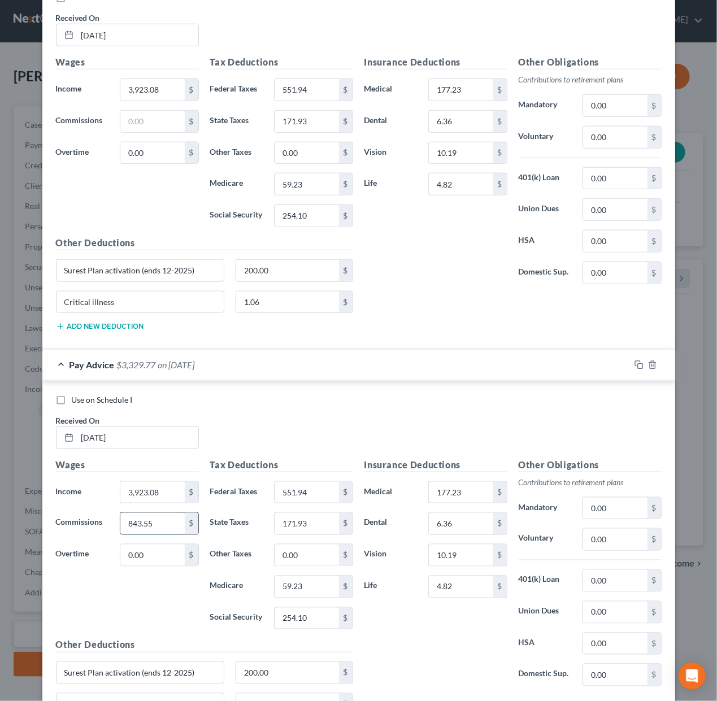
click at [140, 520] on input "843.55" at bounding box center [152, 523] width 64 height 21
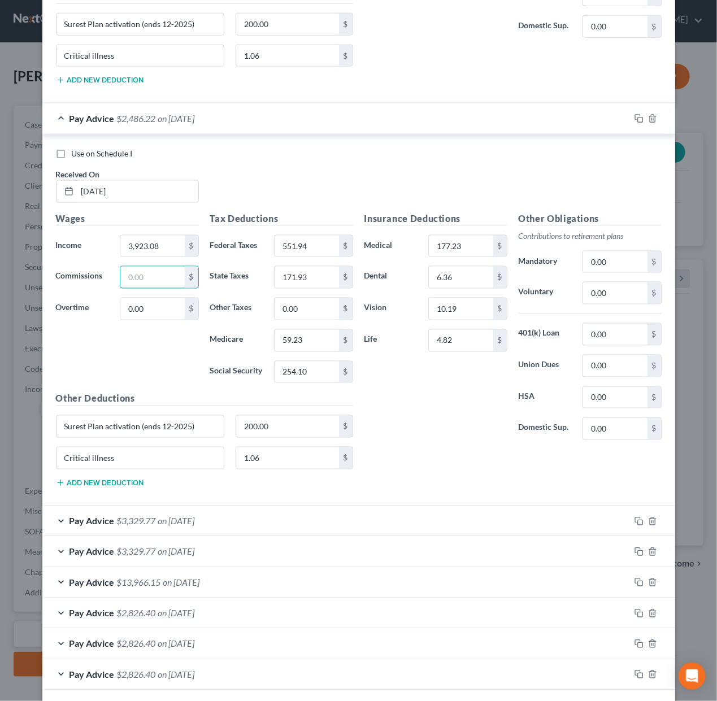
scroll to position [2347, 0]
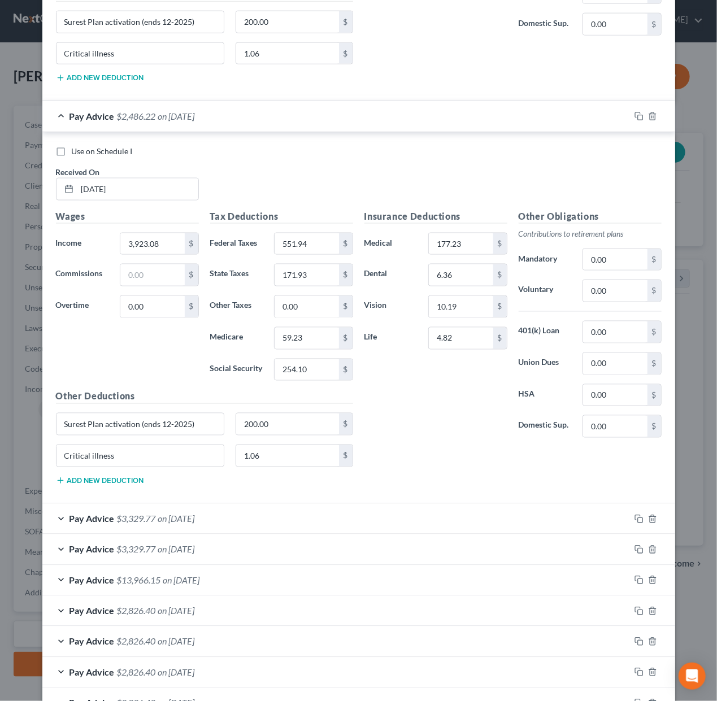
click at [149, 514] on span "$3,329.77" at bounding box center [136, 519] width 39 height 11
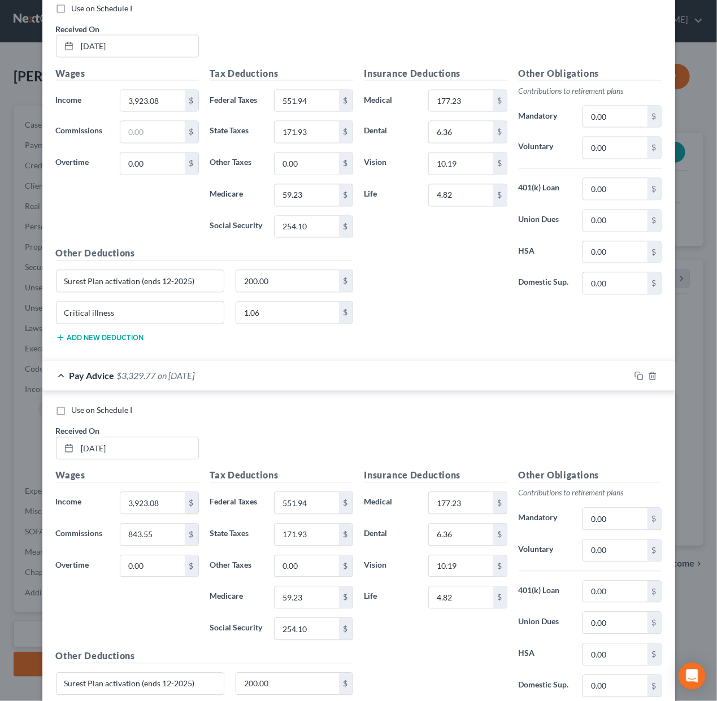
scroll to position [2494, 0]
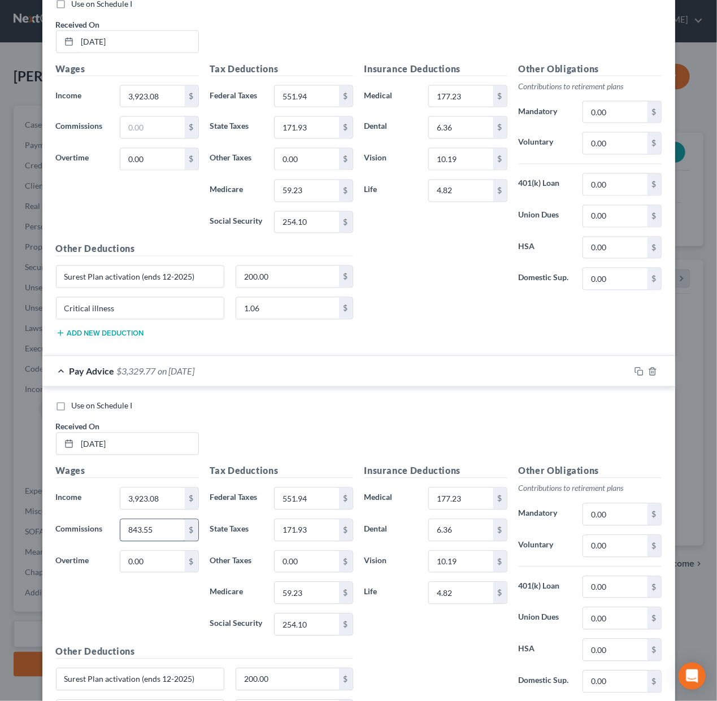
click at [155, 520] on input "843.55" at bounding box center [152, 530] width 64 height 21
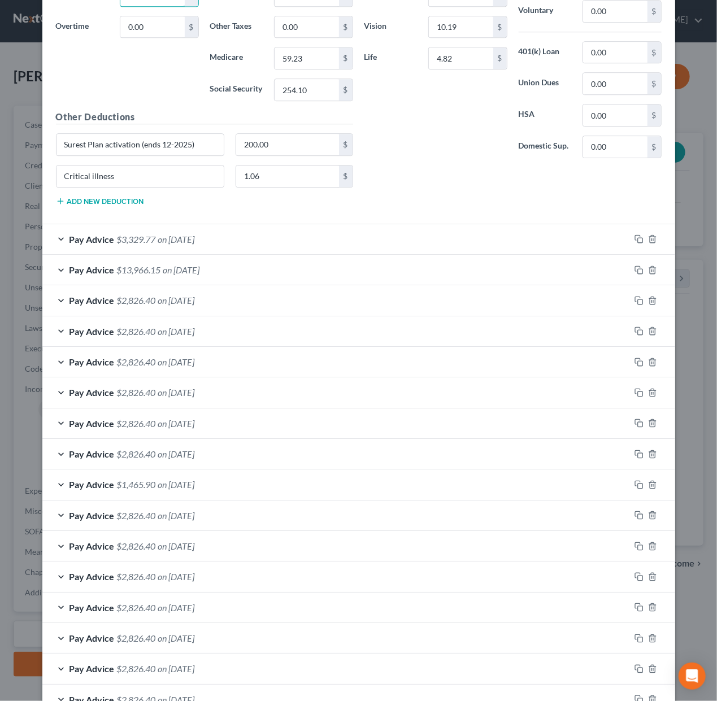
scroll to position [3081, 0]
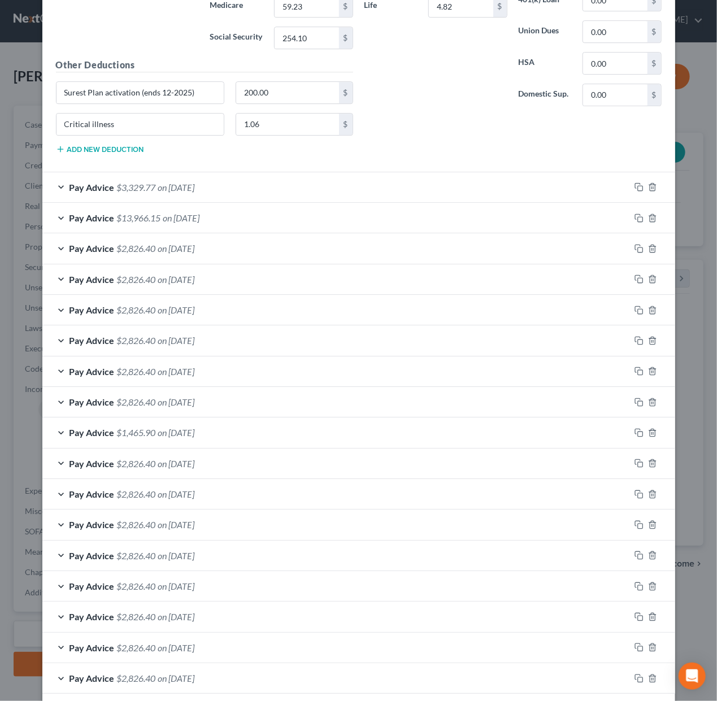
click at [167, 187] on span "on 03/14/2025" at bounding box center [176, 187] width 37 height 11
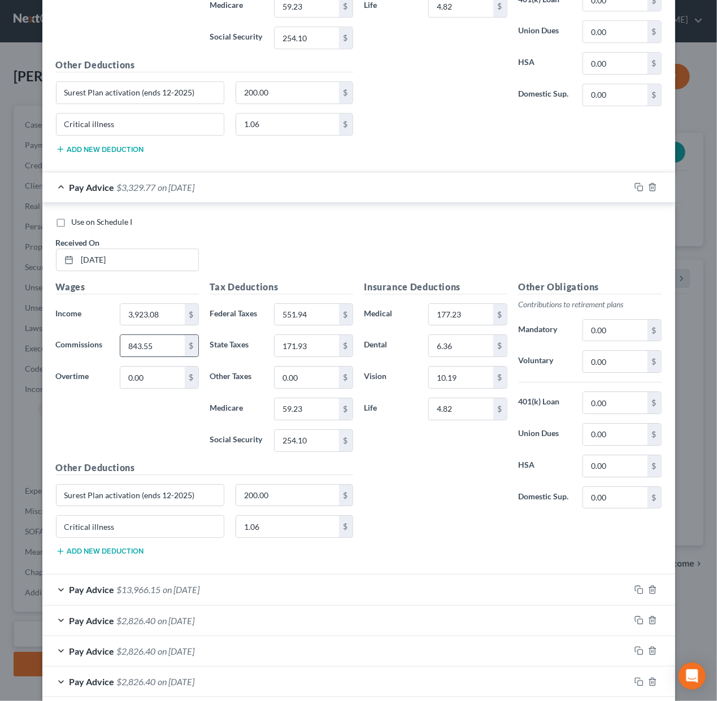
click at [153, 346] on input "843.55" at bounding box center [152, 345] width 64 height 21
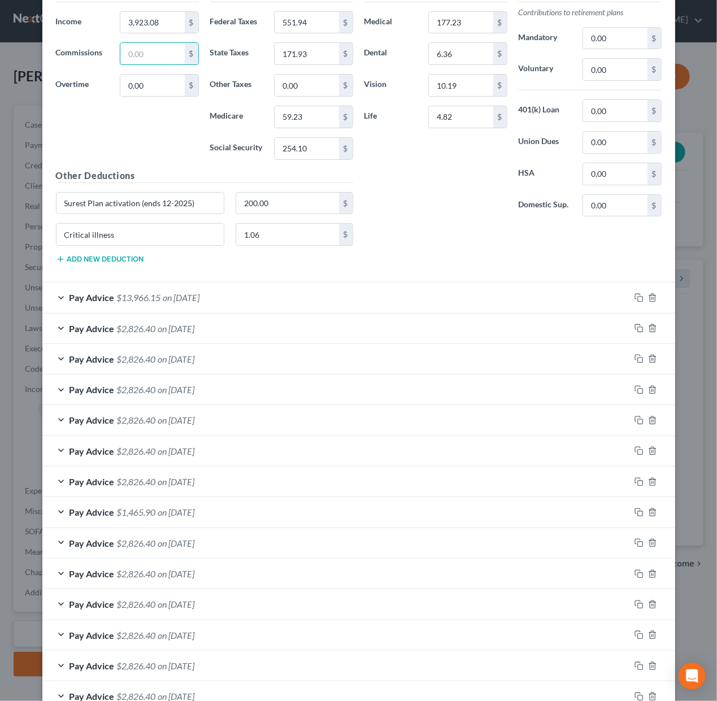
scroll to position [3377, 0]
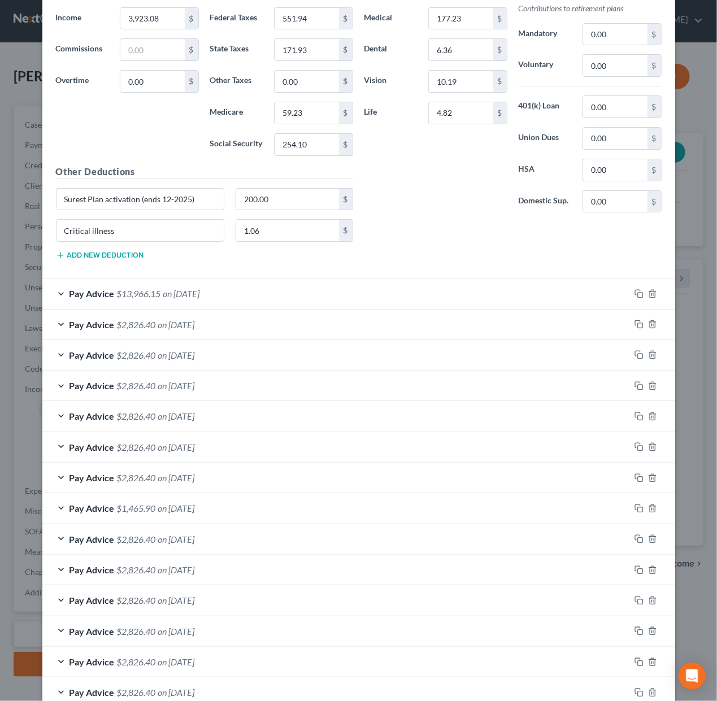
click at [147, 288] on span "$13,966.15" at bounding box center [139, 293] width 44 height 11
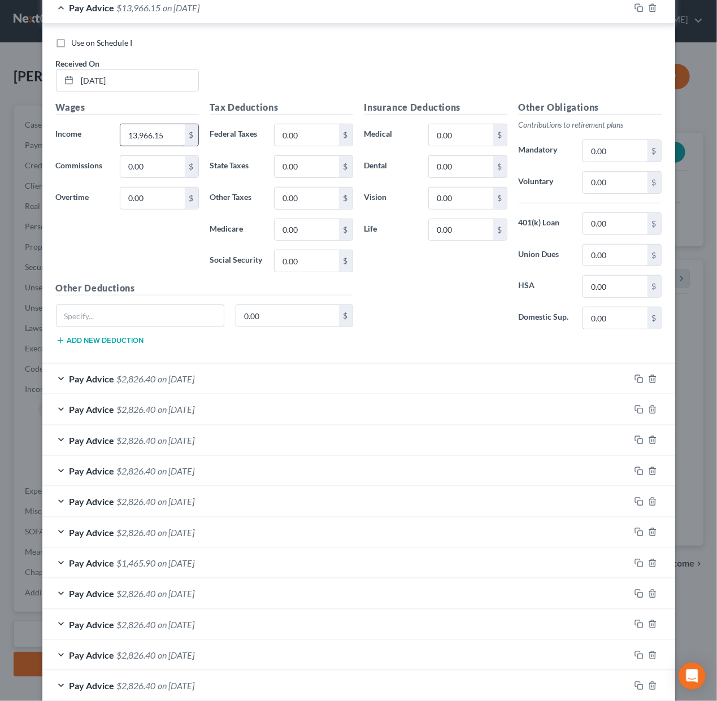
scroll to position [3665, 0]
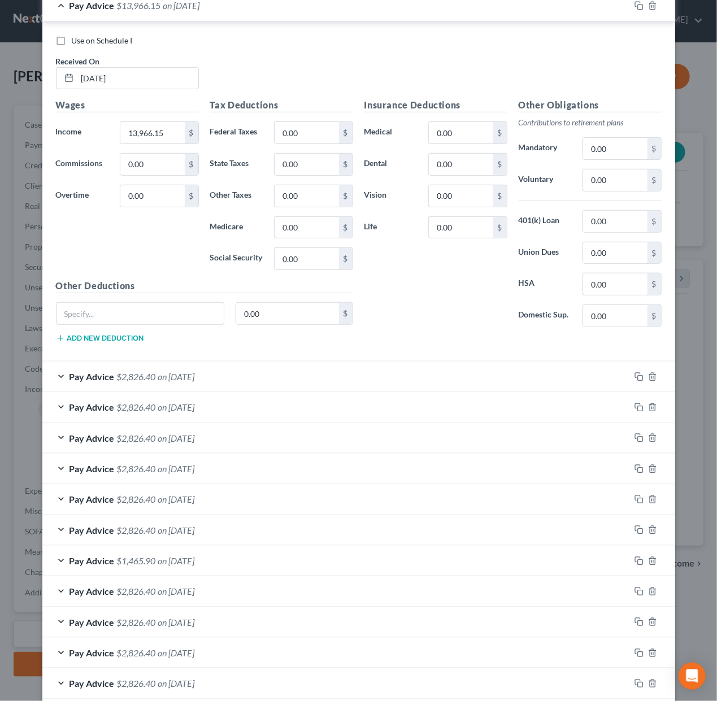
click at [162, 372] on span "on 02/14/2025" at bounding box center [176, 376] width 37 height 11
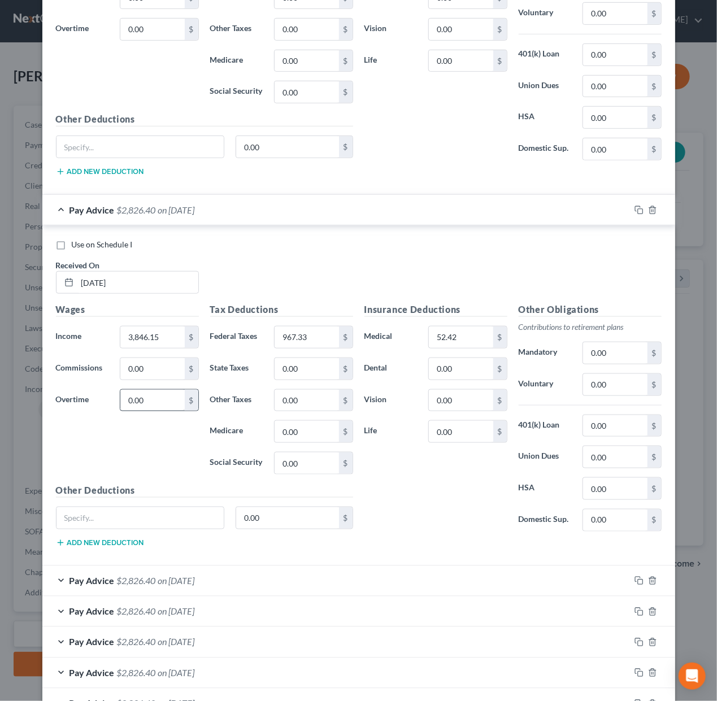
scroll to position [3834, 0]
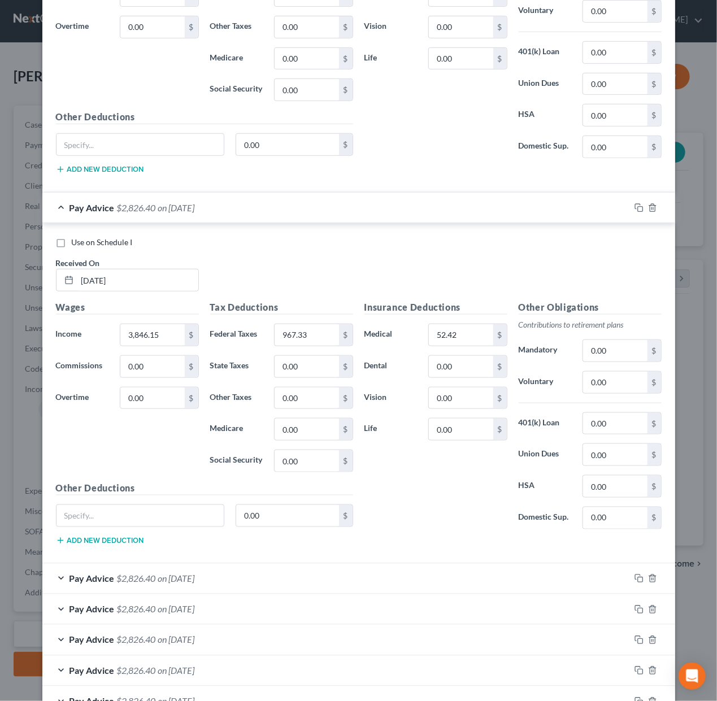
click at [194, 576] on span "on 01/31/2025" at bounding box center [176, 578] width 37 height 11
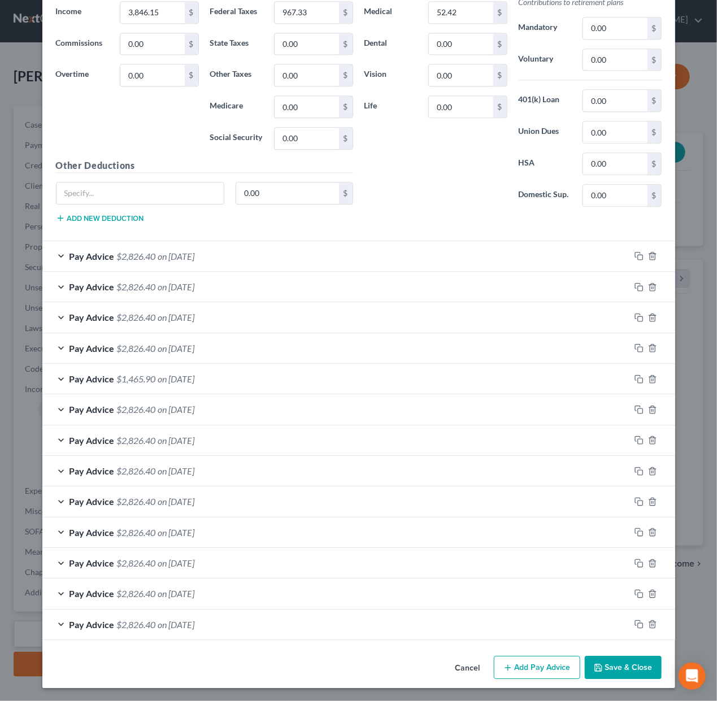
scroll to position [4526, 0]
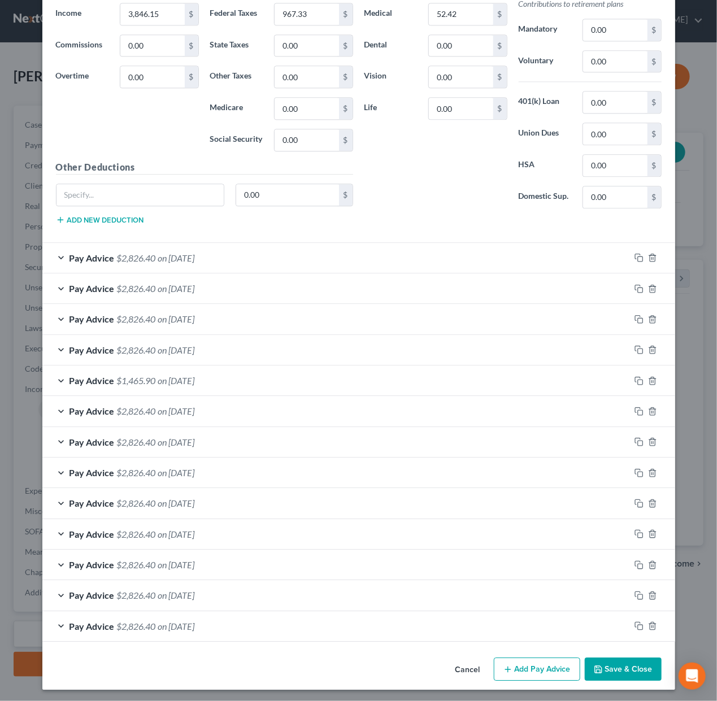
click at [640, 660] on button "Save & Close" at bounding box center [623, 670] width 77 height 24
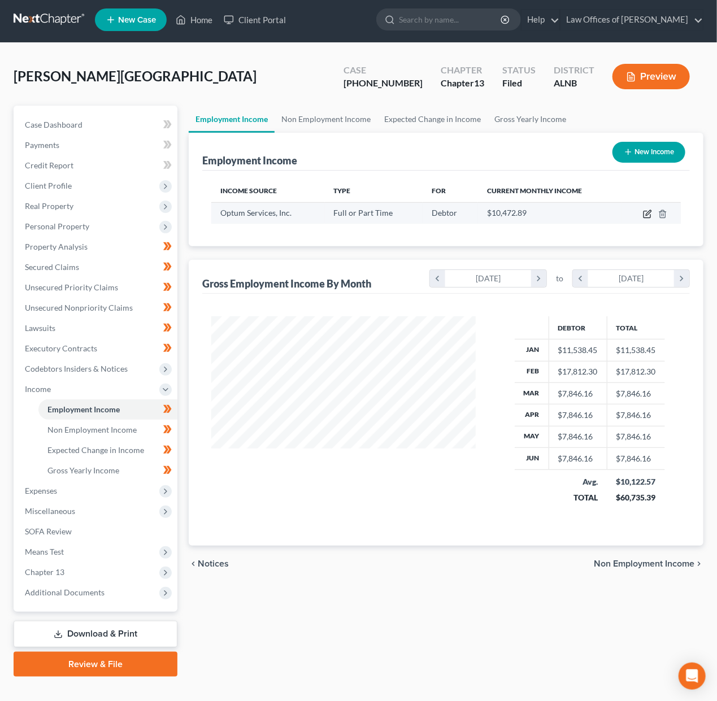
click at [649, 212] on icon "button" at bounding box center [648, 212] width 5 height 5
select select "0"
select select "24"
select select "2"
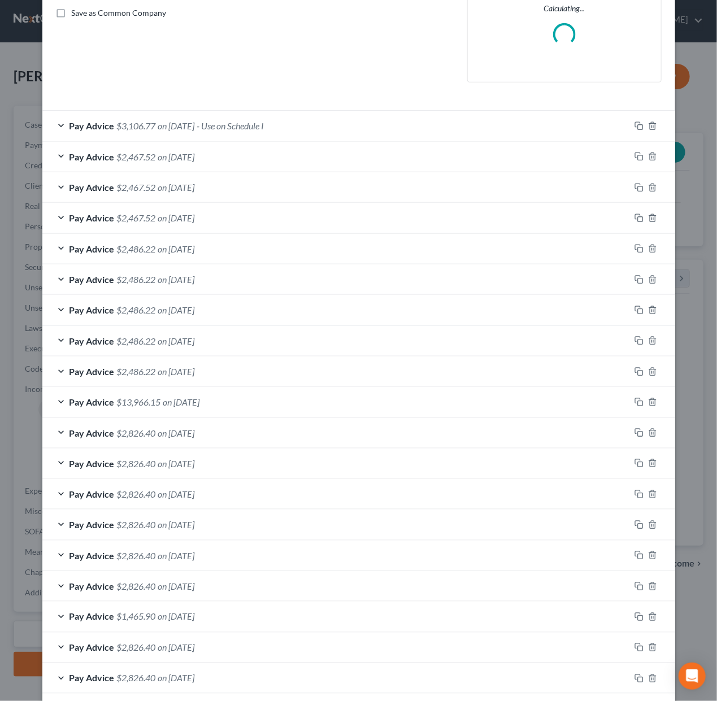
scroll to position [256, 0]
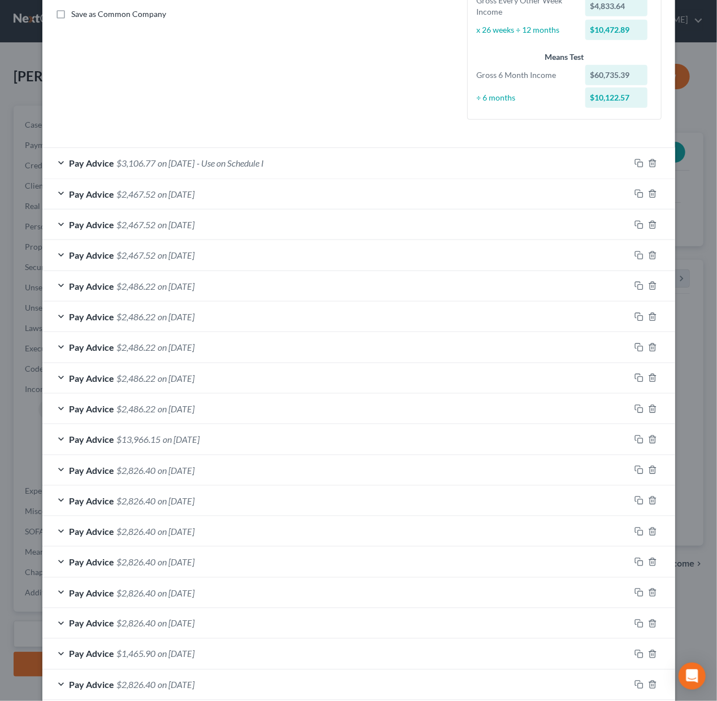
click at [192, 528] on span "on 01/17/2025" at bounding box center [176, 531] width 37 height 11
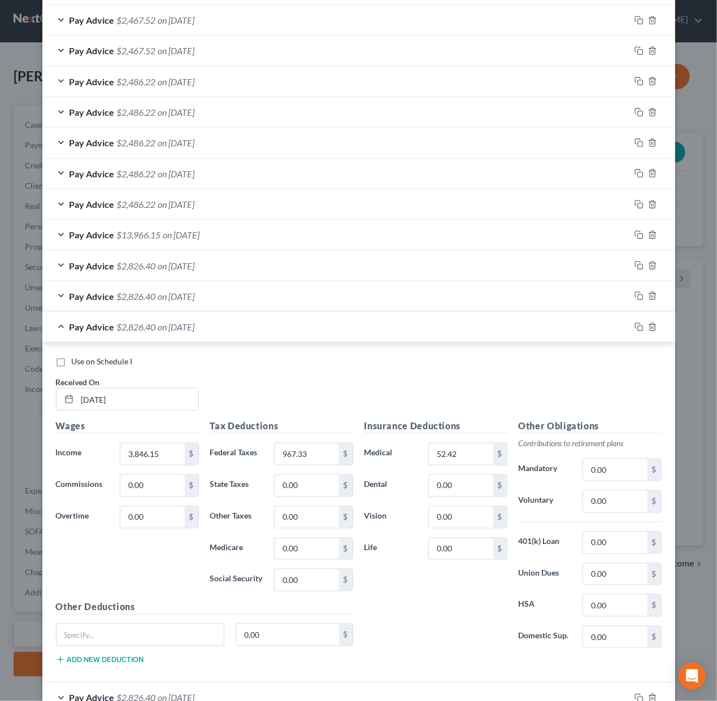
scroll to position [445, 0]
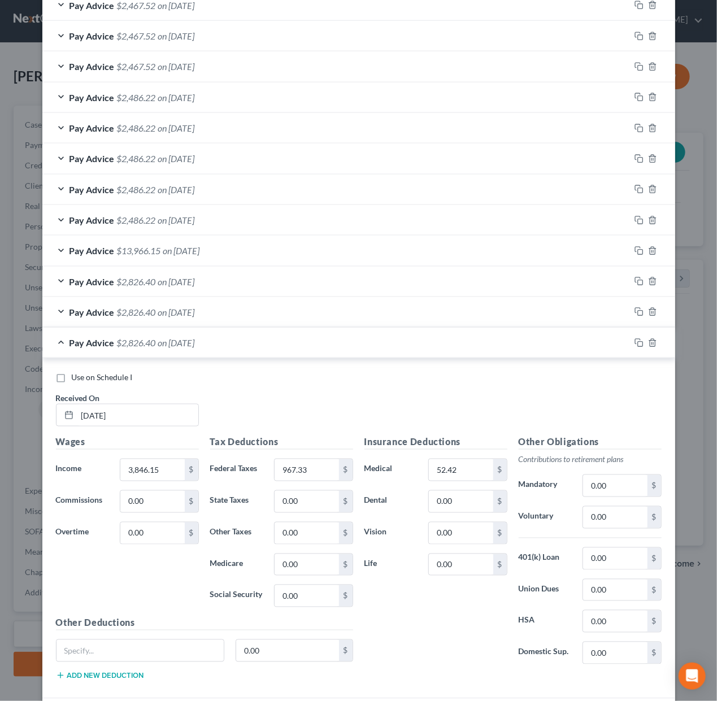
click at [171, 245] on span "on 02/28/2025" at bounding box center [181, 250] width 37 height 11
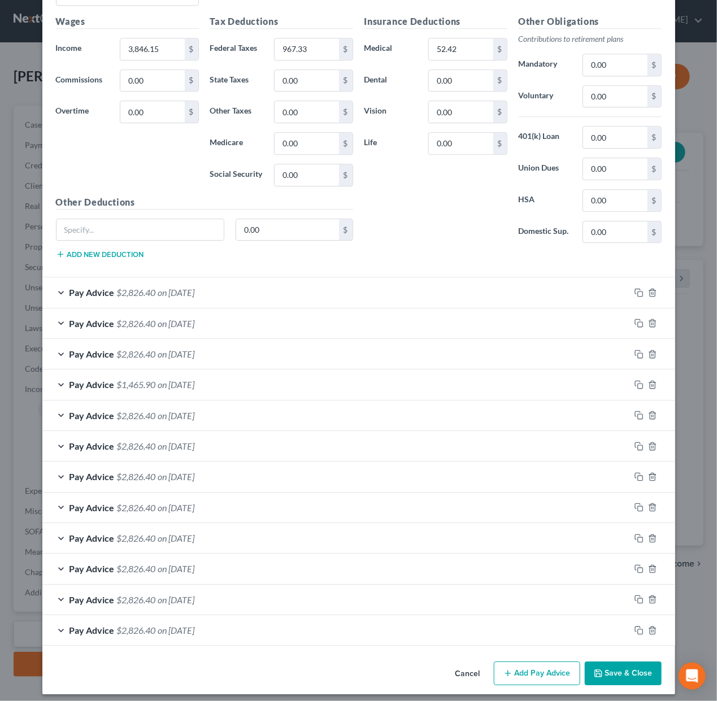
scroll to position [1206, 0]
click at [612, 662] on button "Save & Close" at bounding box center [623, 674] width 77 height 24
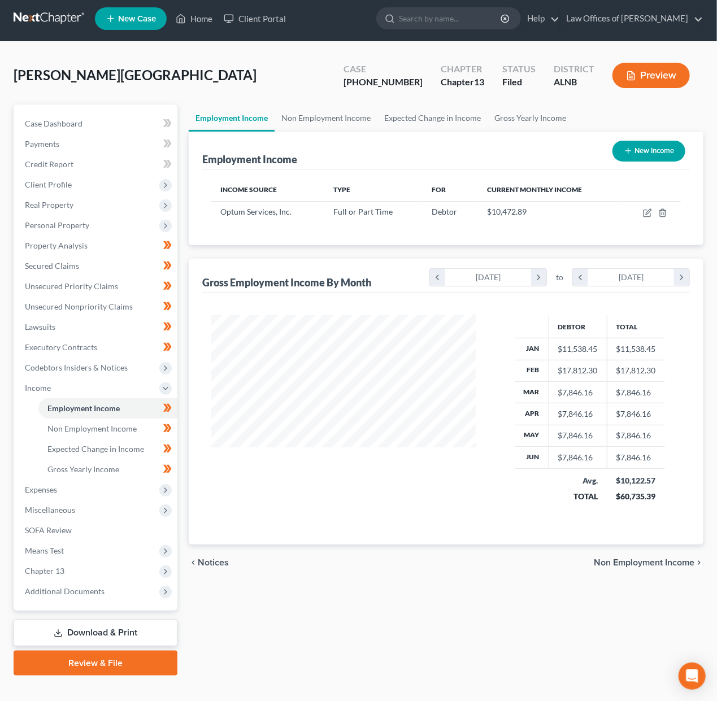
scroll to position [3, 0]
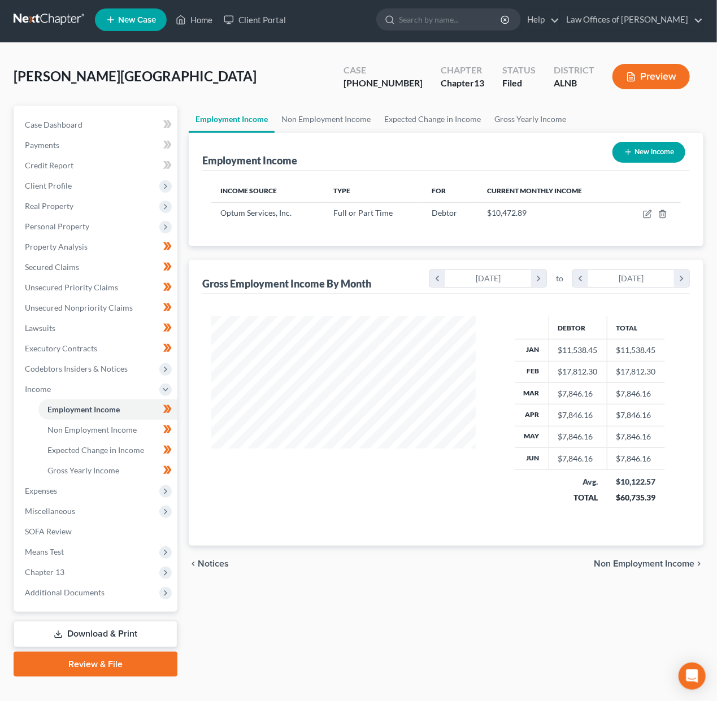
click at [111, 621] on link "Download & Print" at bounding box center [96, 634] width 164 height 27
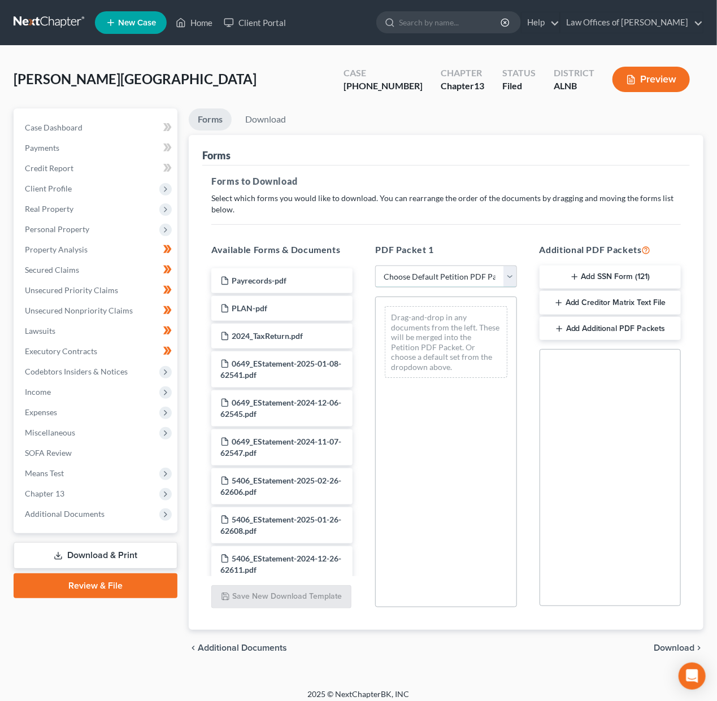
select select "2"
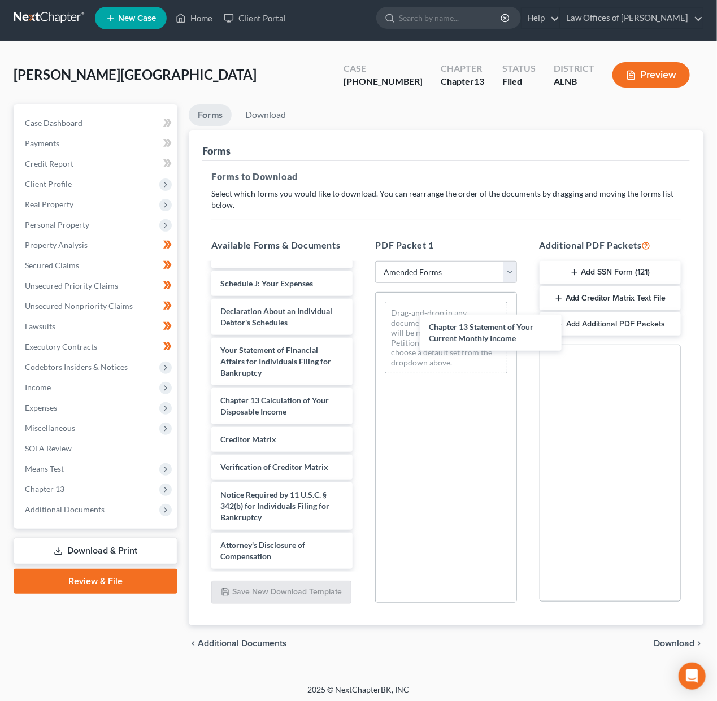
scroll to position [289, 0]
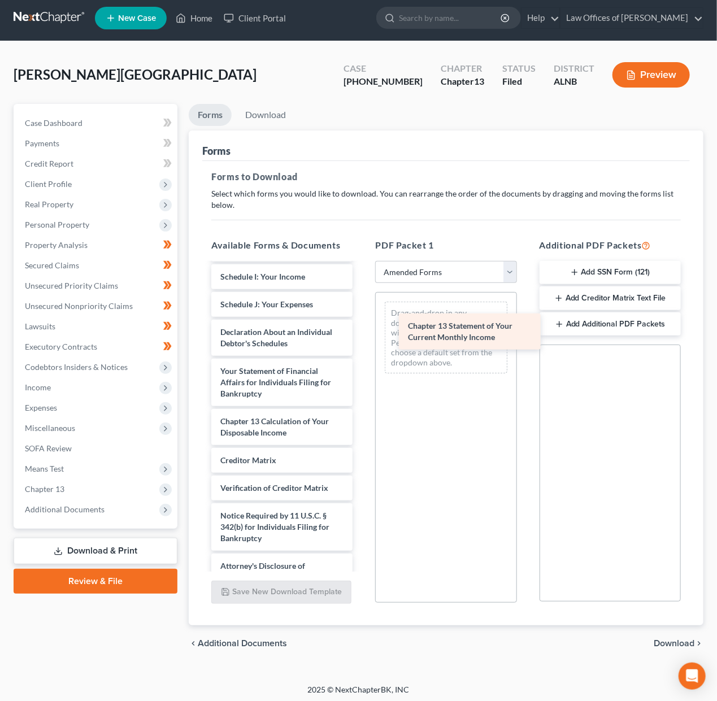
drag, startPoint x: 276, startPoint y: 369, endPoint x: 464, endPoint y: 329, distance: 191.8
click at [362, 329] on div "Chapter 13 Statement of Your Current Monthly Income Voluntary Petition for Indi…" at bounding box center [281, 282] width 159 height 615
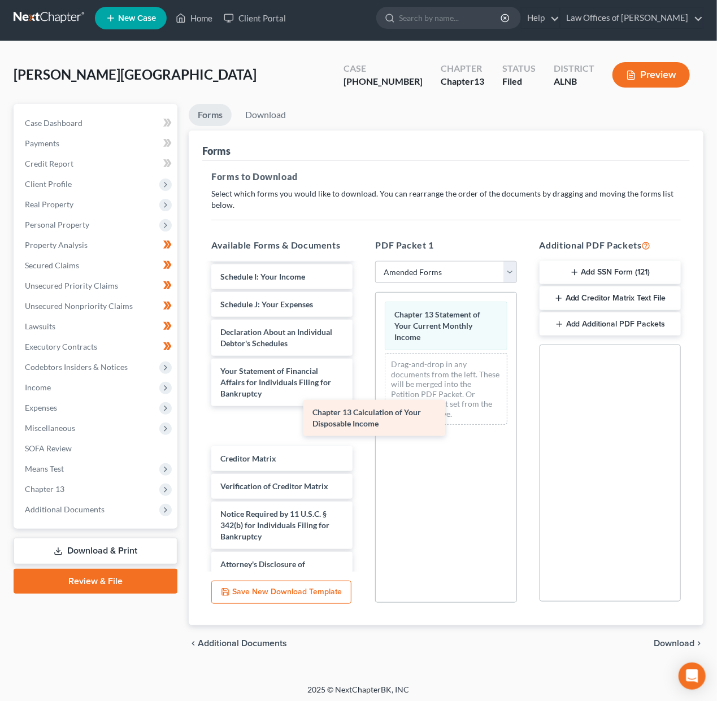
drag, startPoint x: 276, startPoint y: 403, endPoint x: 367, endPoint y: 411, distance: 90.7
click at [362, 412] on div "Chapter 13 Calculation of Your Disposable Income Voluntary Petition for Individ…" at bounding box center [281, 282] width 159 height 614
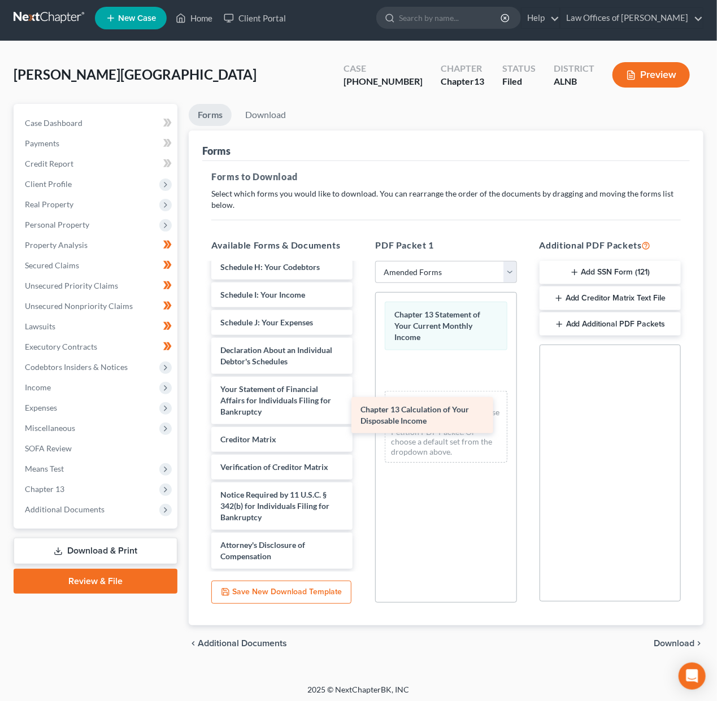
scroll to position [251, 0]
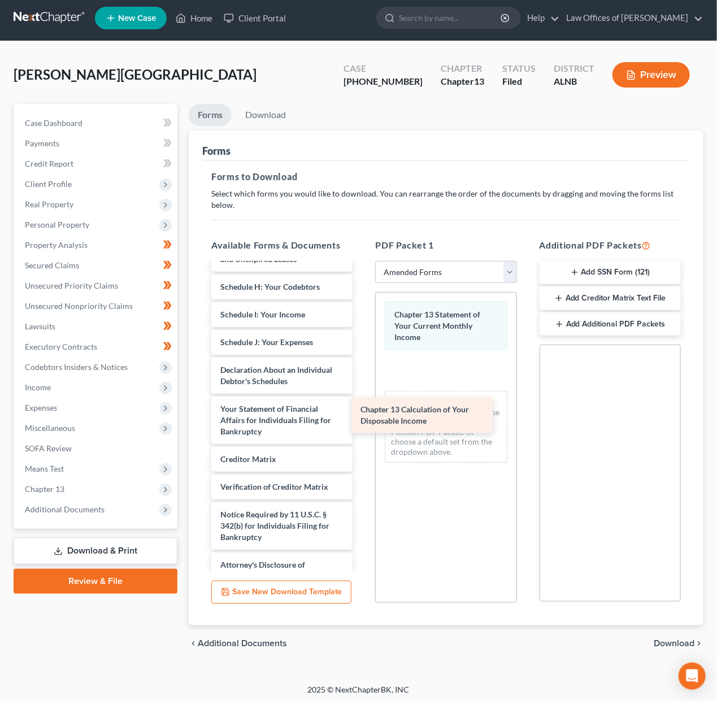
drag, startPoint x: 327, startPoint y: 403, endPoint x: 450, endPoint y: 406, distance: 123.8
click at [362, 406] on div "Chapter 13 Calculation of Your Disposable Income Voluntary Petition for Individ…" at bounding box center [281, 301] width 159 height 576
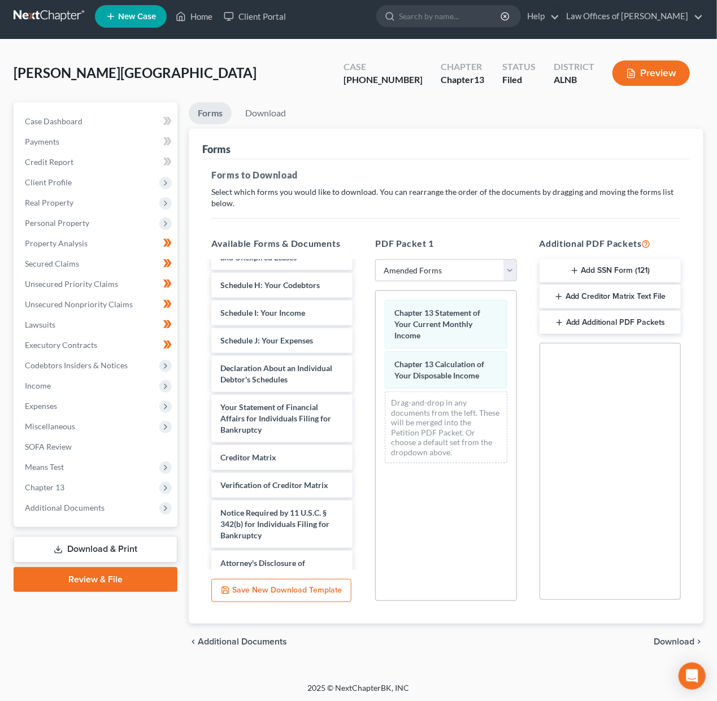
click at [660, 639] on span "Download" at bounding box center [674, 641] width 41 height 9
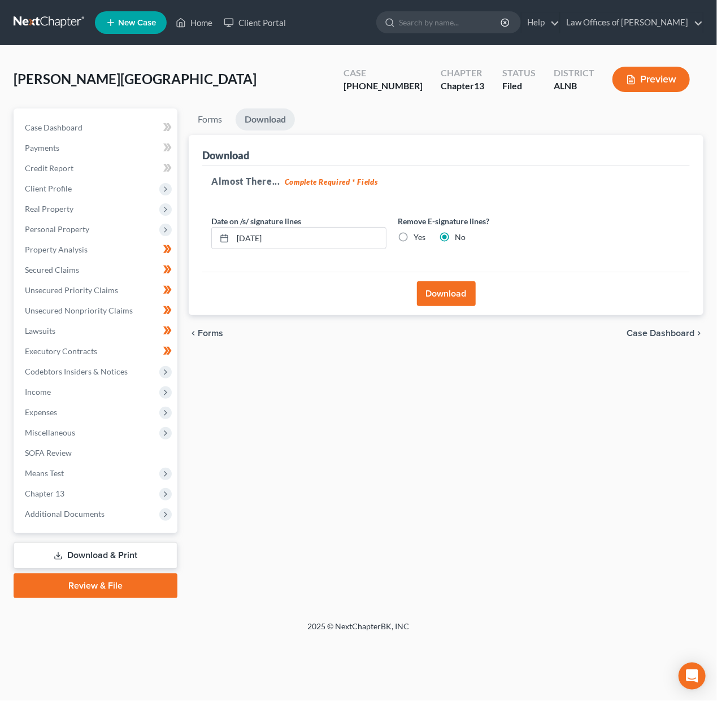
scroll to position [5, 0]
click at [458, 289] on button "Download" at bounding box center [446, 293] width 59 height 25
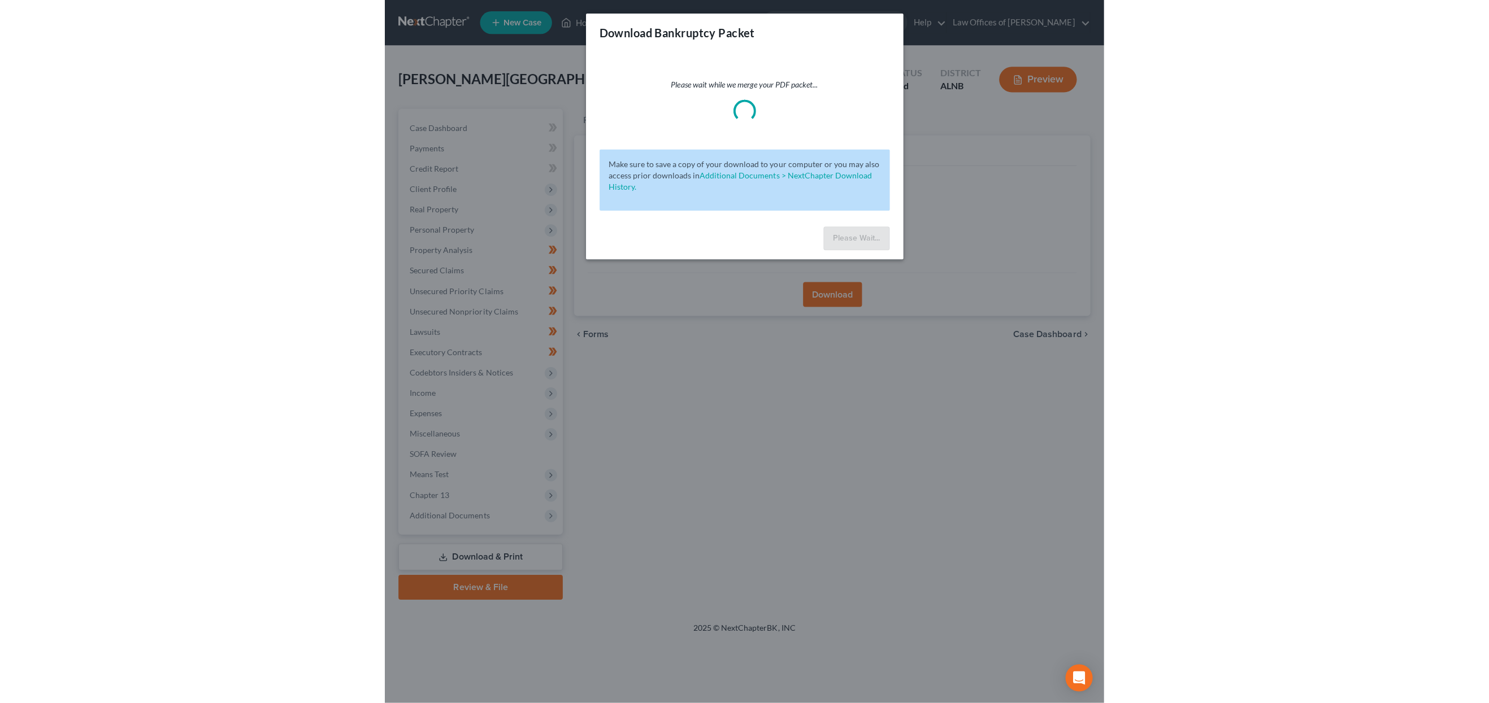
scroll to position [0, 0]
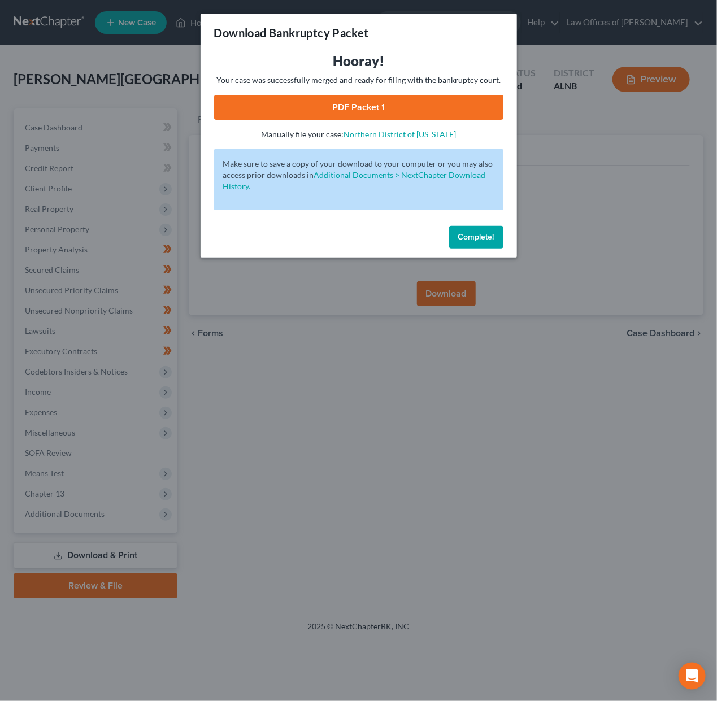
click at [468, 107] on link "PDF Packet 1" at bounding box center [358, 107] width 289 height 25
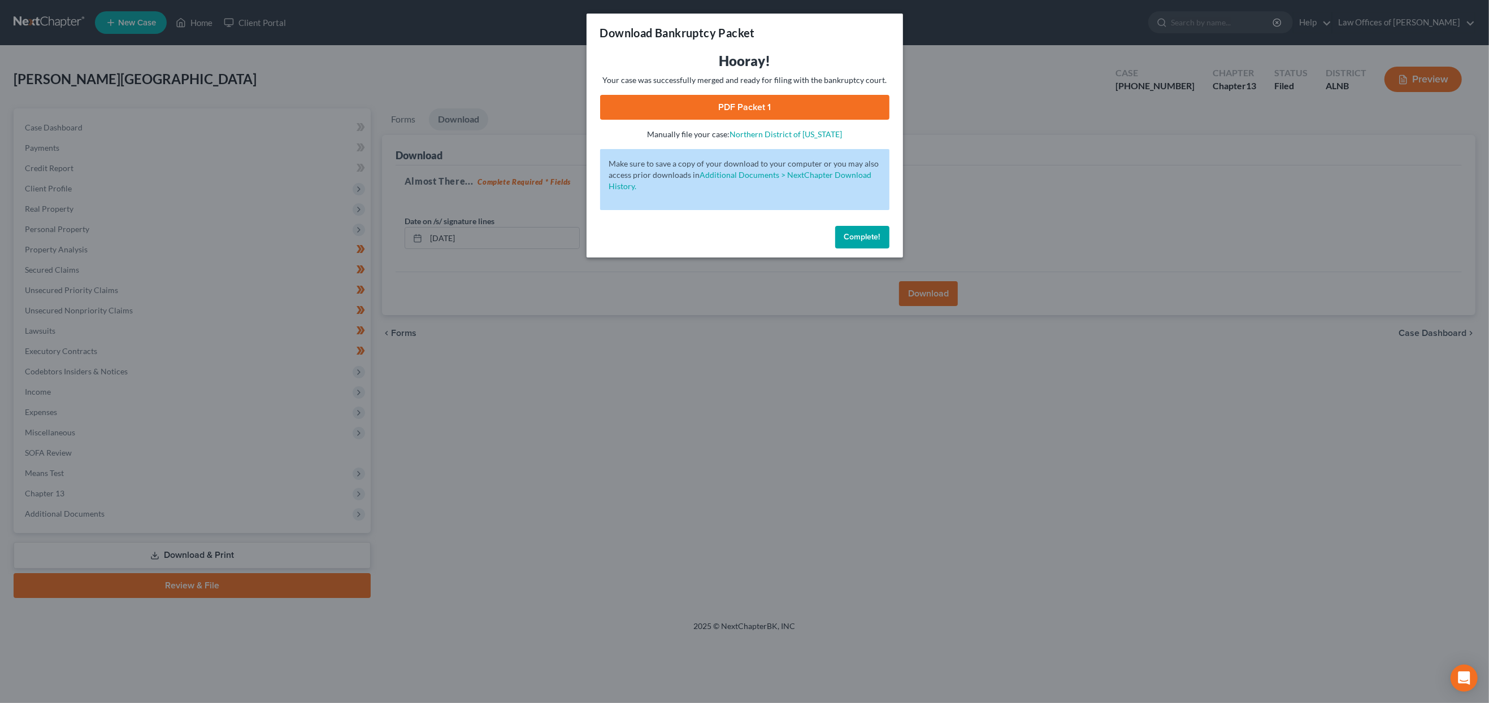
click at [716, 243] on div "Complete!" at bounding box center [744, 239] width 316 height 36
click at [716, 236] on span "Complete!" at bounding box center [862, 237] width 36 height 10
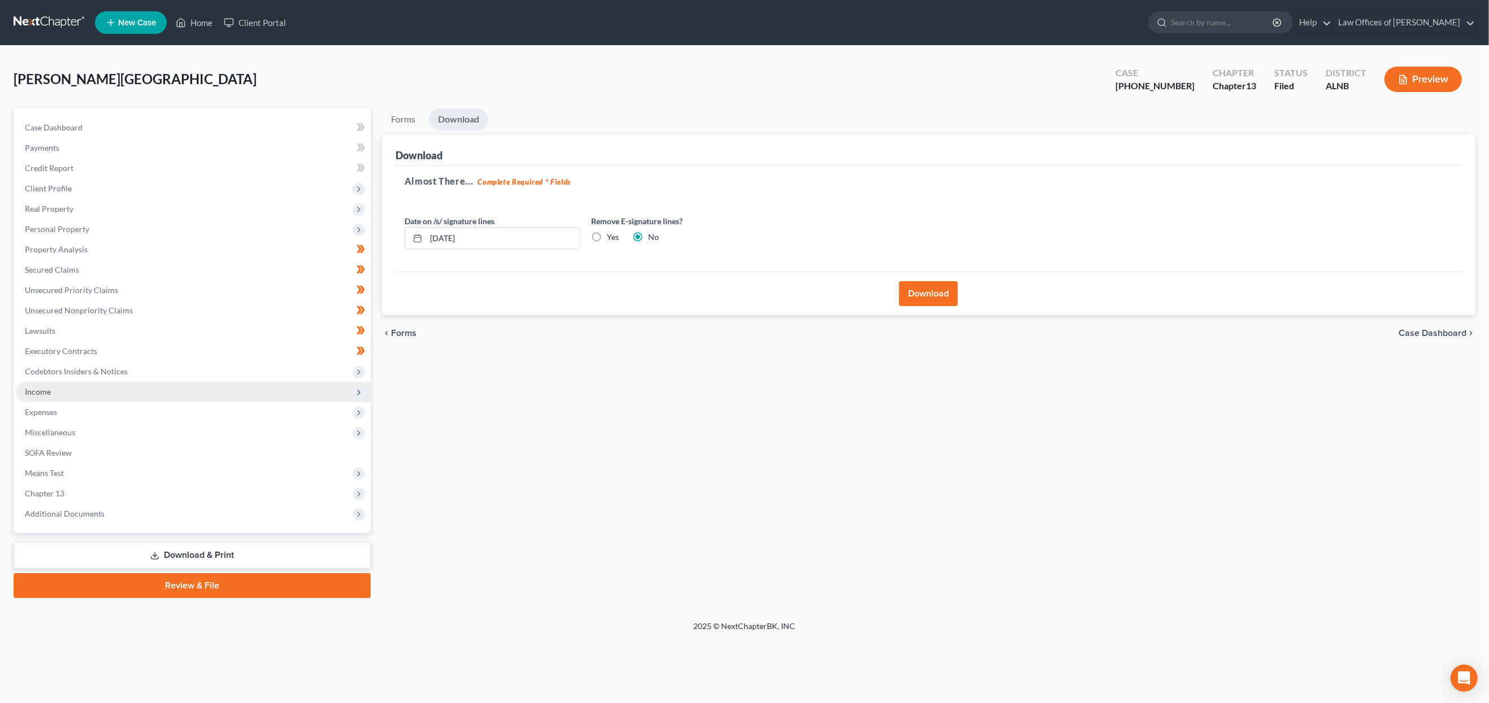
click at [43, 387] on span "Income" at bounding box center [38, 392] width 26 height 10
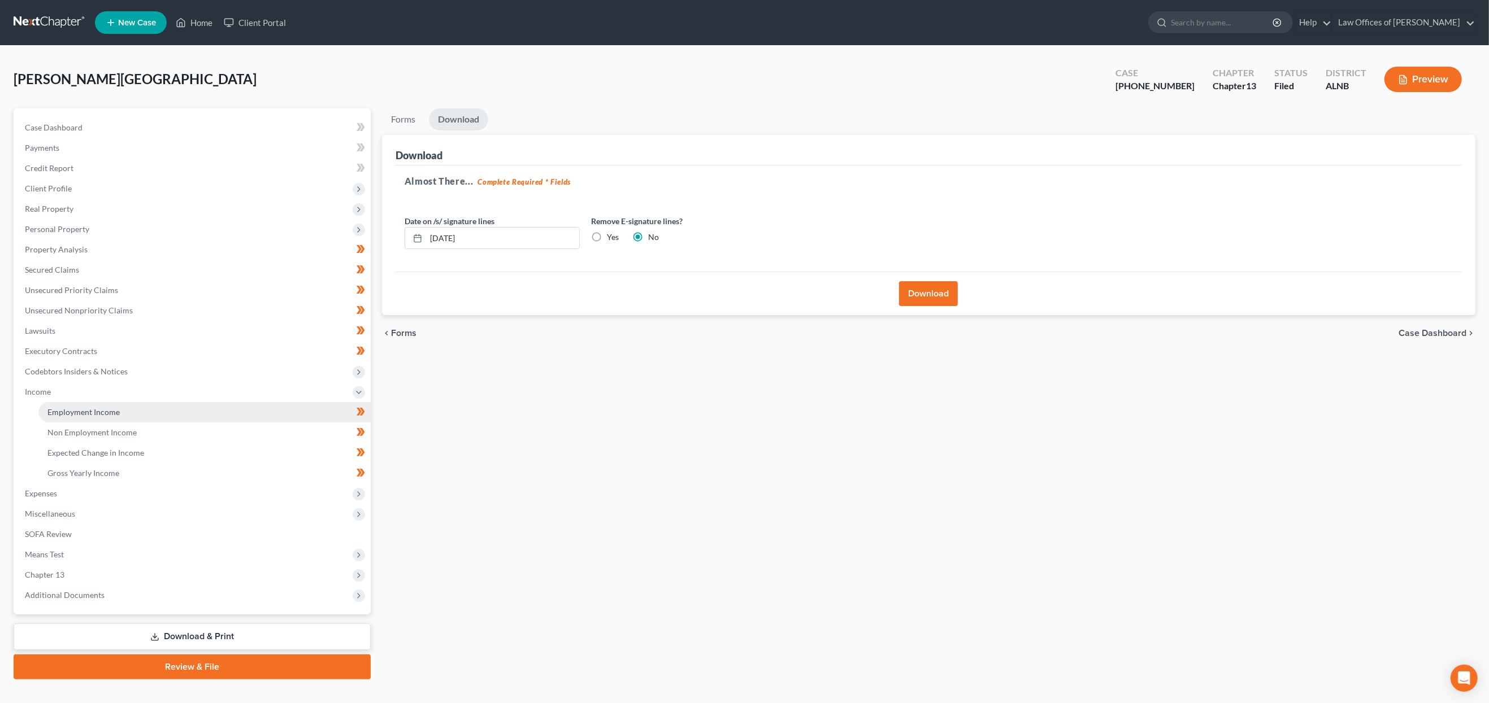
click at [73, 407] on span "Employment Income" at bounding box center [83, 412] width 72 height 10
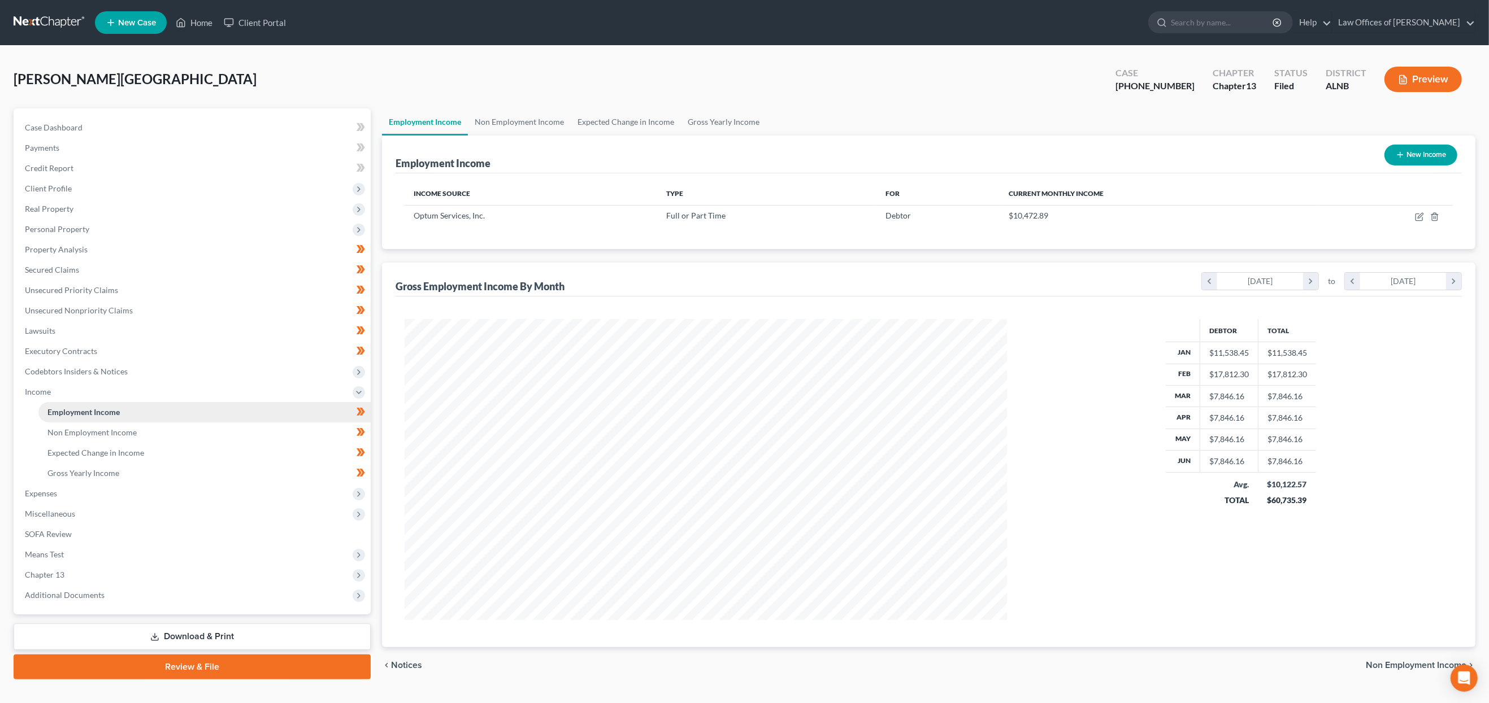
scroll to position [301, 624]
click at [716, 216] on td at bounding box center [1386, 215] width 133 height 21
click at [716, 216] on icon "button" at bounding box center [1419, 216] width 9 height 9
select select "0"
select select "24"
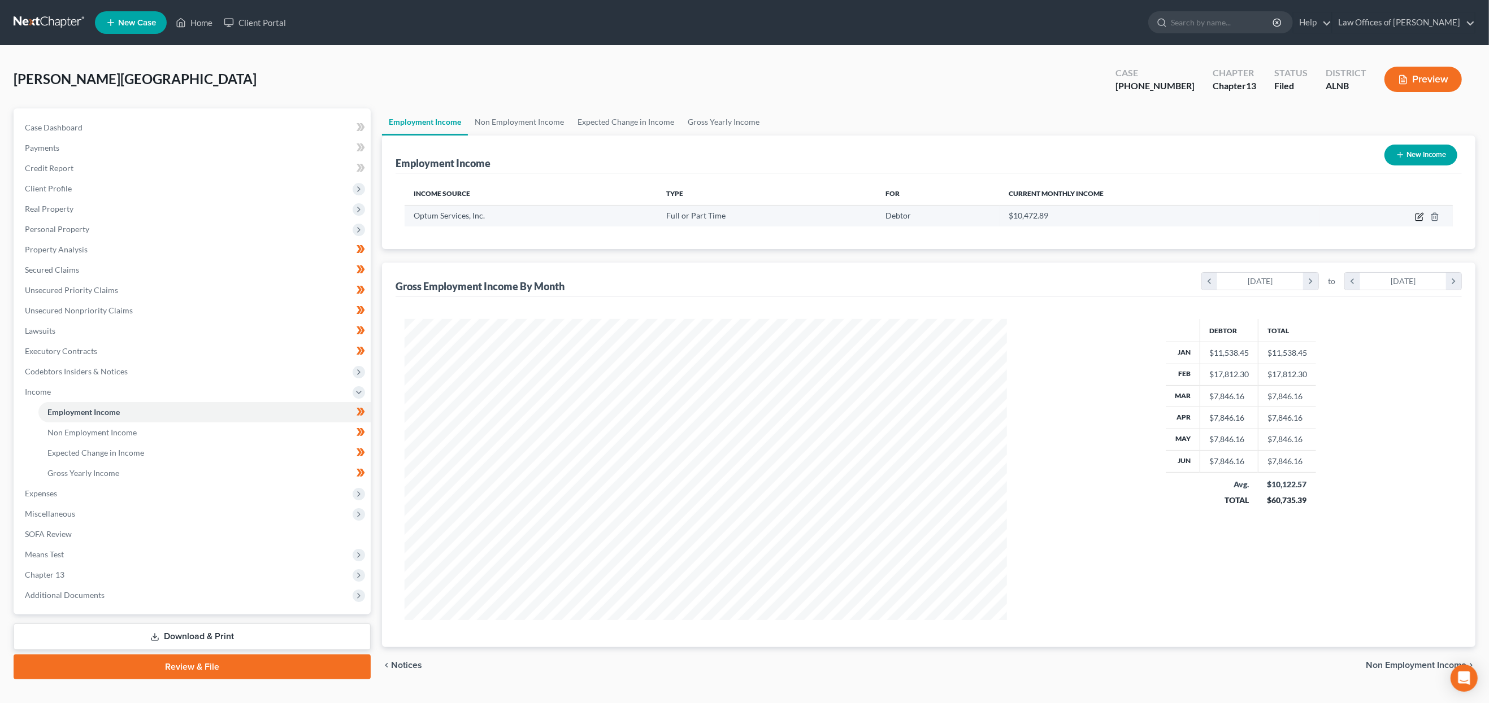
select select "2"
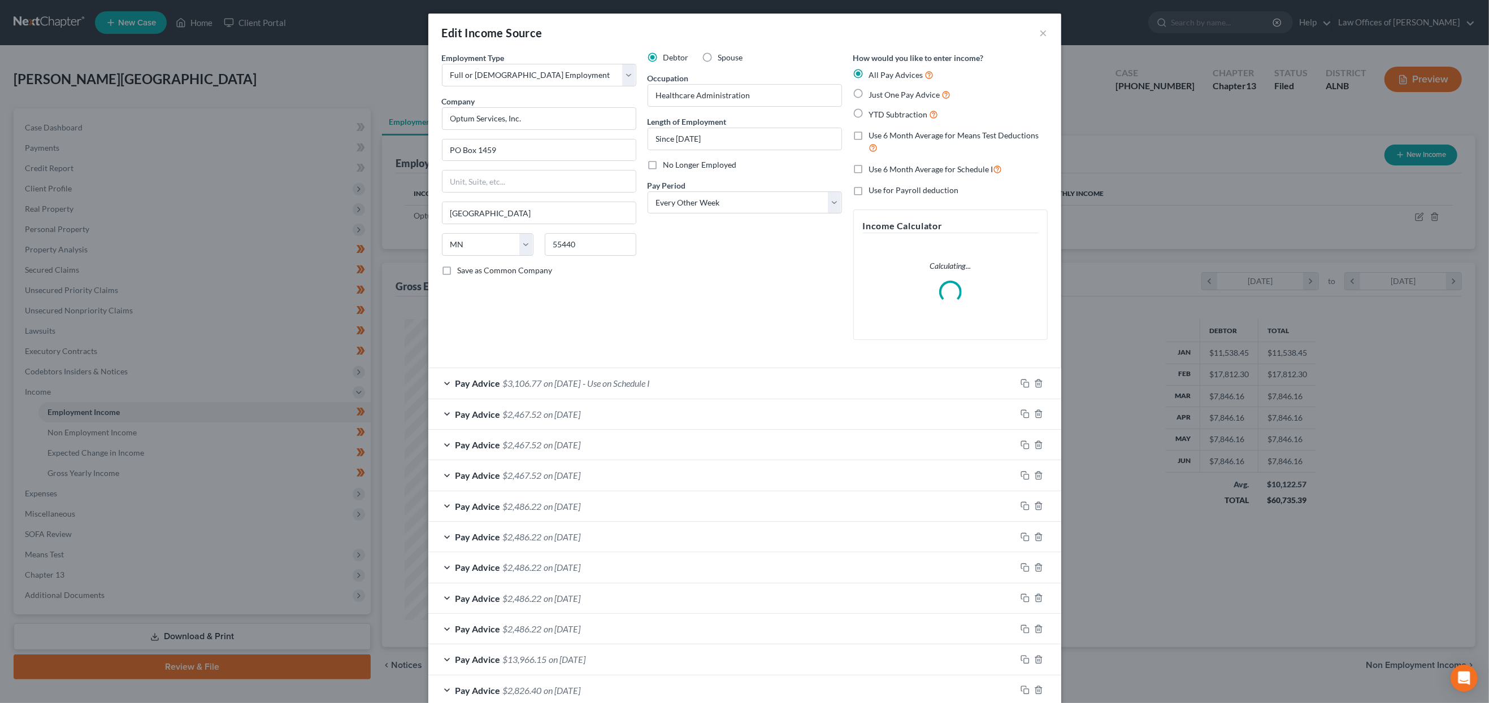
click at [573, 382] on span "on 10/01/2025" at bounding box center [562, 383] width 37 height 11
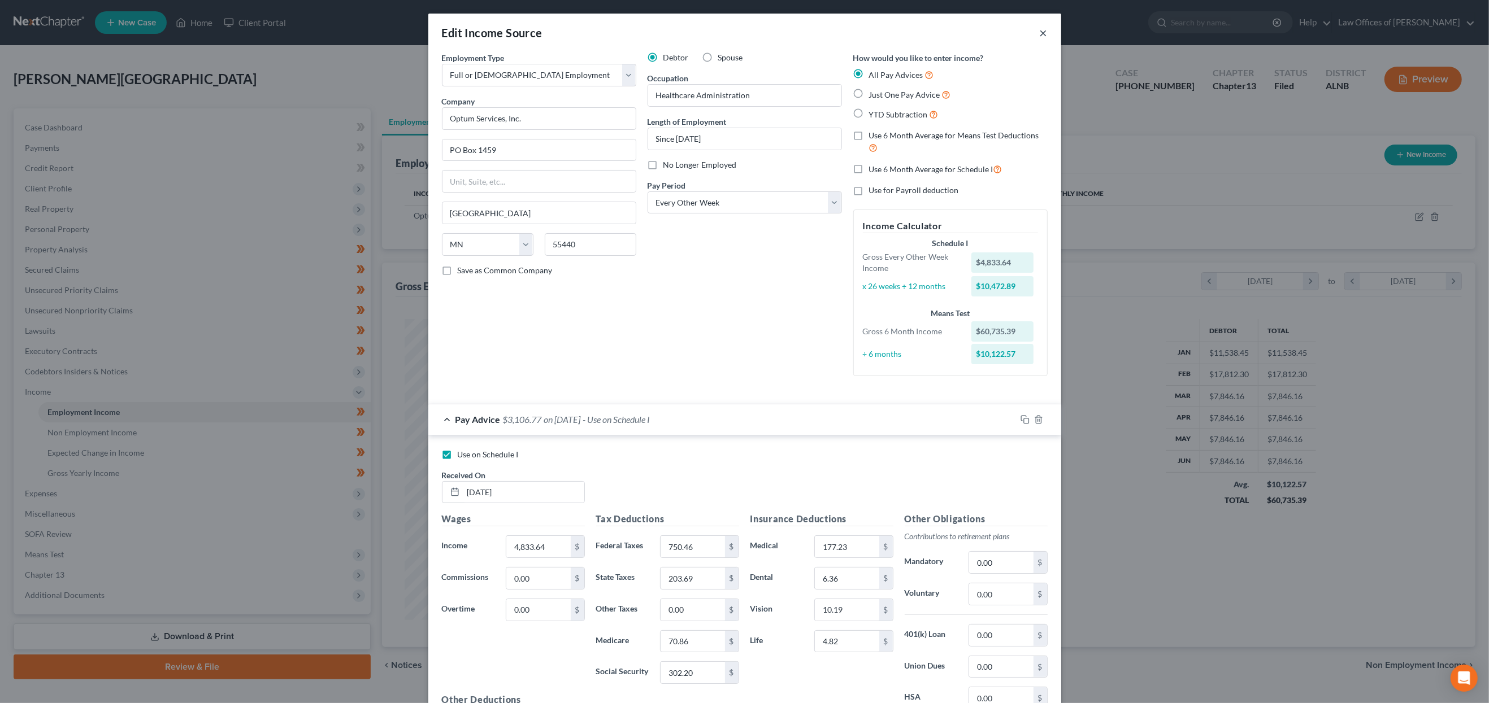
click at [716, 32] on button "×" at bounding box center [1043, 33] width 8 height 14
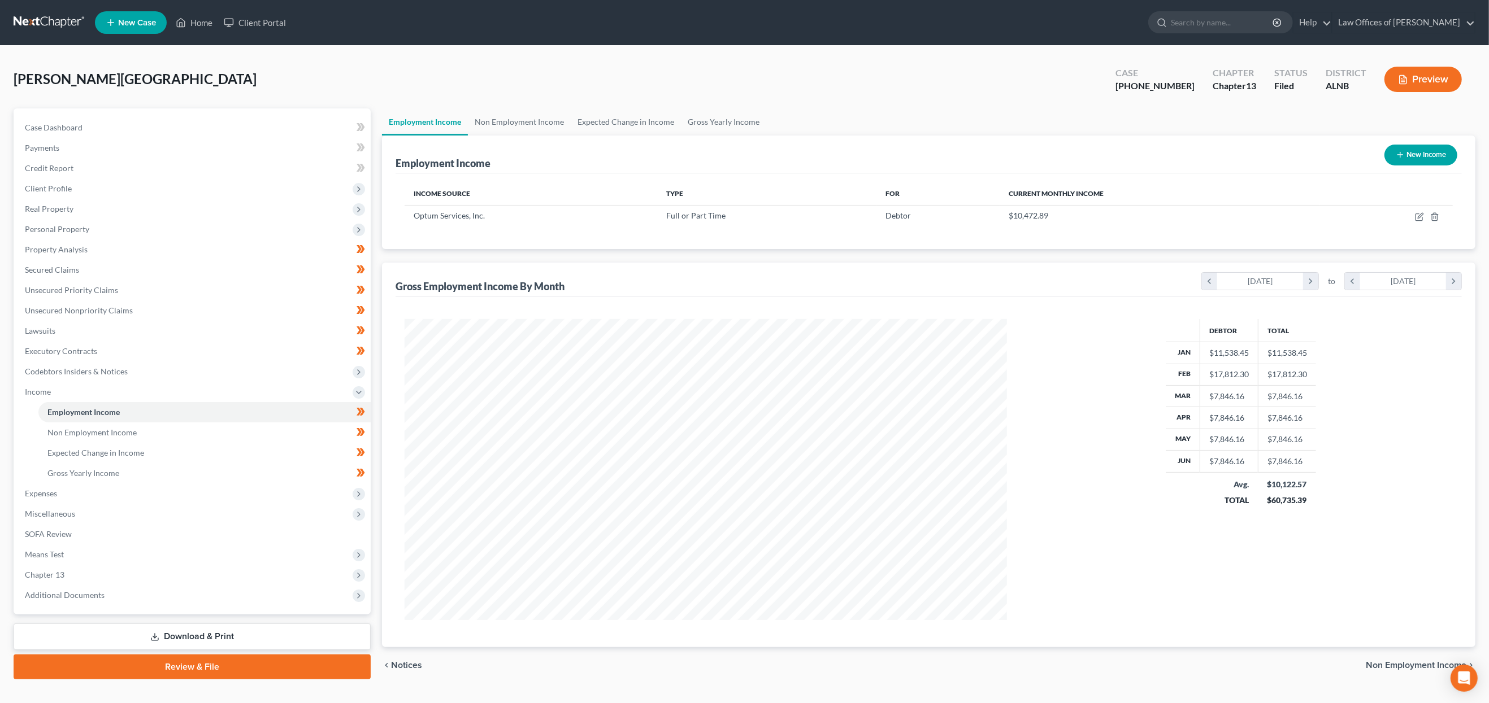
click at [247, 624] on link "Download & Print" at bounding box center [192, 637] width 357 height 27
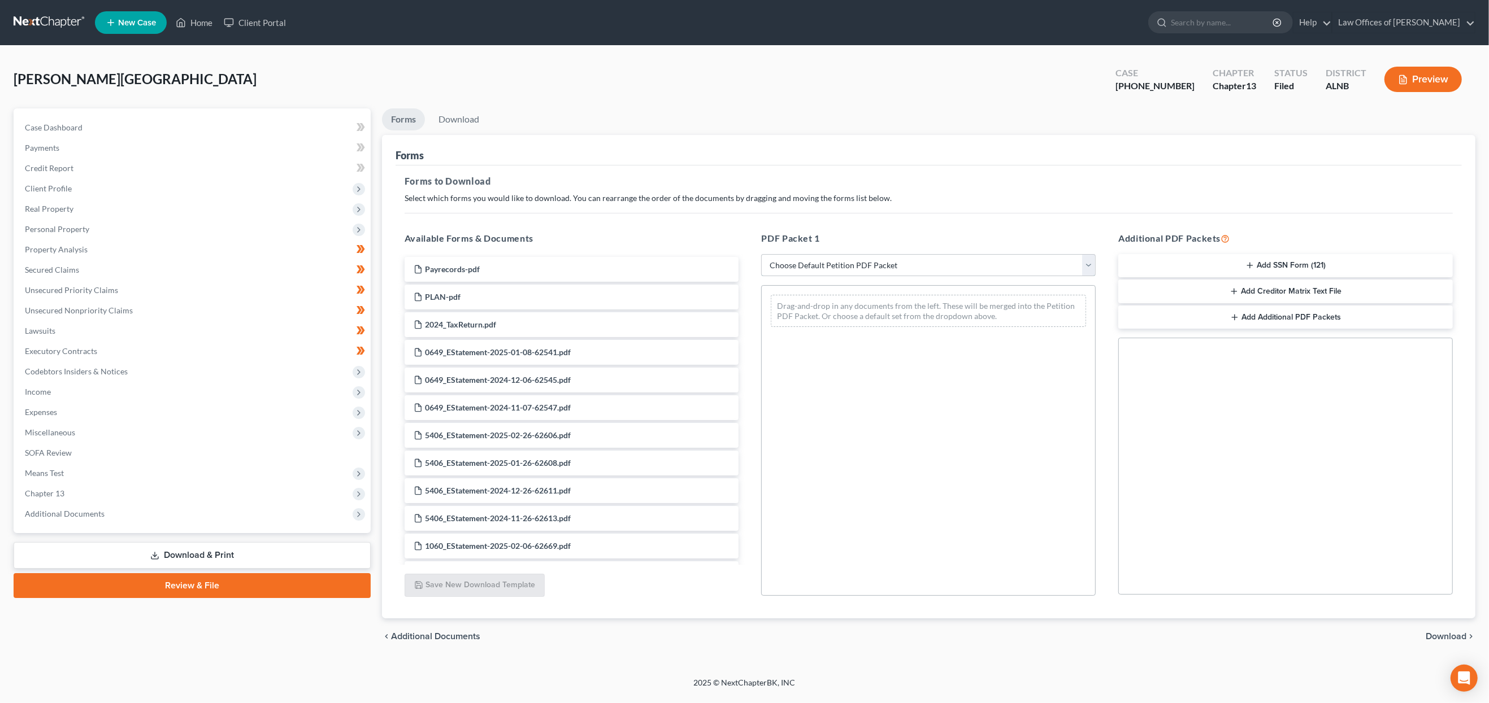
select select "2"
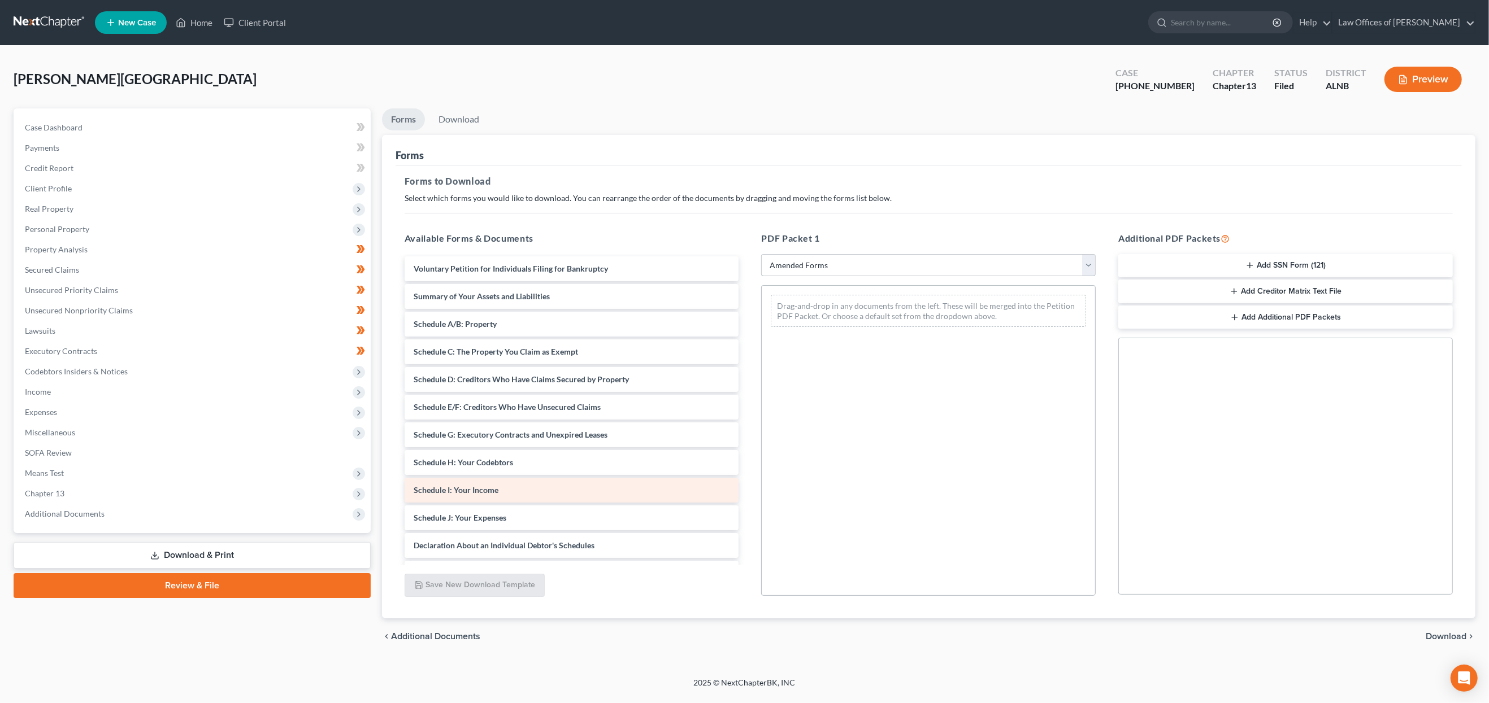
scroll to position [6, 0]
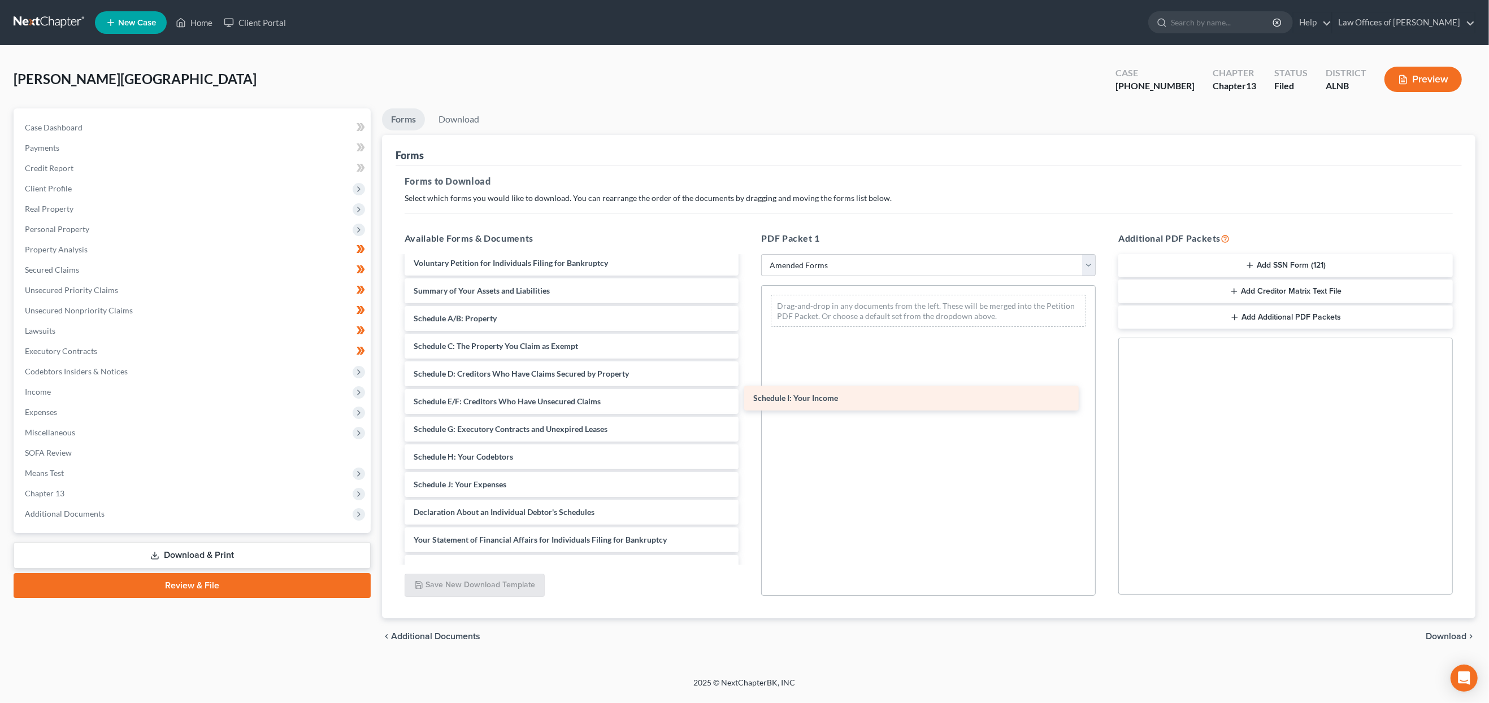
drag, startPoint x: 517, startPoint y: 477, endPoint x: 856, endPoint y: 398, distance: 347.9
click at [716, 398] on div "Schedule I: Your Income Voluntary Petition for Individuals Filing for Bankruptc…" at bounding box center [571, 485] width 353 height 468
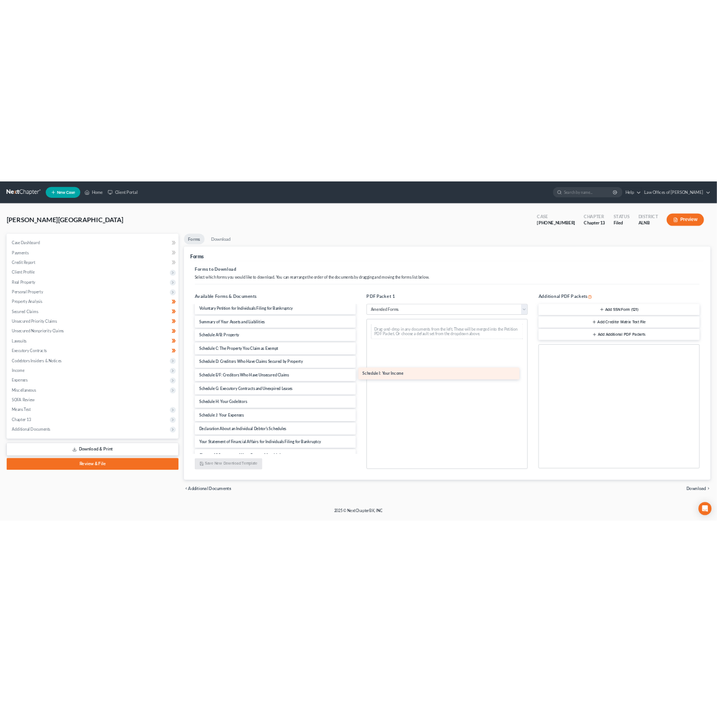
scroll to position [0, 0]
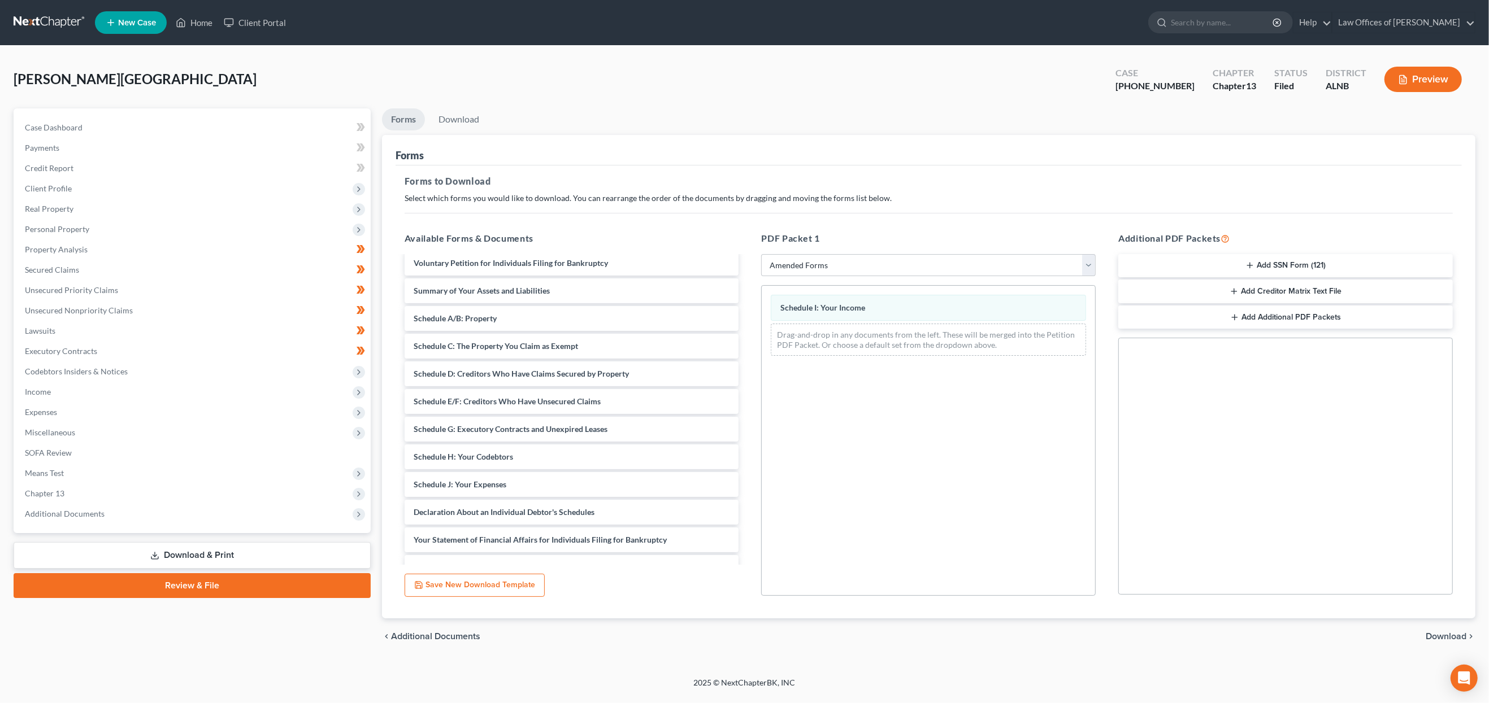
click at [716, 634] on span "Download" at bounding box center [1445, 636] width 41 height 9
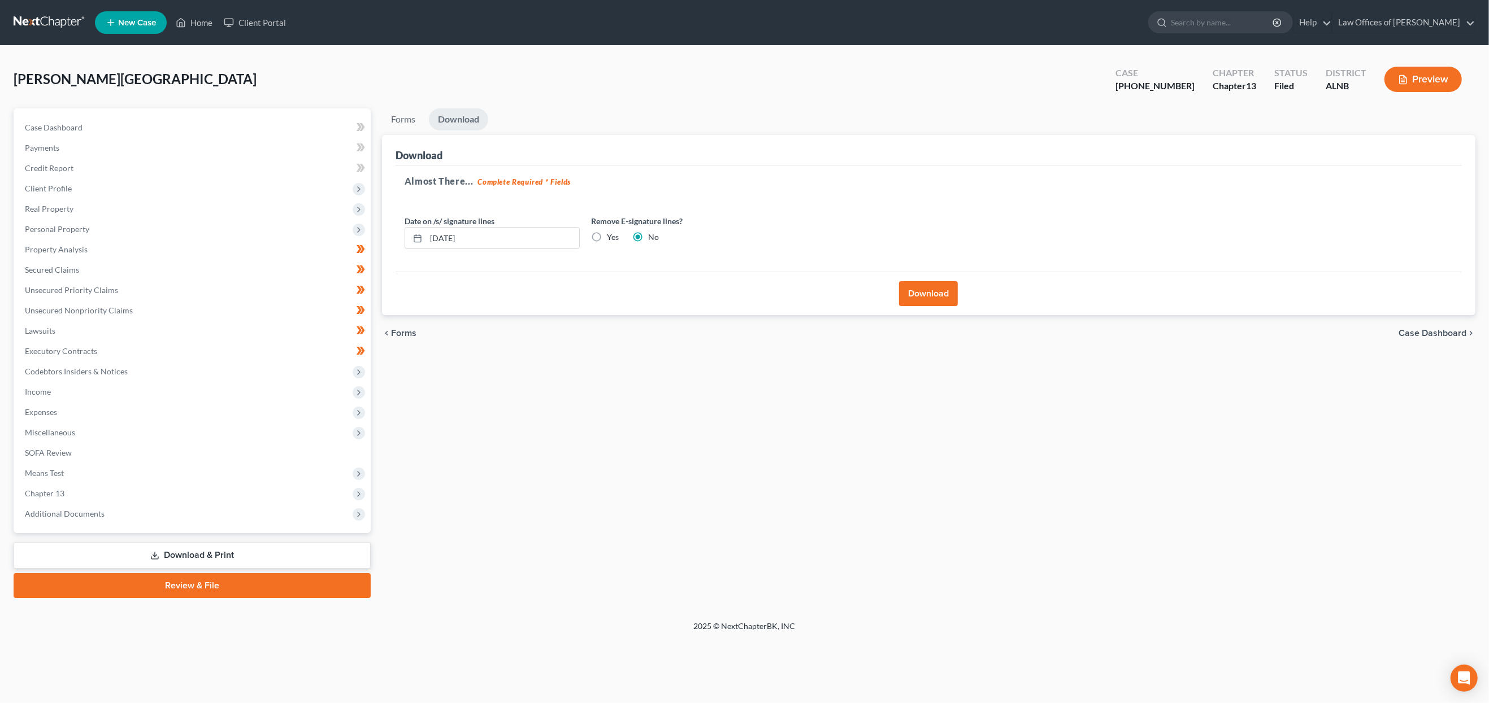
click at [716, 296] on button "Download" at bounding box center [928, 293] width 59 height 25
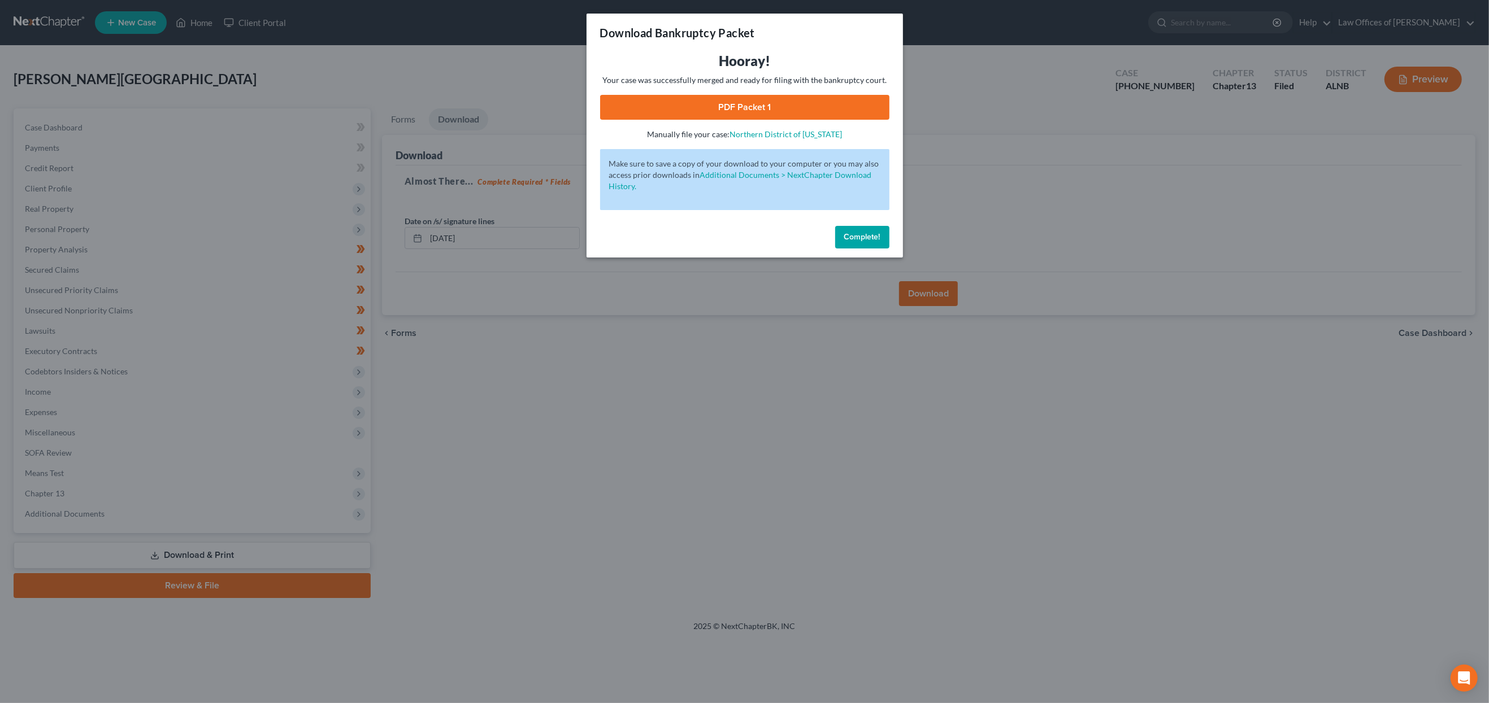
click at [716, 108] on link "PDF Packet 1" at bounding box center [744, 107] width 289 height 25
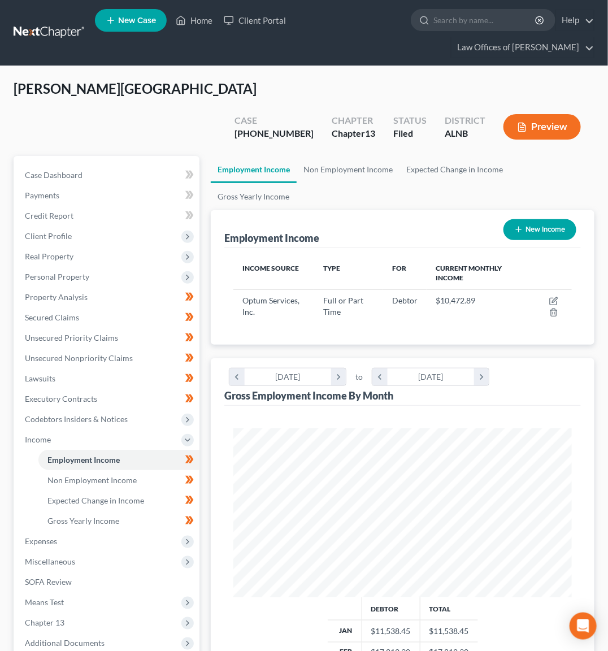
scroll to position [168, 360]
